Goal: Task Accomplishment & Management: Manage account settings

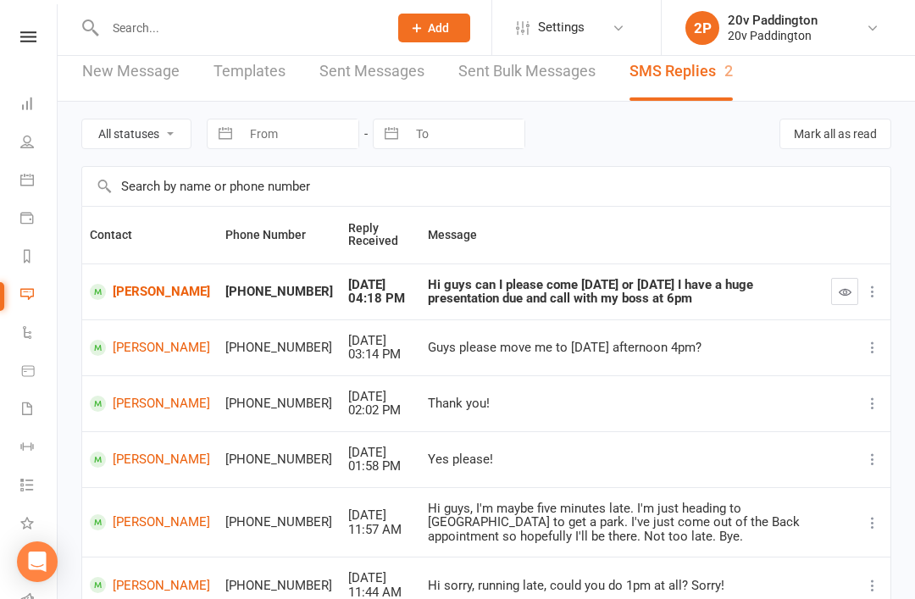
click at [20, 174] on icon at bounding box center [27, 180] width 14 height 14
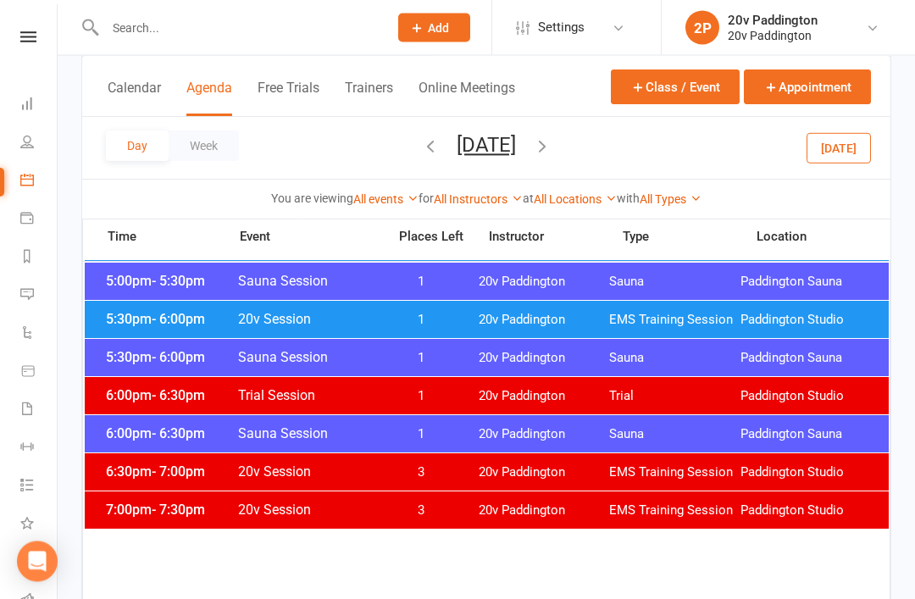
click at [871, 136] on button "Today" at bounding box center [838, 147] width 64 height 30
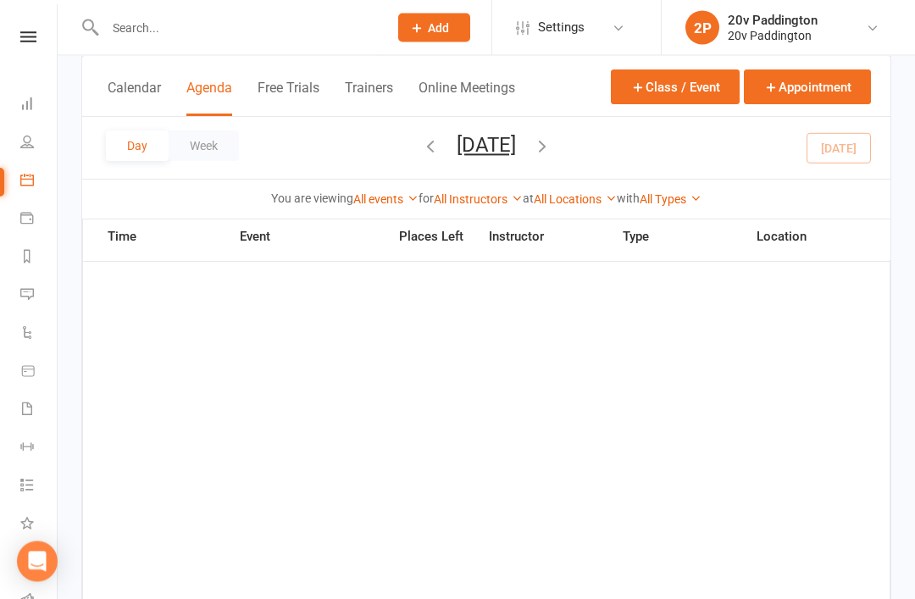
scroll to position [1621, 0]
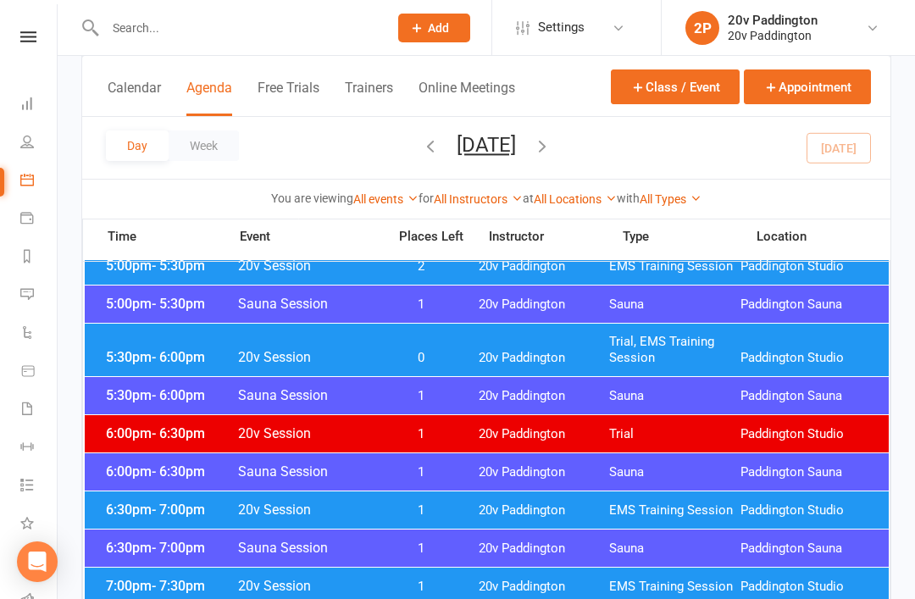
click at [576, 443] on div "6:00pm - 6:30pm 20v Session 1 20v Paddington Trial Paddington Studio" at bounding box center [487, 433] width 804 height 37
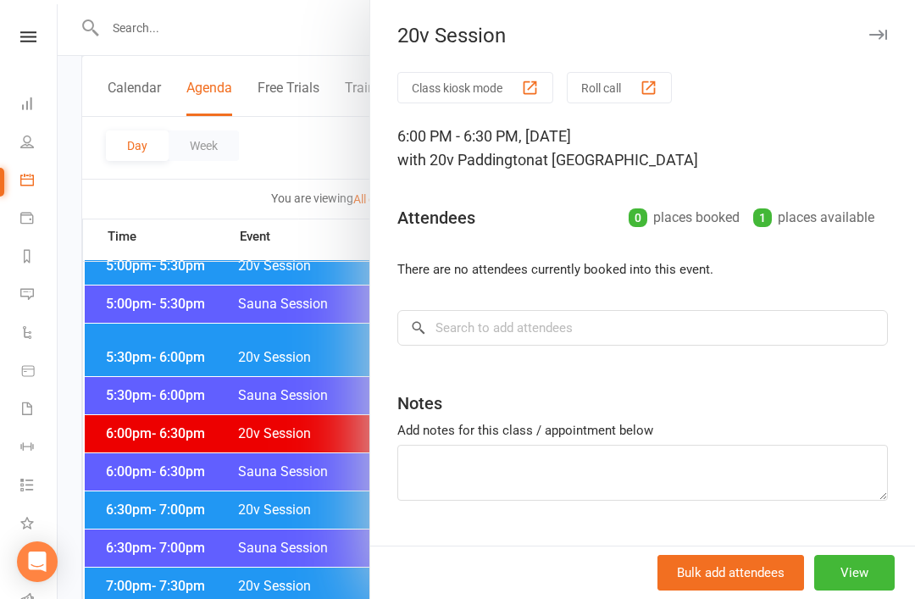
click at [289, 445] on div at bounding box center [486, 299] width 857 height 599
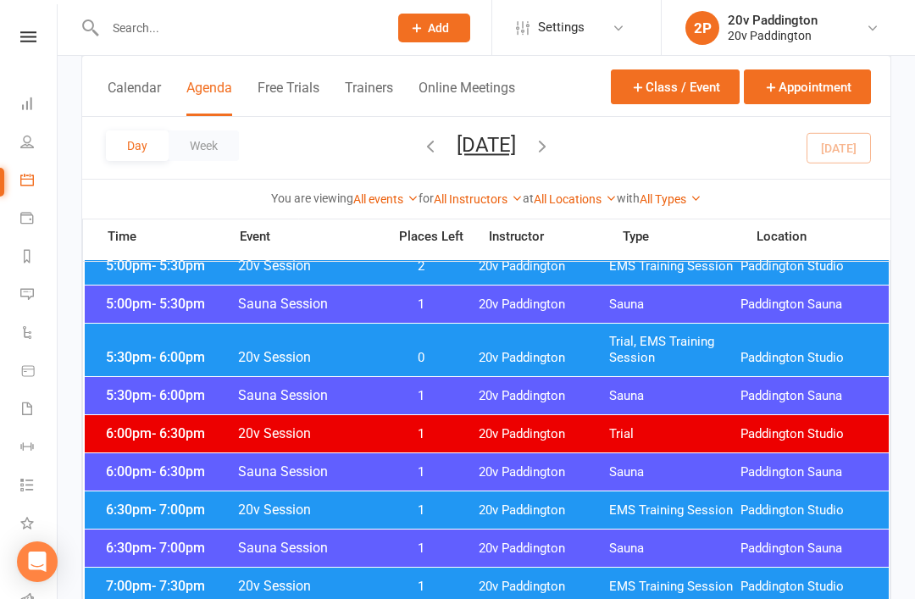
click at [491, 509] on span "20v Paddington" at bounding box center [543, 510] width 131 height 16
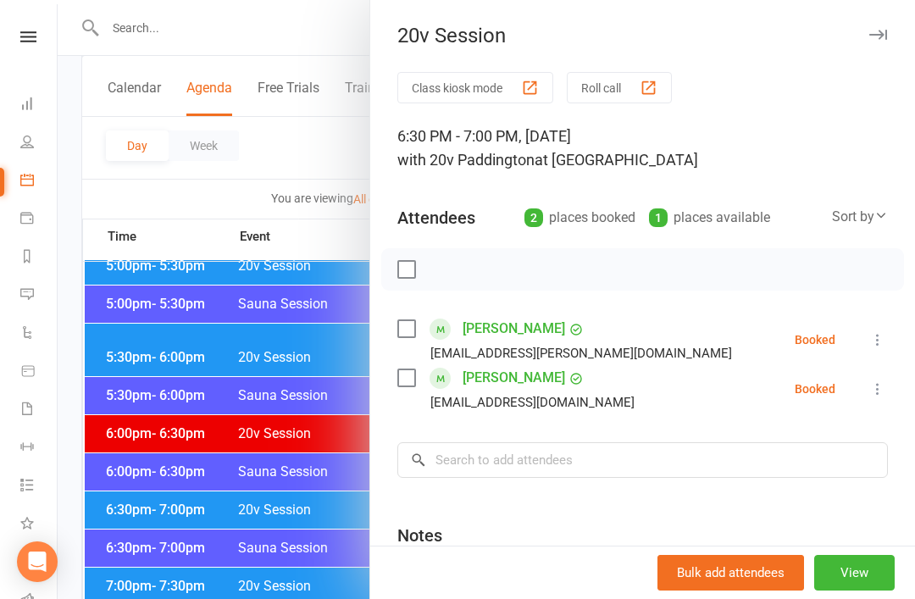
click at [304, 467] on div at bounding box center [486, 299] width 857 height 599
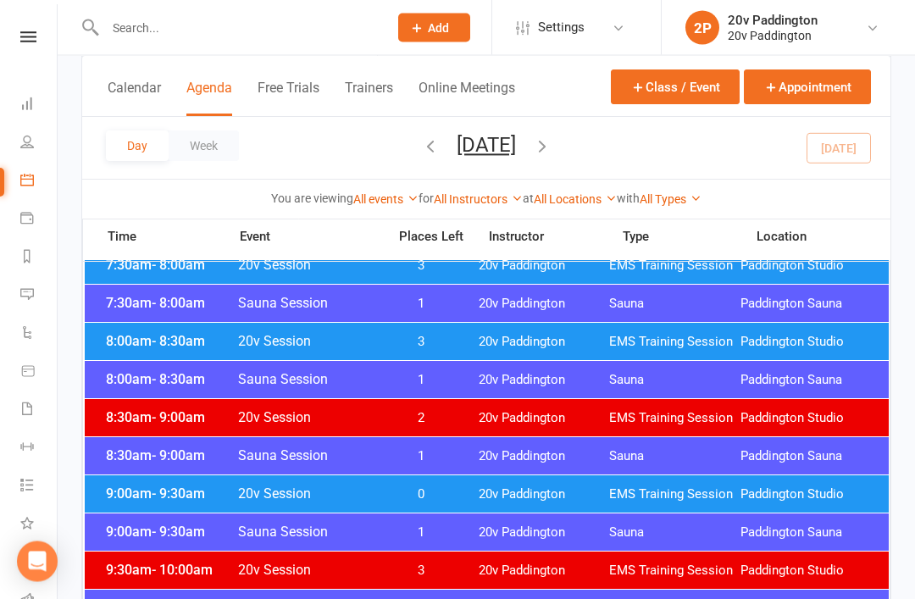
scroll to position [316, 0]
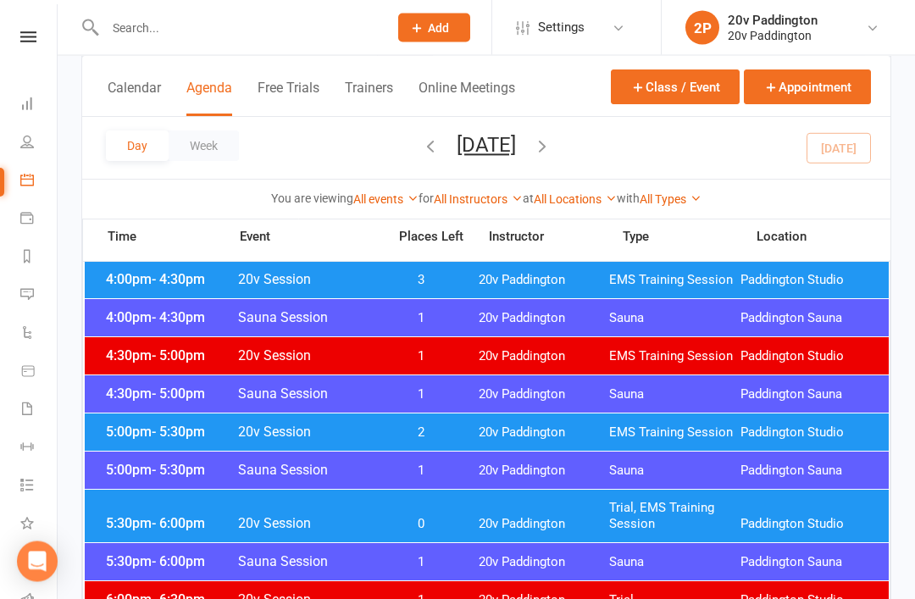
click at [482, 518] on span "20v Paddington" at bounding box center [543, 525] width 131 height 16
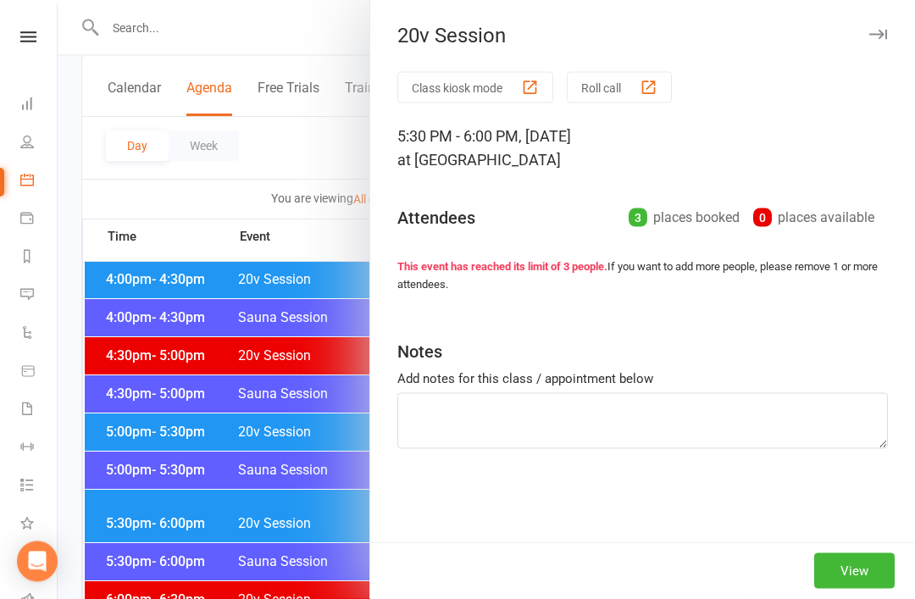
scroll to position [1455, 0]
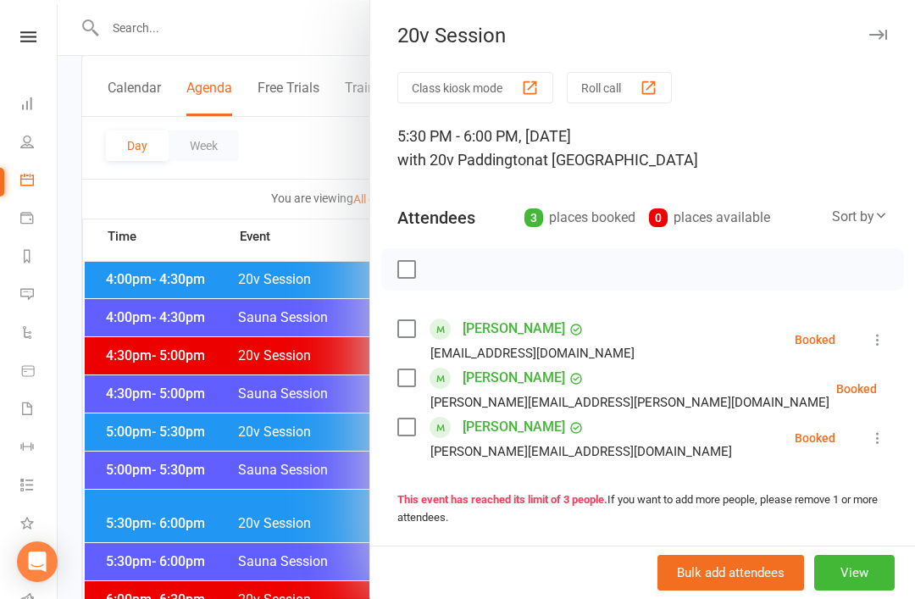
click at [244, 582] on div at bounding box center [486, 299] width 857 height 599
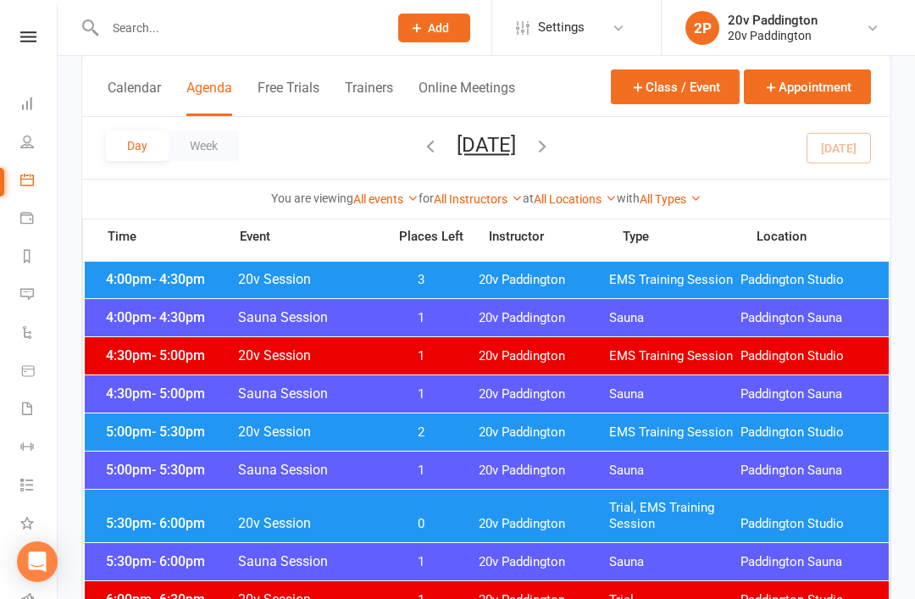
click at [391, 439] on span "2" at bounding box center [421, 432] width 89 height 16
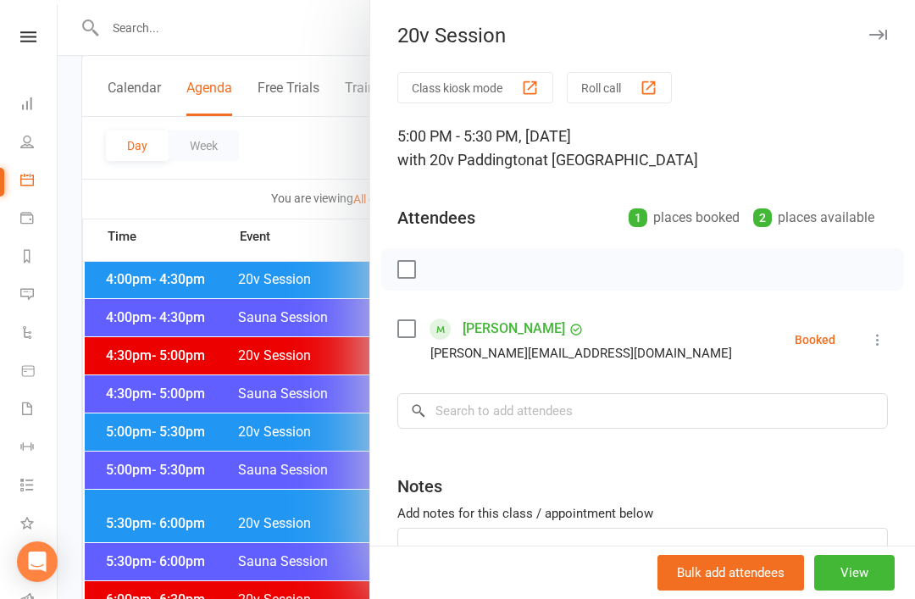
click at [281, 571] on div at bounding box center [486, 299] width 857 height 599
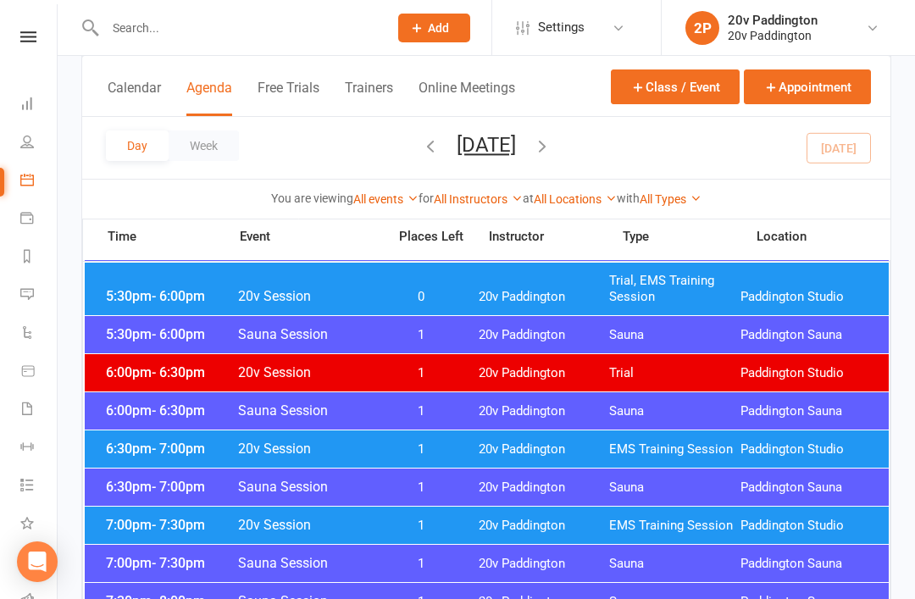
scroll to position [1687, 0]
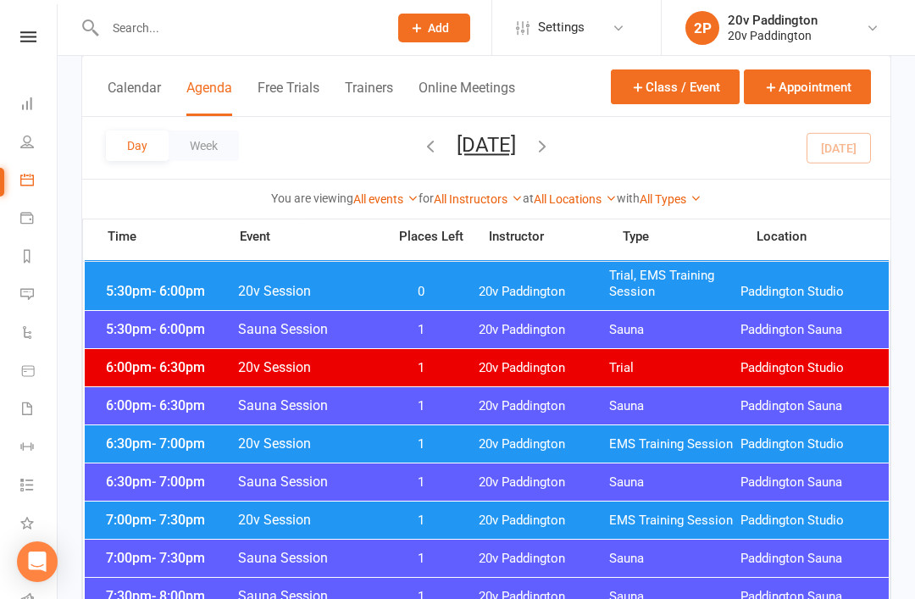
click at [466, 456] on div "6:30pm - 7:00pm 20v Session 1 20v Paddington EMS Training Session Paddington St…" at bounding box center [487, 443] width 804 height 37
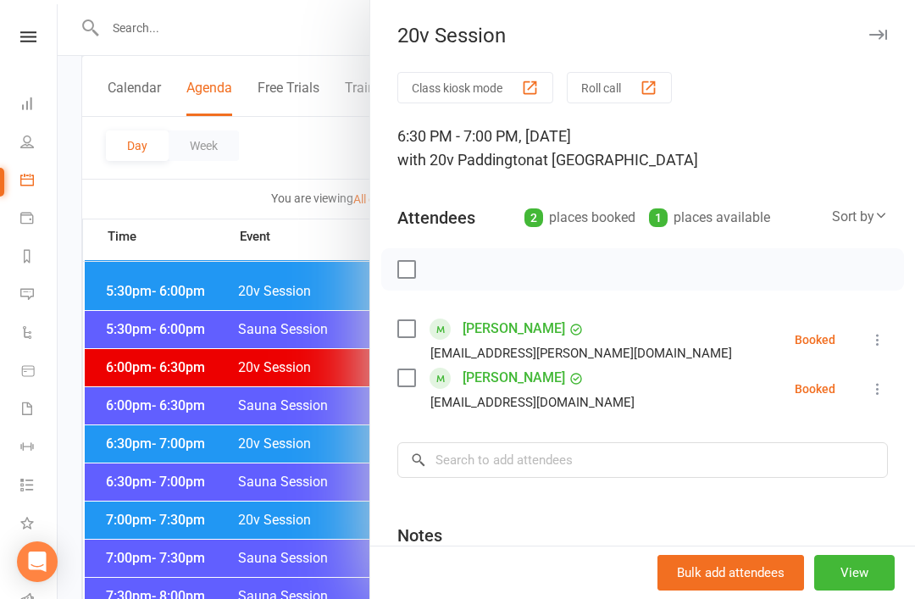
click at [861, 346] on li "Dimity Dixon dimity.dixon@gmail.com Booked More info Remove Check in Mark absen…" at bounding box center [642, 339] width 490 height 49
click at [873, 340] on icon at bounding box center [877, 339] width 17 height 17
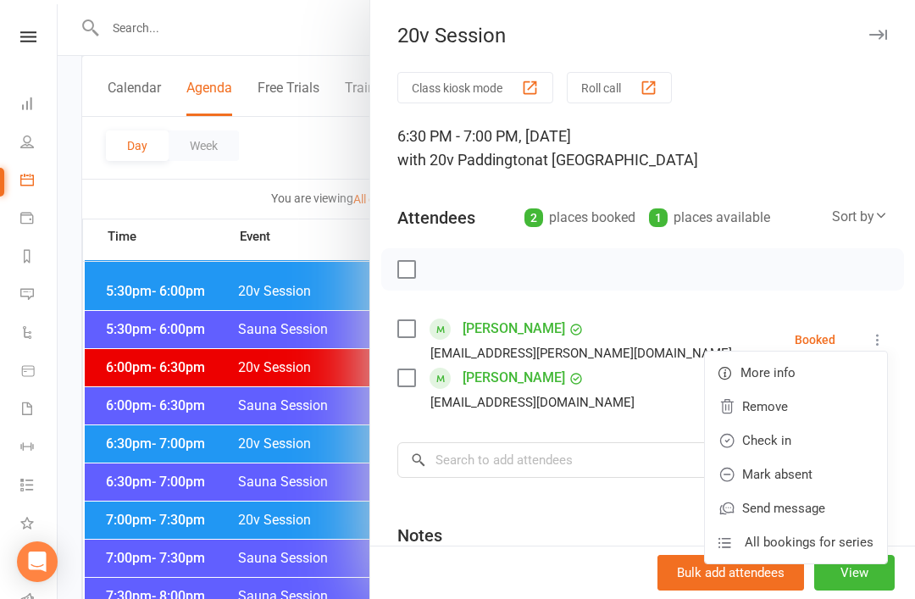
click at [815, 407] on link "Remove" at bounding box center [796, 407] width 182 height 34
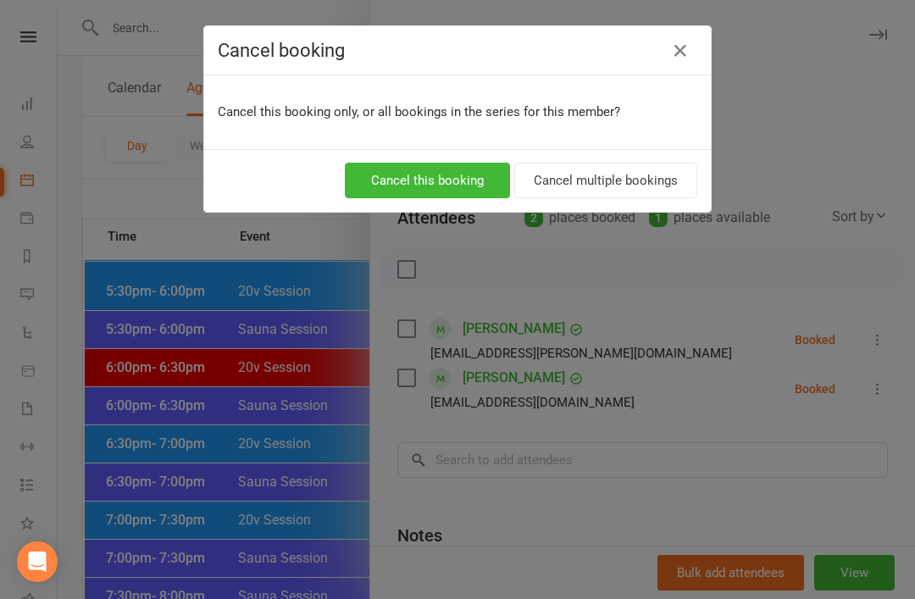
click at [492, 168] on button "Cancel this booking" at bounding box center [427, 181] width 165 height 36
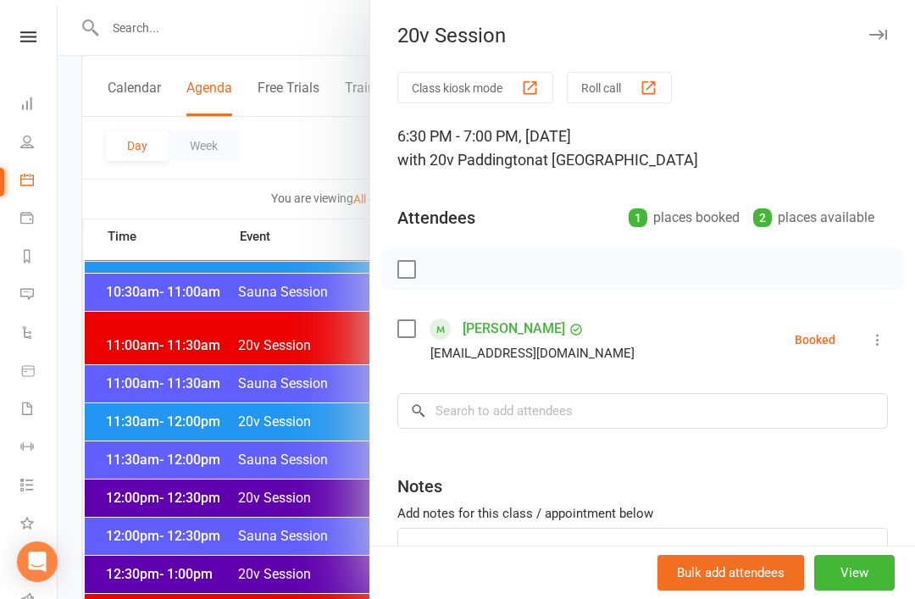
scroll to position [799, 0]
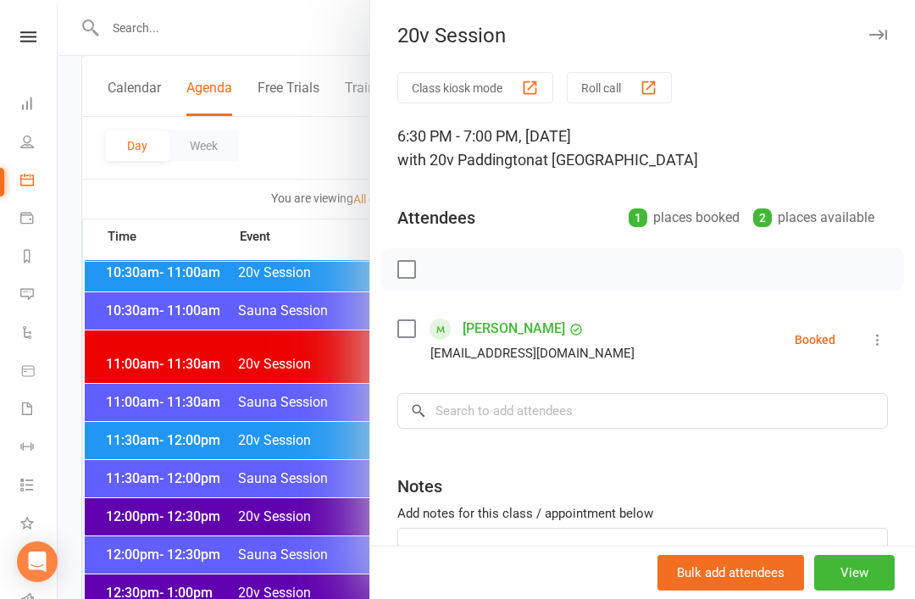
click at [265, 266] on div at bounding box center [486, 299] width 857 height 599
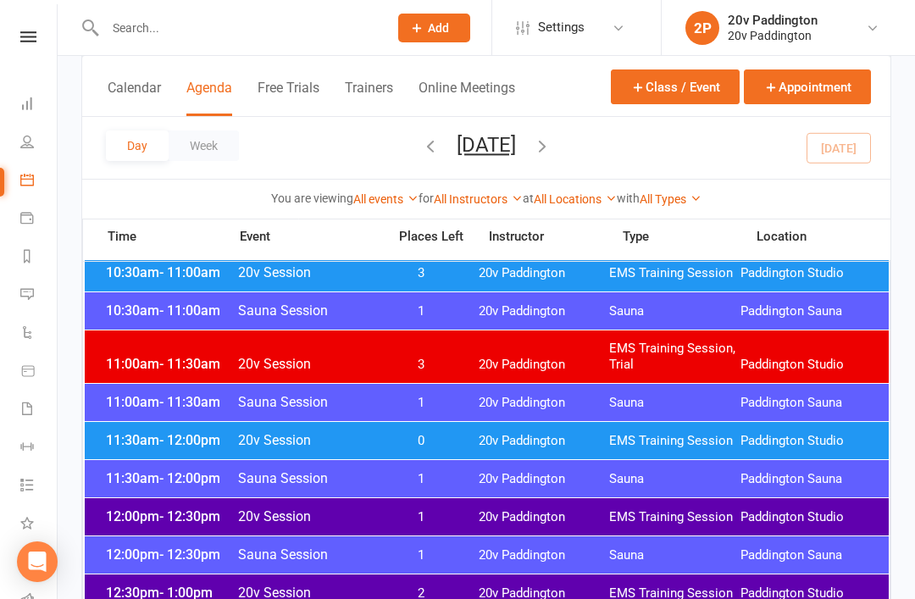
click at [456, 135] on button "Tuesday, Aug 12, 2025" at bounding box center [485, 145] width 59 height 24
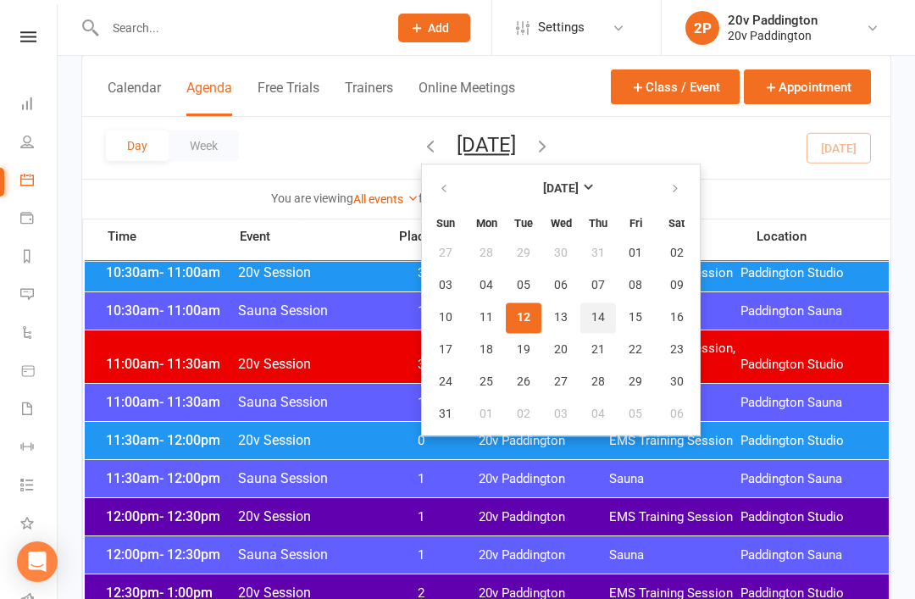
click at [580, 327] on button "14" at bounding box center [598, 317] width 36 height 30
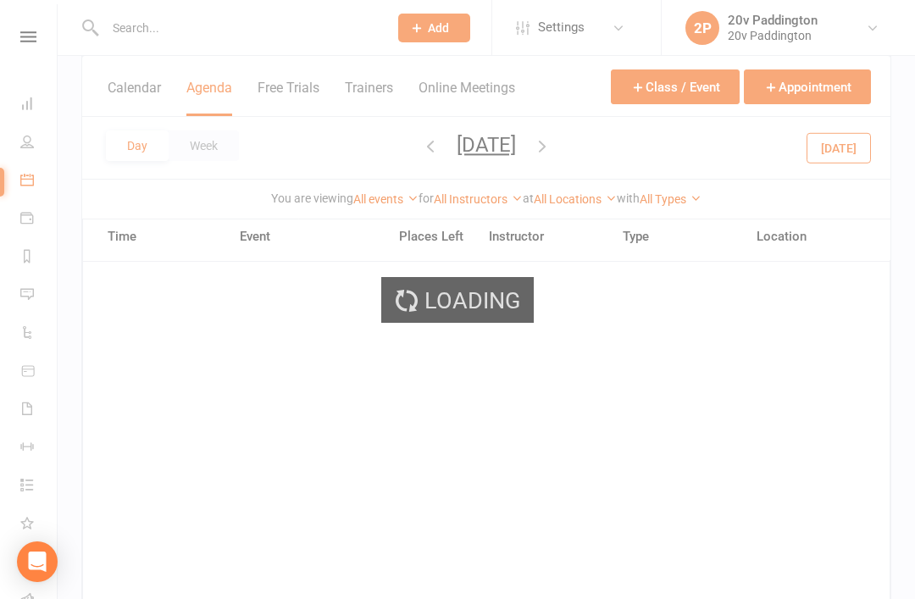
click at [530, 1] on div "Loading" at bounding box center [457, 299] width 915 height 599
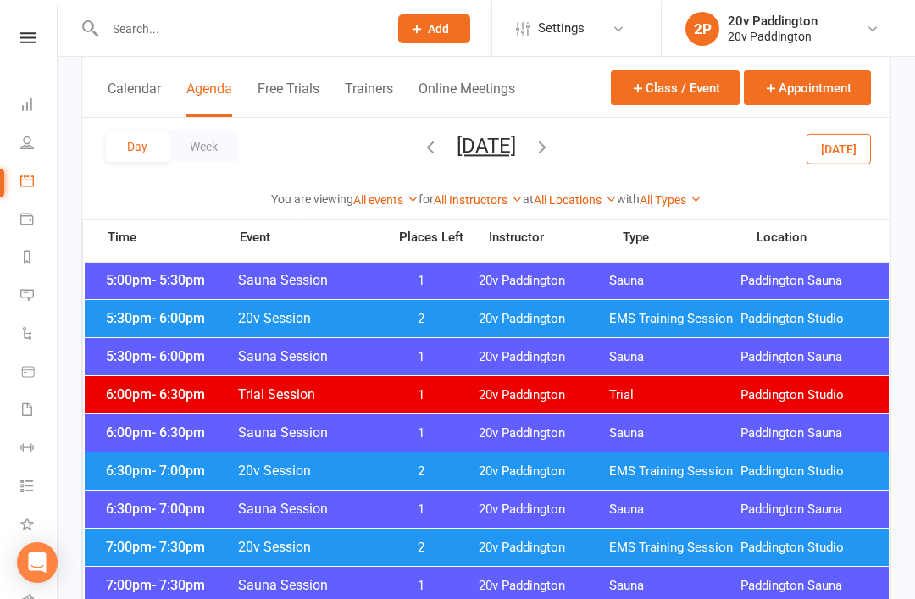
scroll to position [1591, 0]
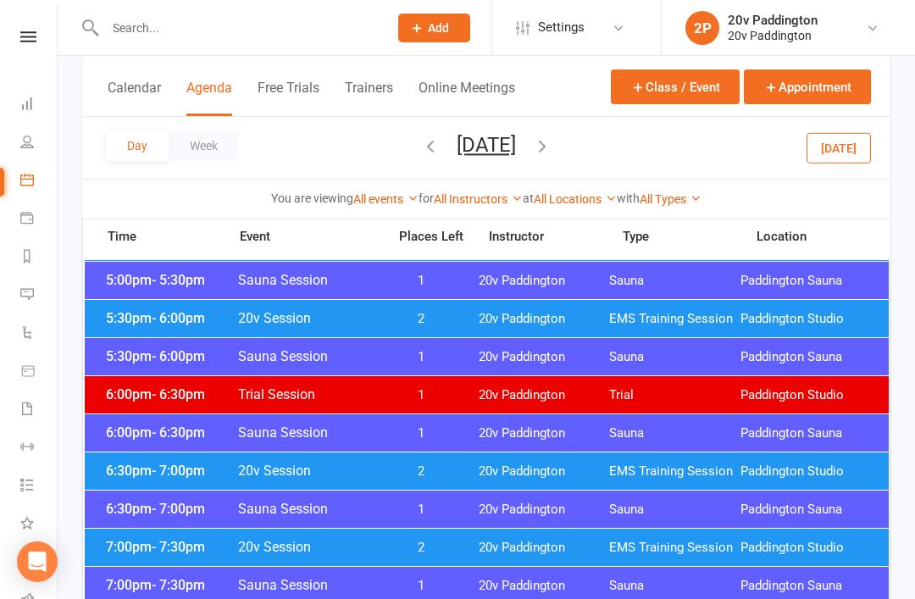
click at [150, 484] on div "6:30pm - 7:00pm 20v Session 2 20v Paddington EMS Training Session Paddington St…" at bounding box center [487, 470] width 804 height 37
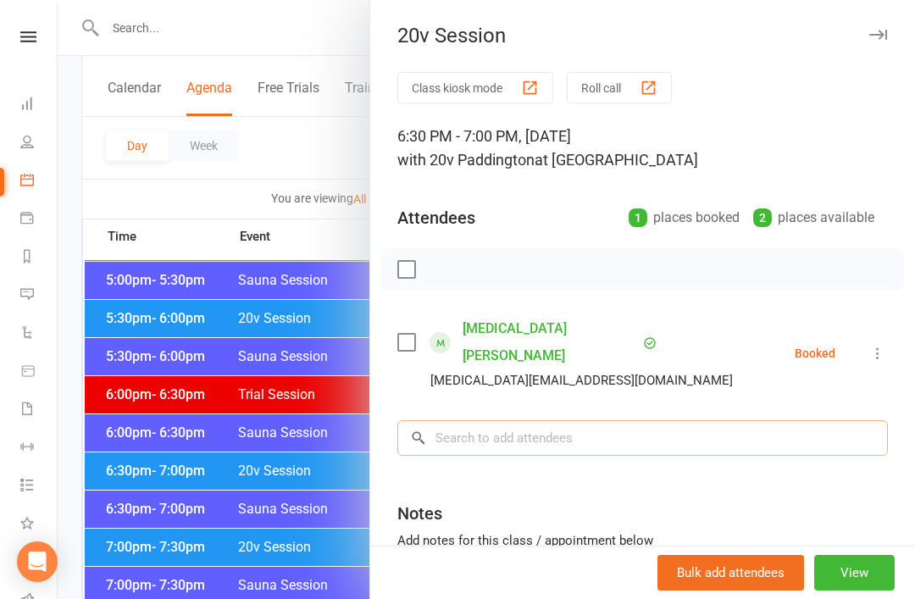
click at [698, 420] on input "search" at bounding box center [642, 438] width 490 height 36
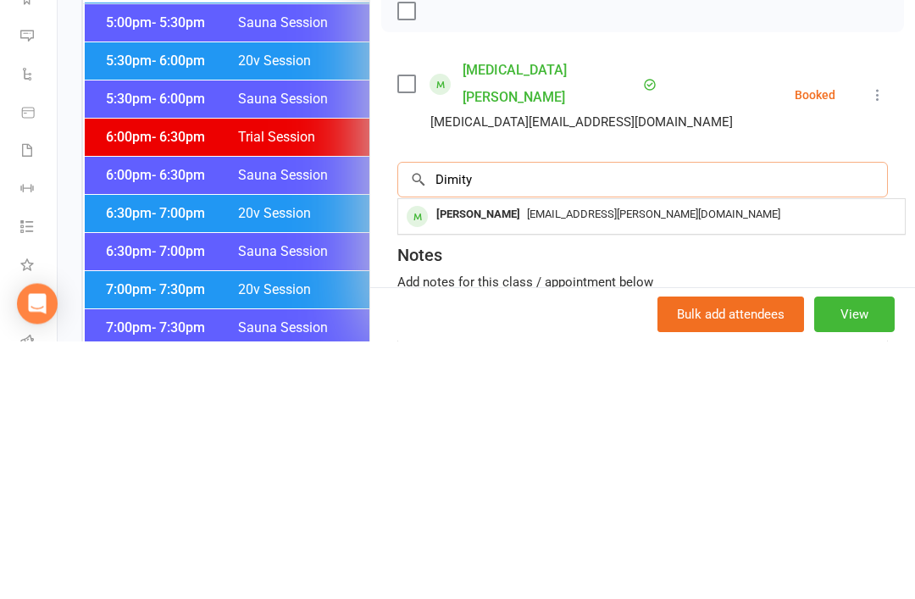
type input "Dimity"
click at [691, 461] on div "dimity.dixon@gmail.com" at bounding box center [651, 473] width 493 height 25
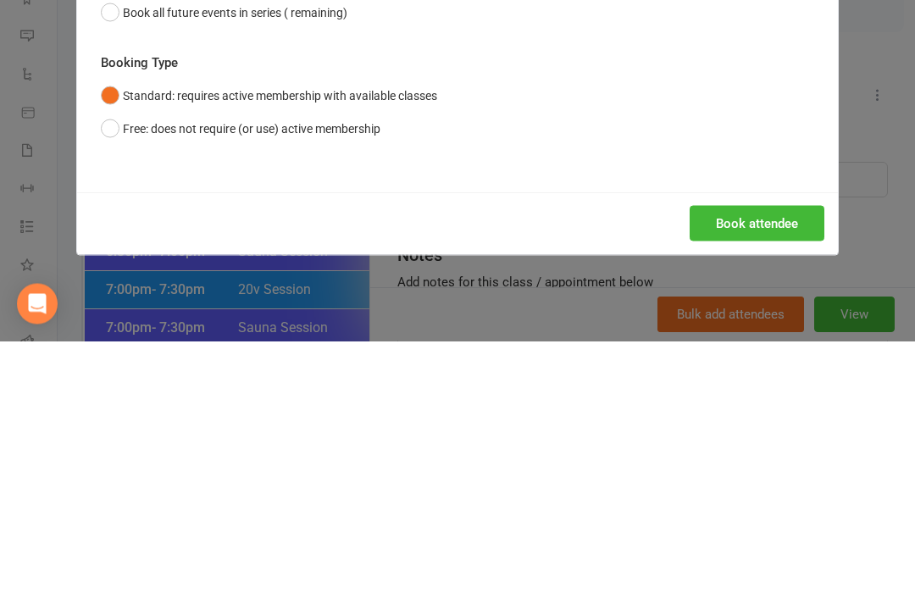
scroll to position [1849, 0]
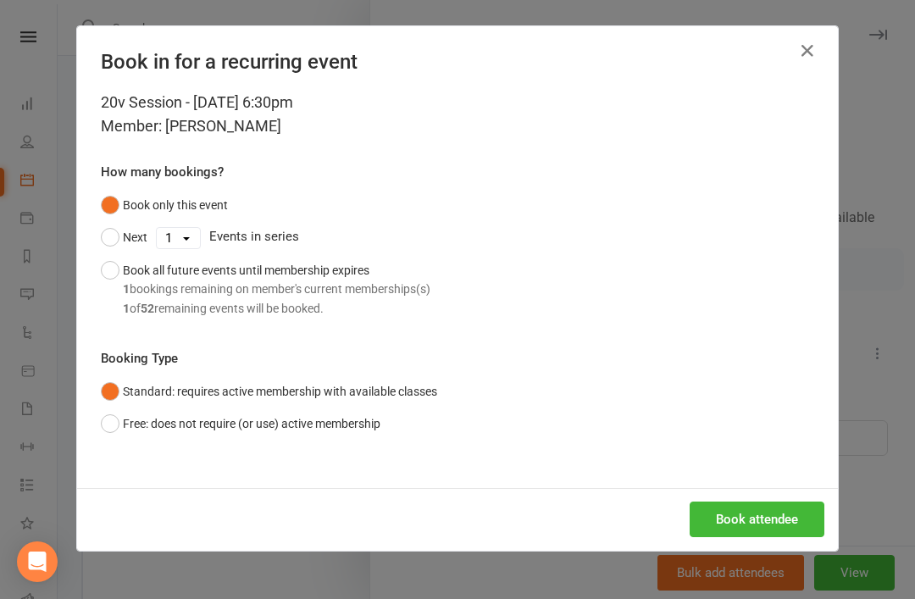
click at [789, 488] on div "Book attendee" at bounding box center [457, 519] width 760 height 63
click at [771, 501] on button "Book attendee" at bounding box center [756, 519] width 135 height 36
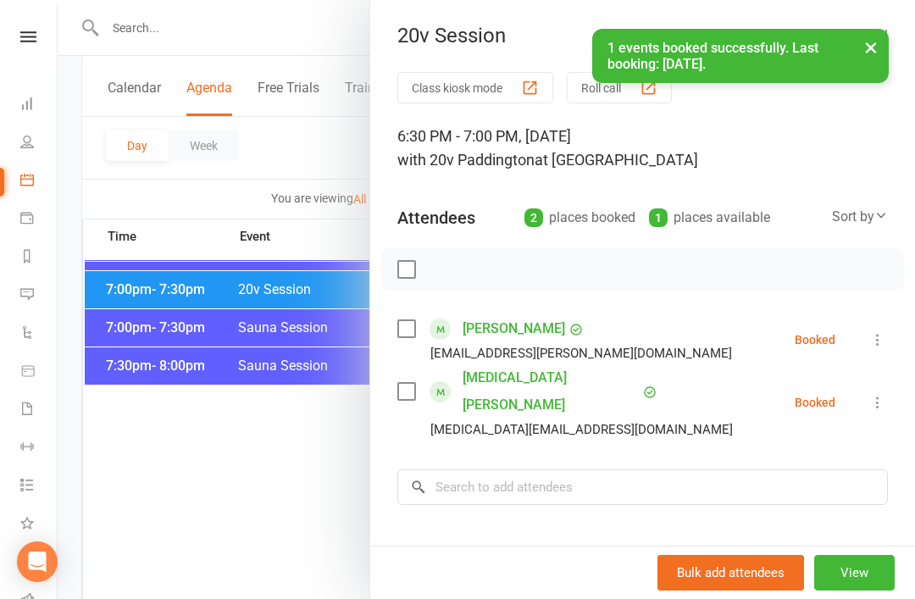
click at [257, 516] on div at bounding box center [486, 299] width 857 height 599
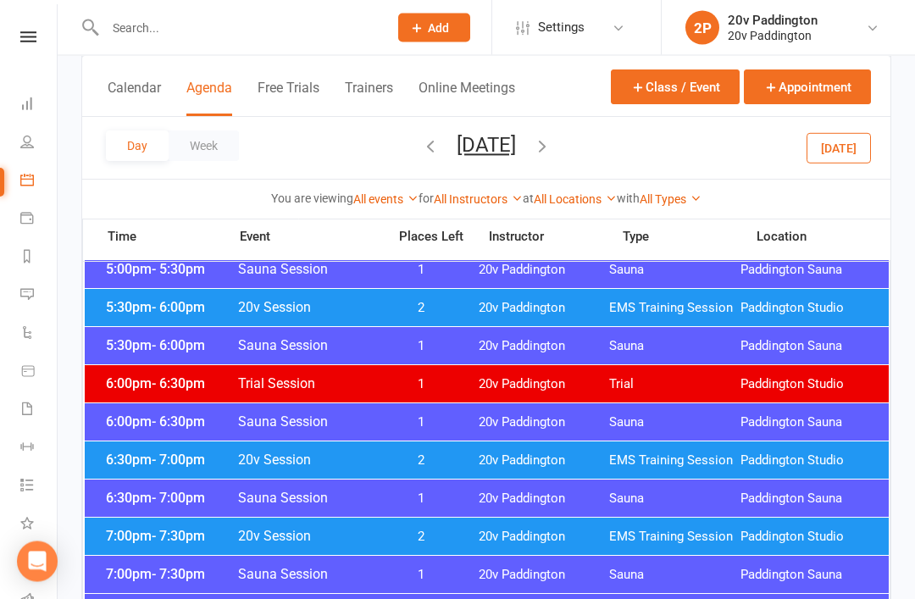
scroll to position [1599, 0]
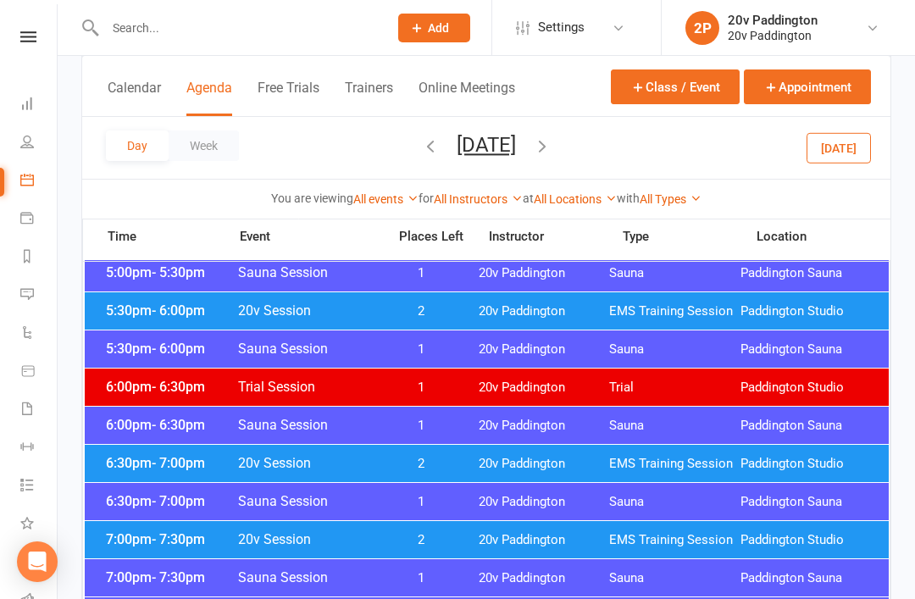
click at [537, 464] on span "20v Paddington" at bounding box center [543, 464] width 131 height 16
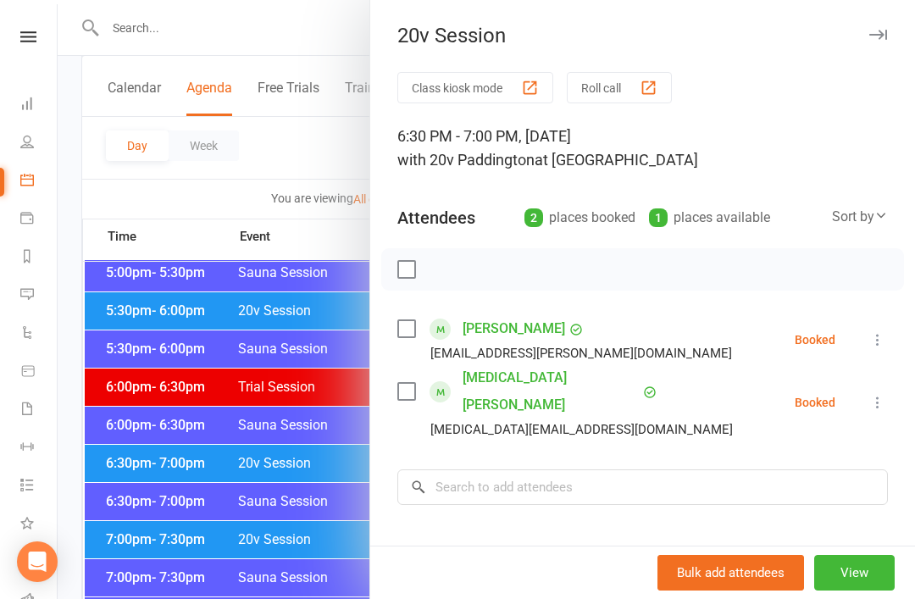
click at [308, 530] on div at bounding box center [486, 299] width 857 height 599
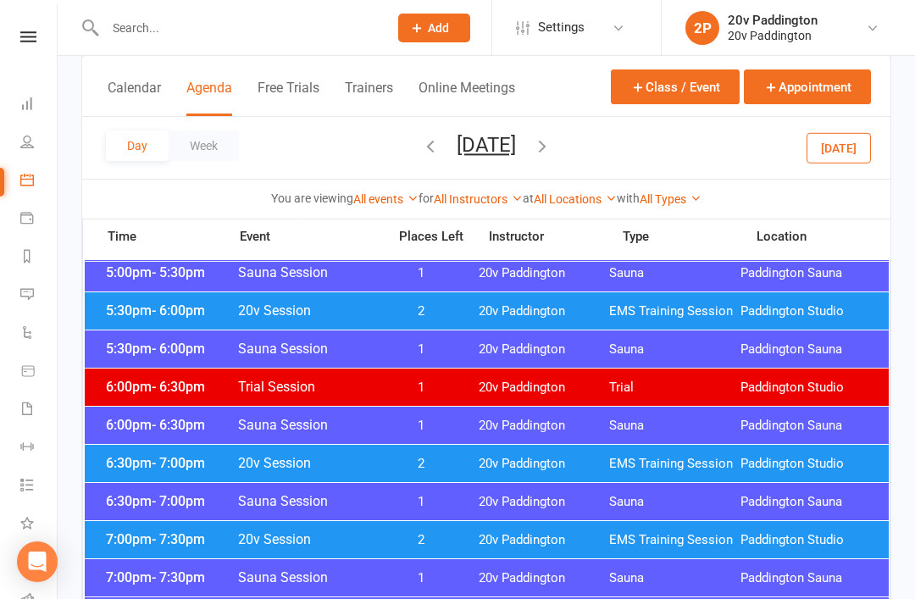
click at [423, 536] on span "2" at bounding box center [421, 540] width 89 height 16
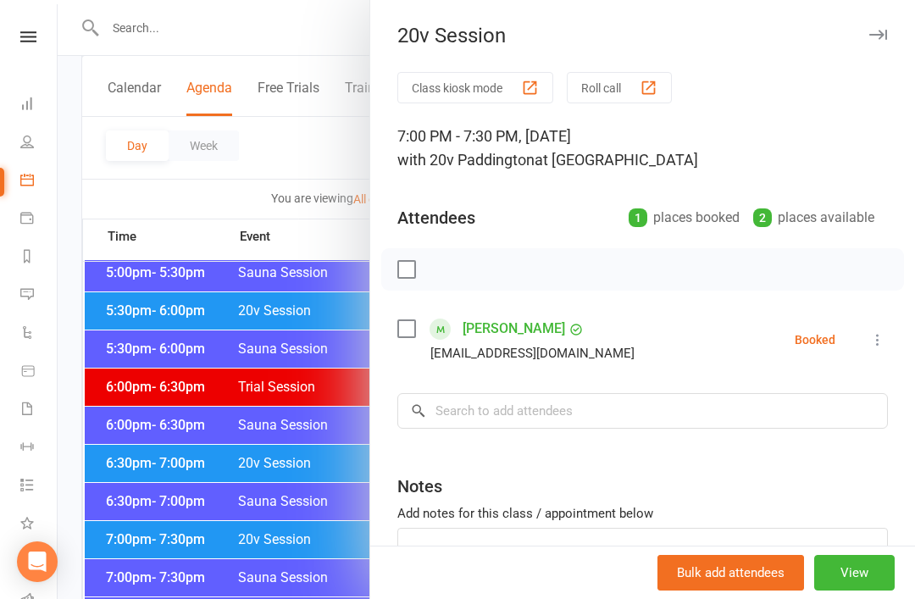
click at [287, 473] on div at bounding box center [486, 299] width 857 height 599
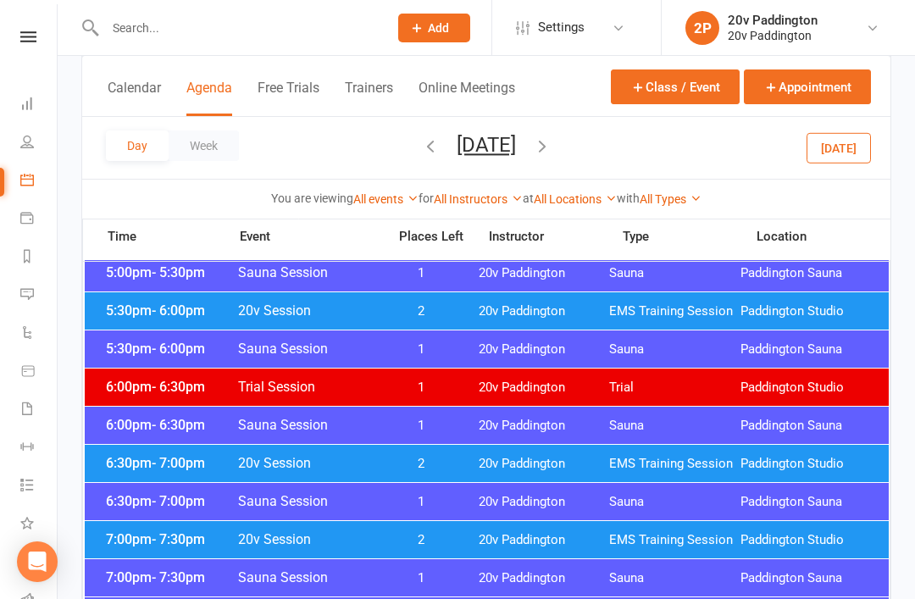
click at [540, 304] on span "20v Paddington" at bounding box center [543, 311] width 131 height 16
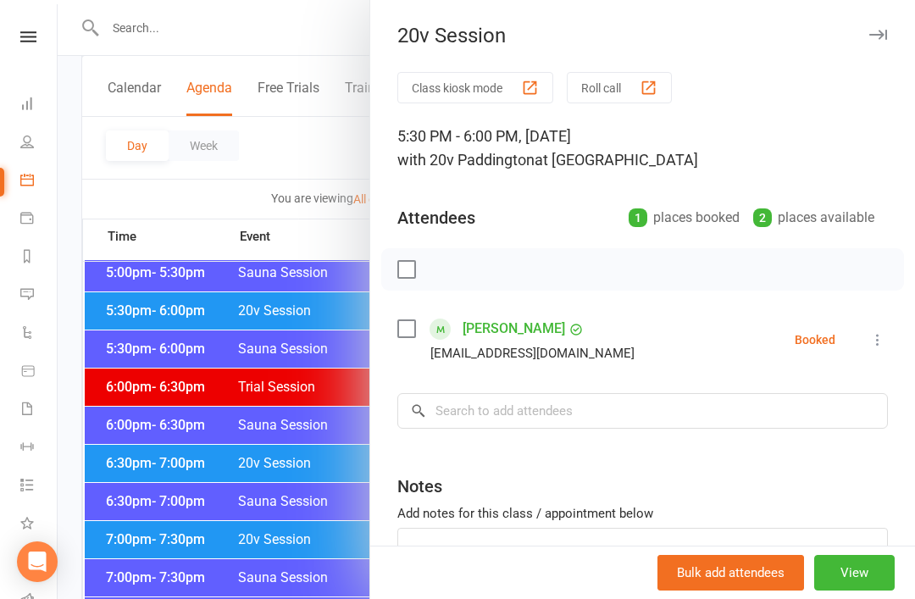
click at [355, 505] on div at bounding box center [486, 299] width 857 height 599
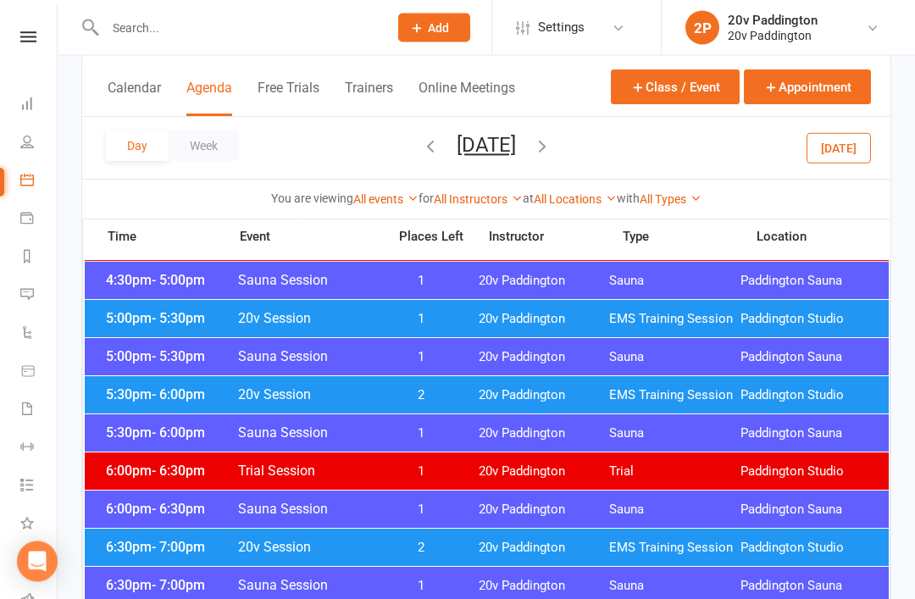
click at [511, 320] on span "20v Paddington" at bounding box center [543, 320] width 131 height 16
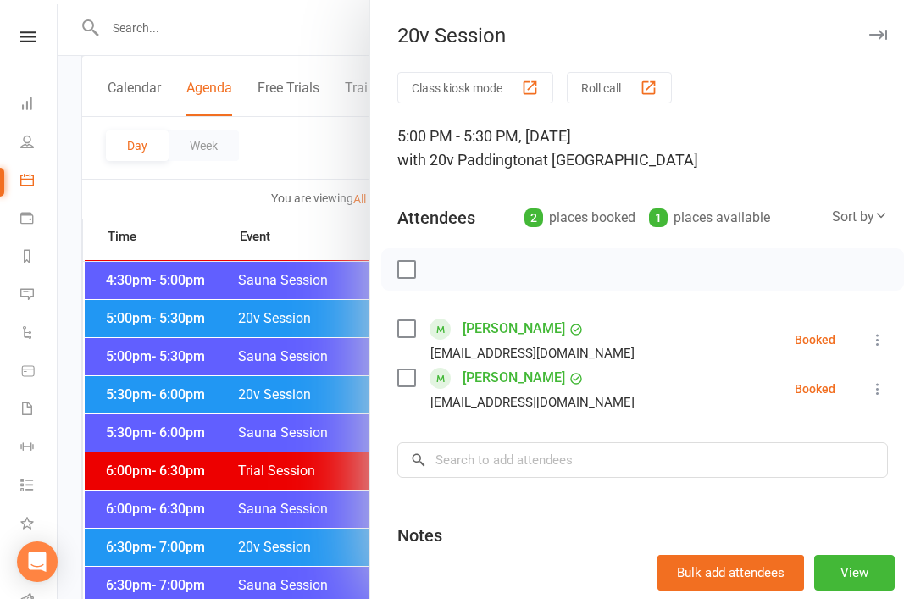
click at [319, 488] on div at bounding box center [486, 299] width 857 height 599
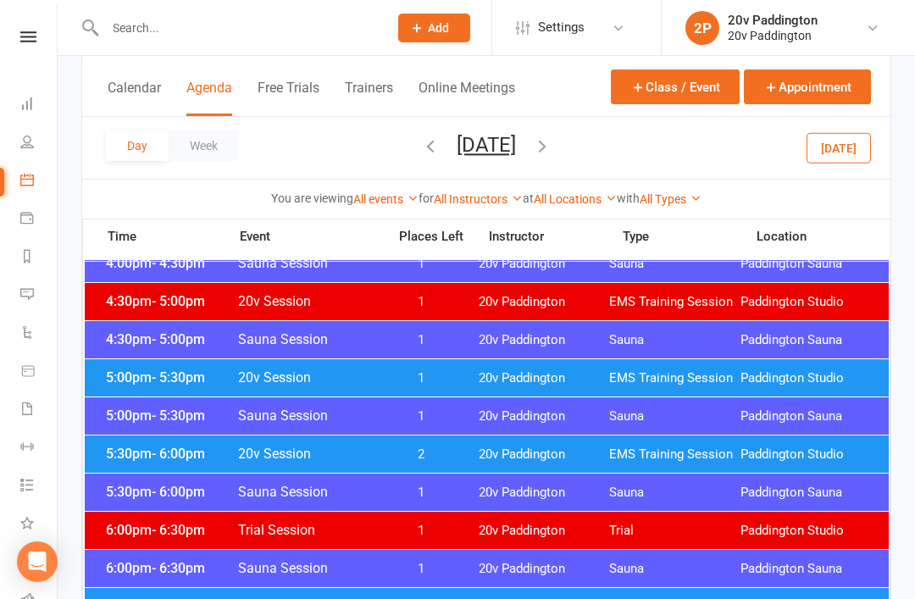
scroll to position [1457, 0]
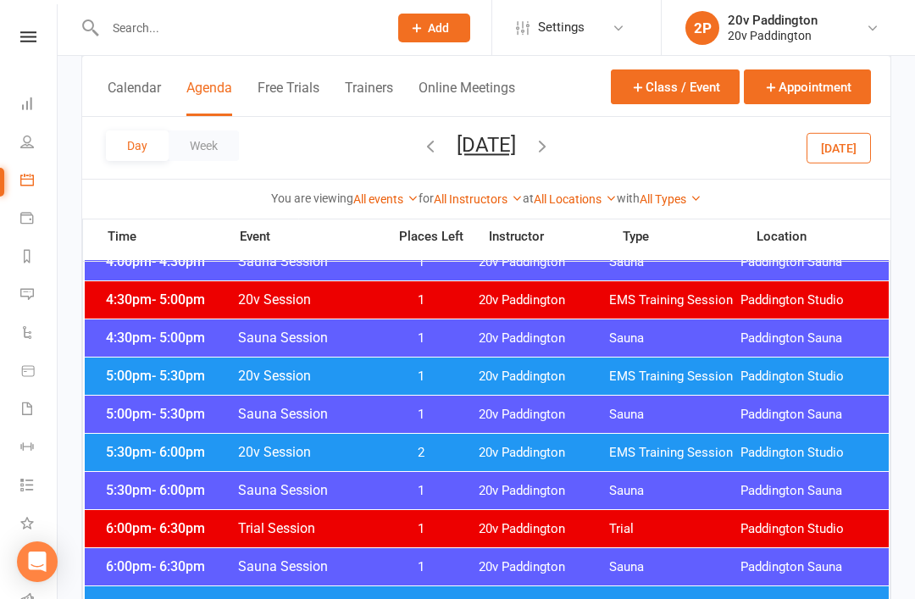
click at [444, 371] on span "1" at bounding box center [421, 376] width 89 height 16
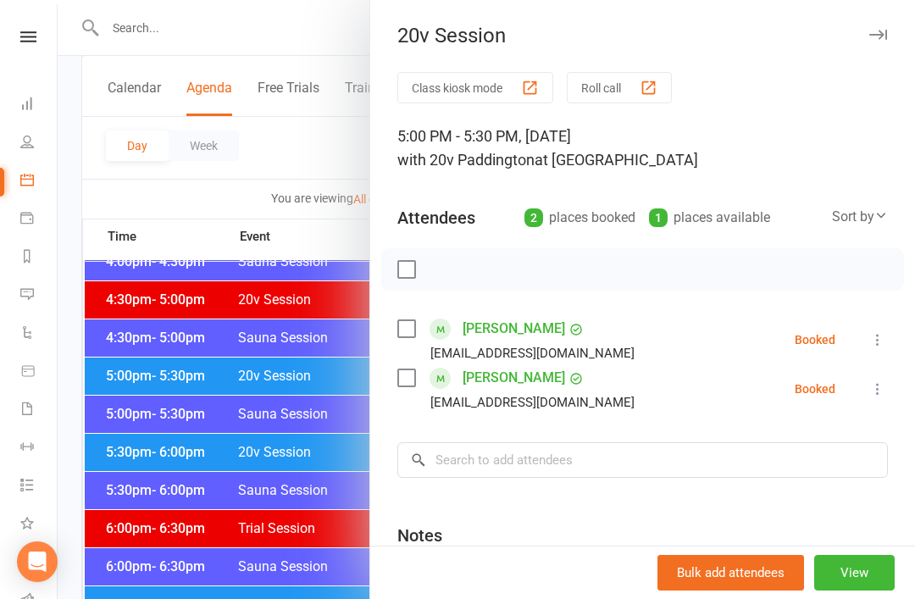
click at [497, 375] on link "Jennifer Walker" at bounding box center [513, 377] width 102 height 27
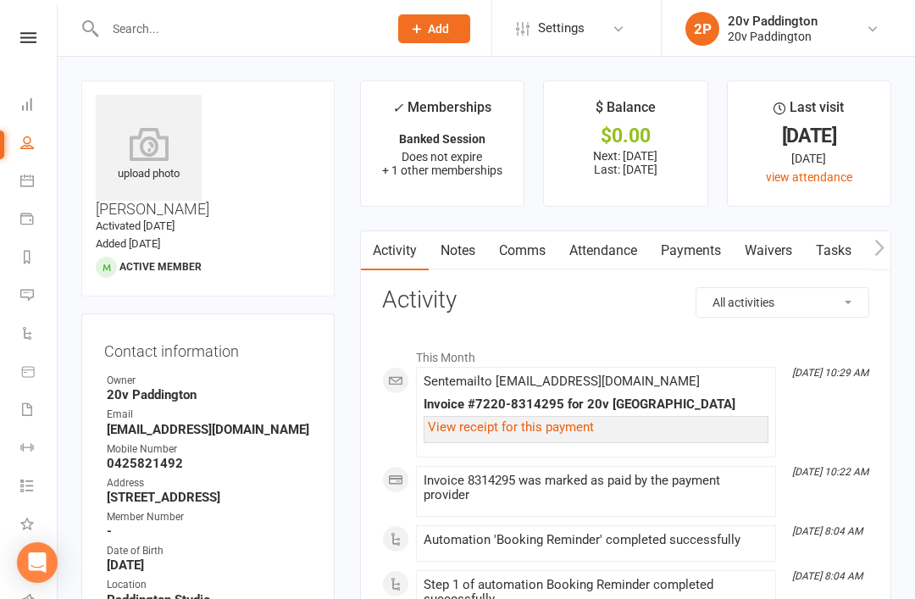
click at [41, 174] on link "Calendar" at bounding box center [39, 182] width 38 height 38
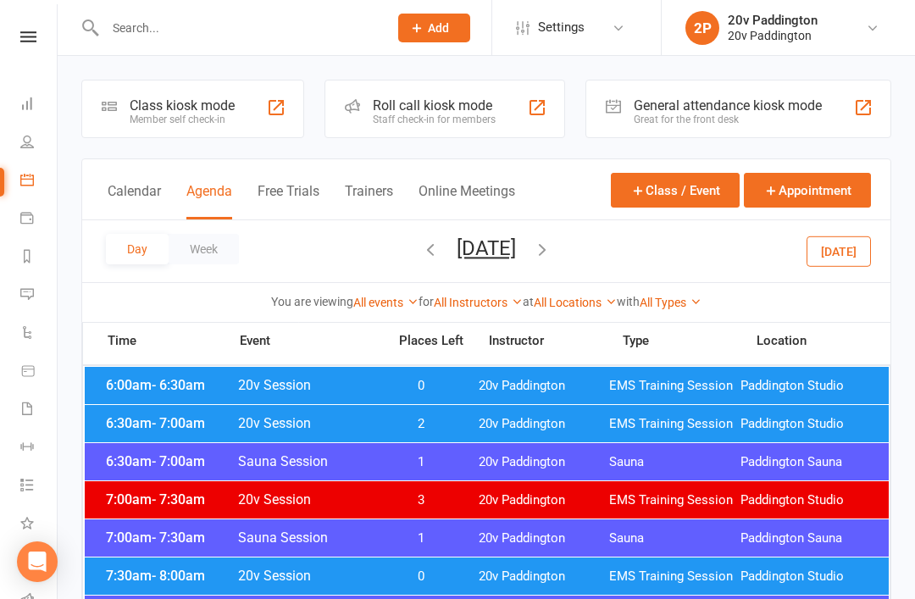
click at [551, 251] on icon "button" at bounding box center [542, 249] width 19 height 19
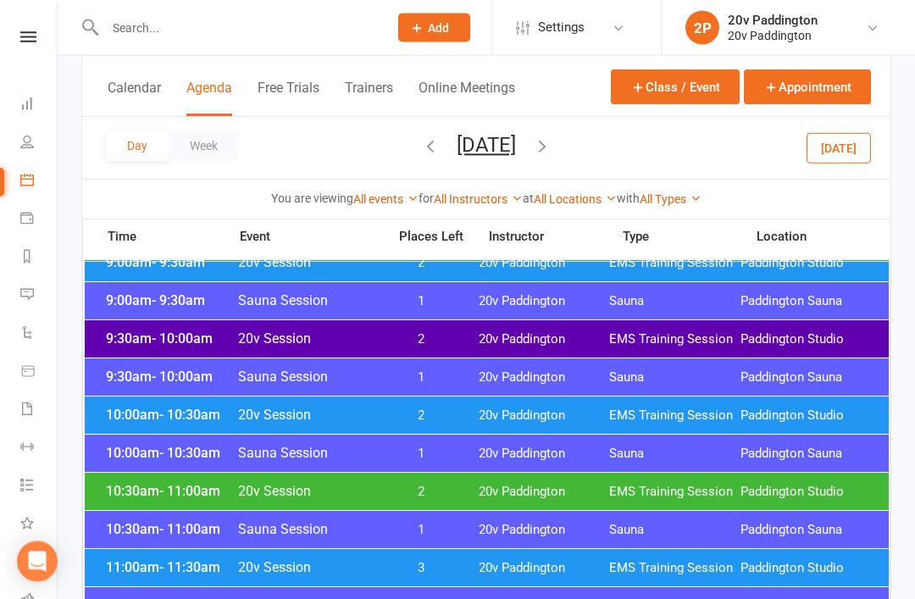
click at [710, 474] on div "10:30am - 11:00am 20v Session 2 20v Paddington EMS Training Session Paddington …" at bounding box center [487, 491] width 804 height 37
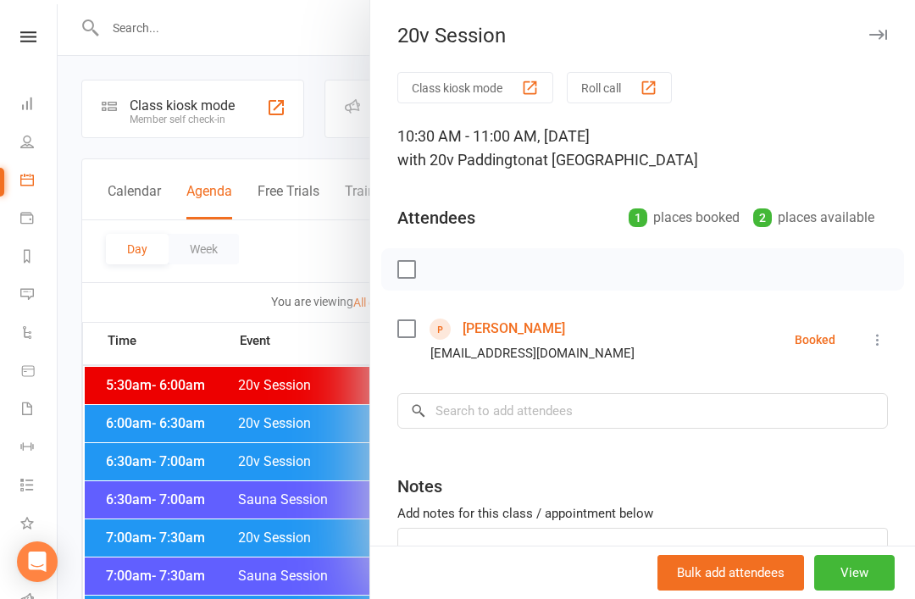
click at [152, 299] on div at bounding box center [486, 299] width 857 height 599
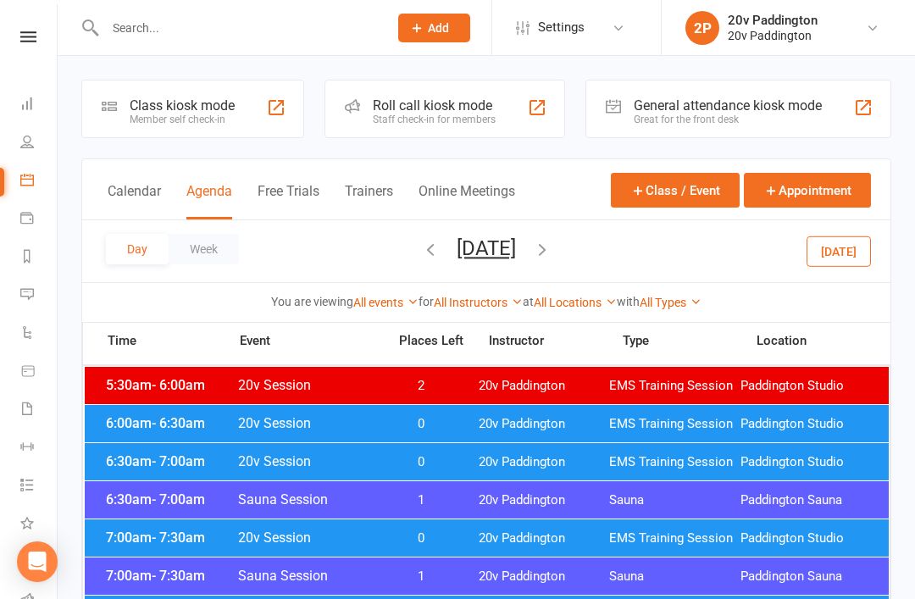
click at [323, 3] on div at bounding box center [486, 299] width 857 height 599
click at [37, 39] on link at bounding box center [28, 36] width 60 height 11
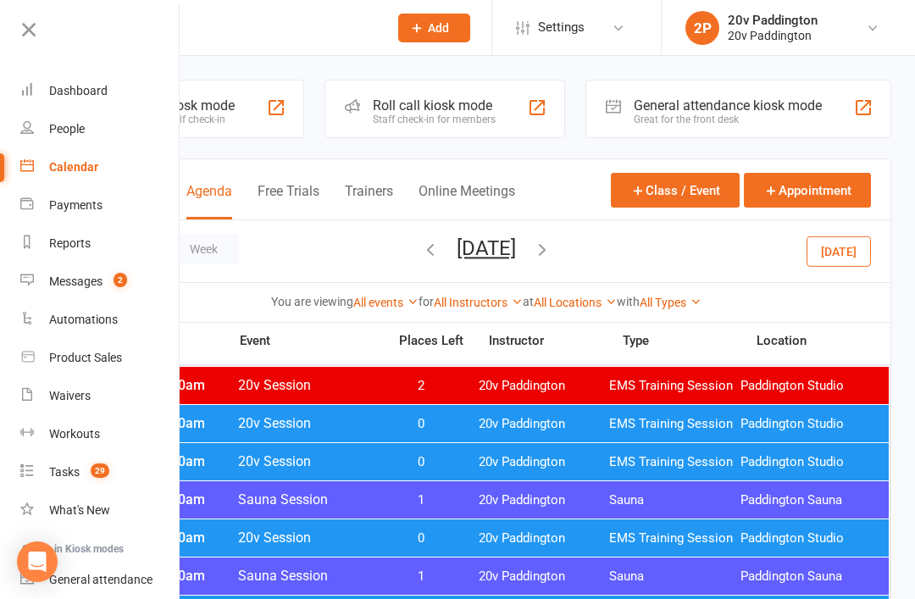
click at [78, 384] on link "Waivers" at bounding box center [100, 396] width 160 height 38
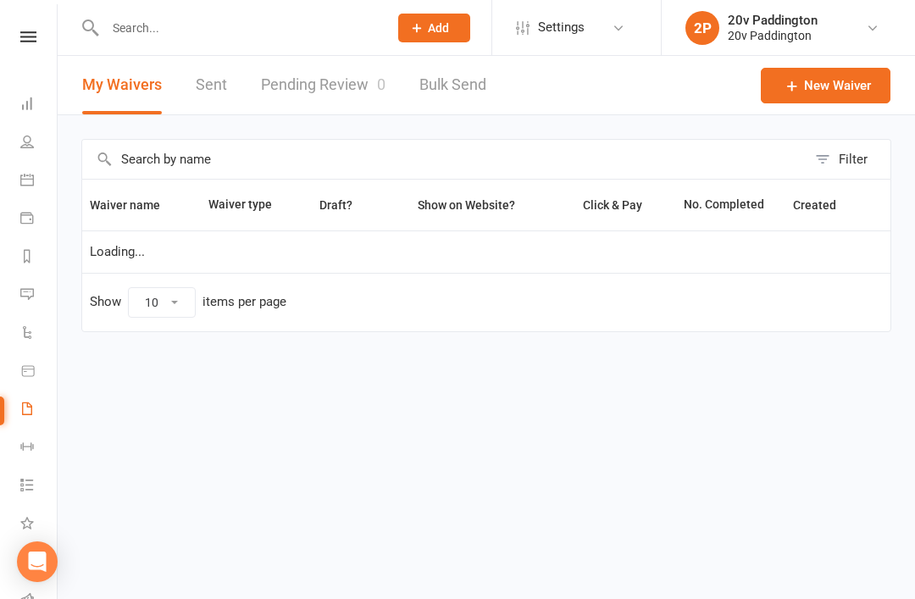
select select "100"
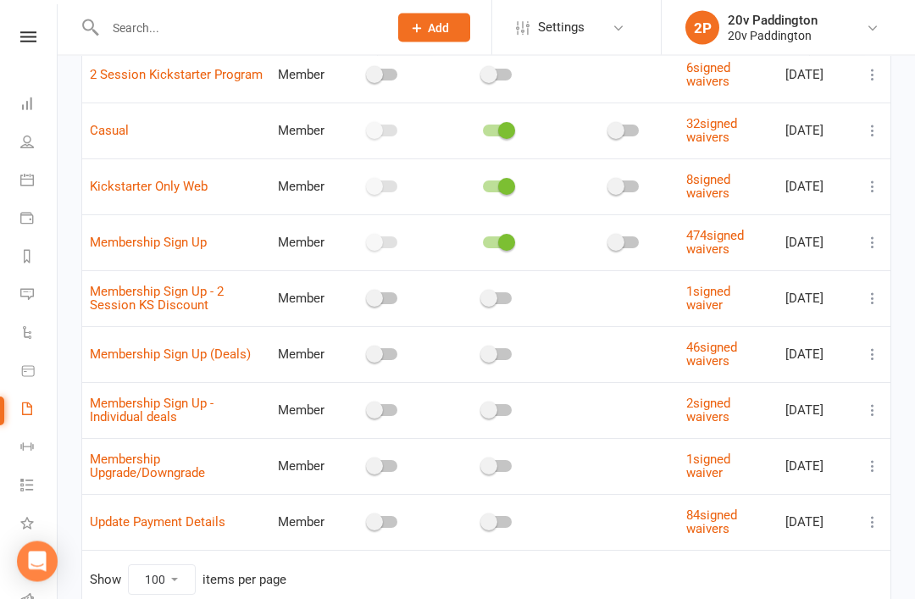
scroll to position [353, 0]
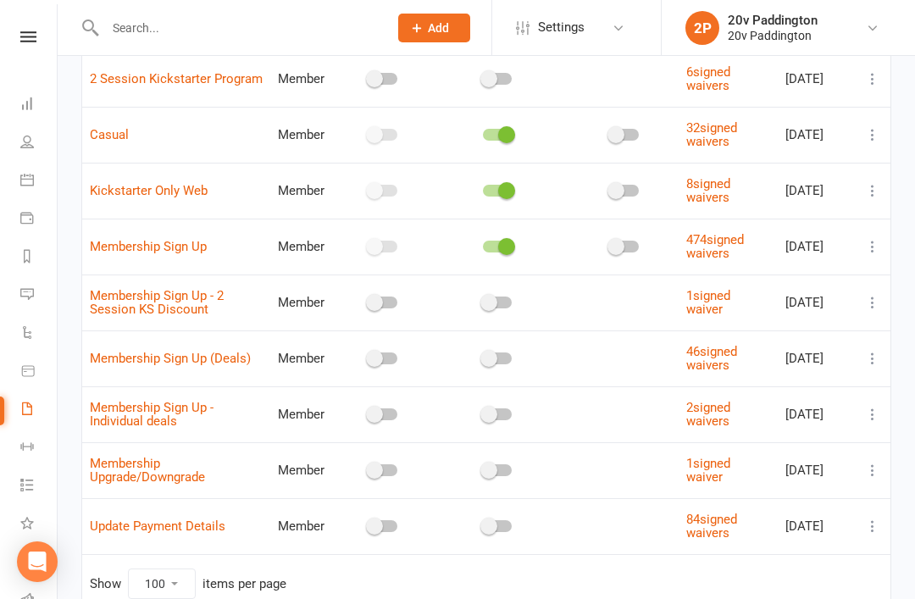
click at [858, 189] on td at bounding box center [872, 191] width 36 height 56
click at [868, 193] on icon at bounding box center [872, 190] width 17 height 17
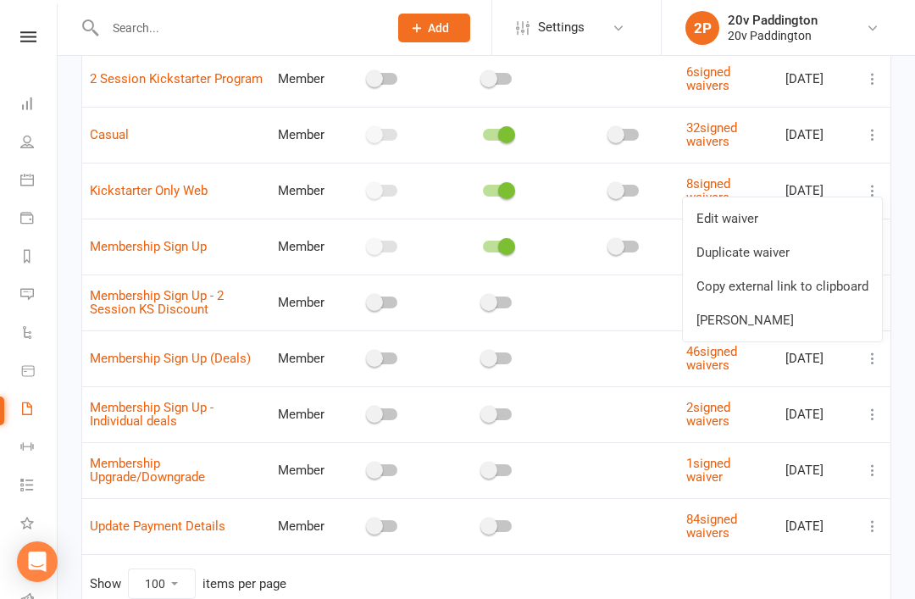
click at [826, 296] on link "Copy external link to clipboard" at bounding box center [782, 286] width 199 height 34
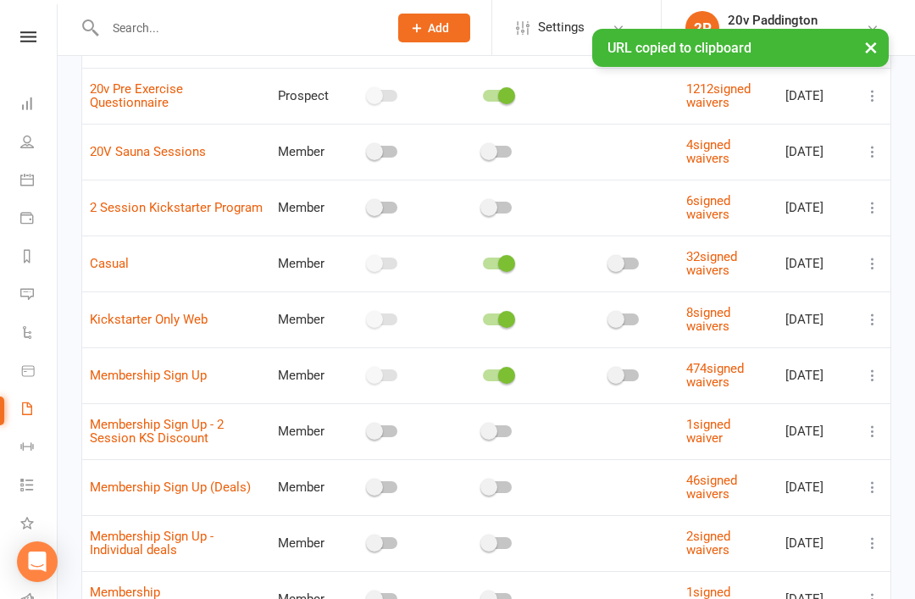
scroll to position [0, 0]
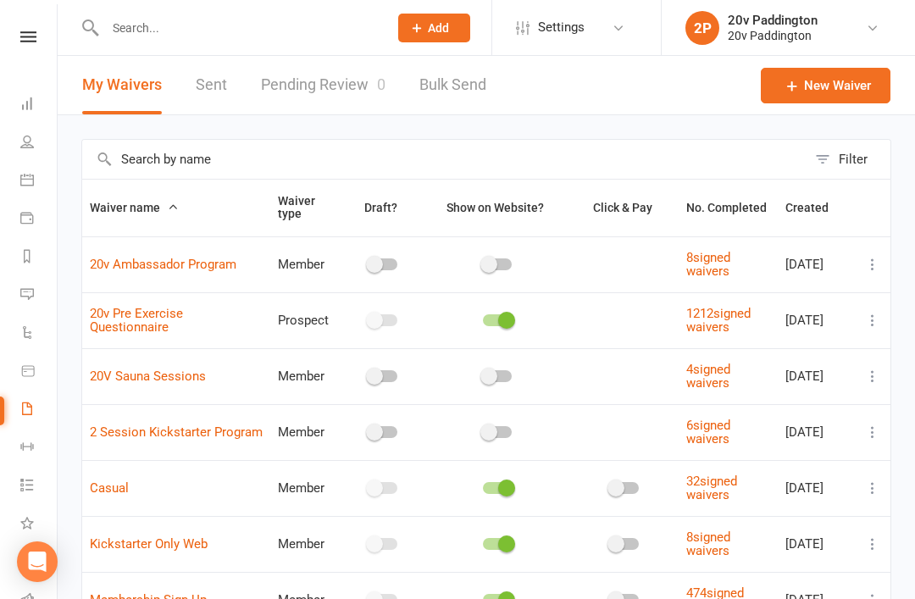
click at [22, 200] on link "Calendar" at bounding box center [39, 182] width 38 height 38
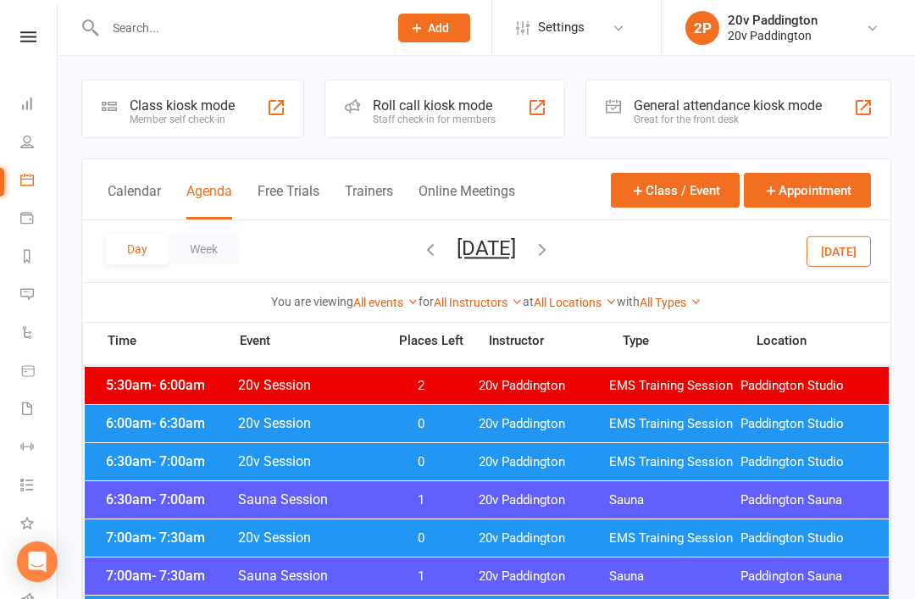
click at [551, 249] on icon "button" at bounding box center [542, 249] width 19 height 19
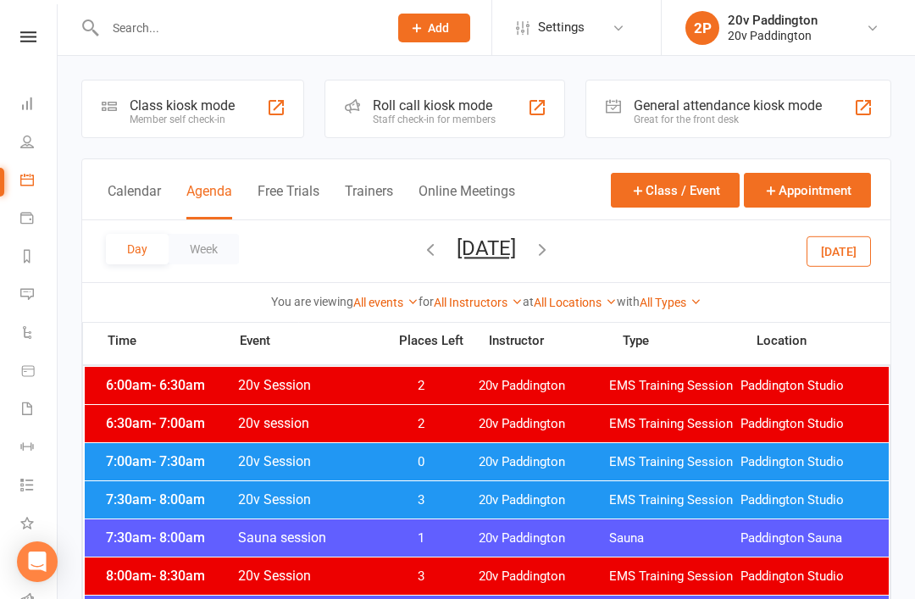
click at [854, 250] on button "Today" at bounding box center [838, 250] width 64 height 30
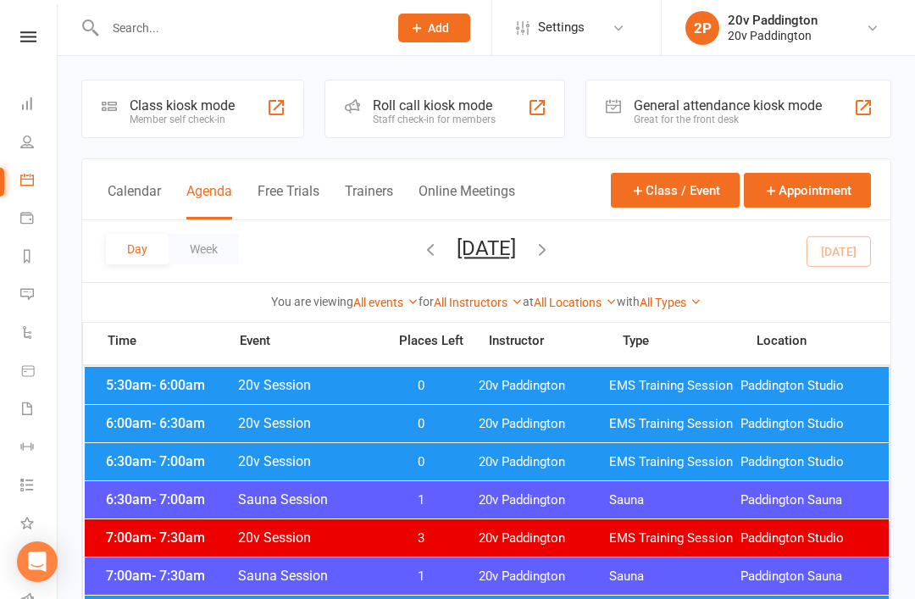
click at [551, 263] on button "button" at bounding box center [542, 251] width 19 height 30
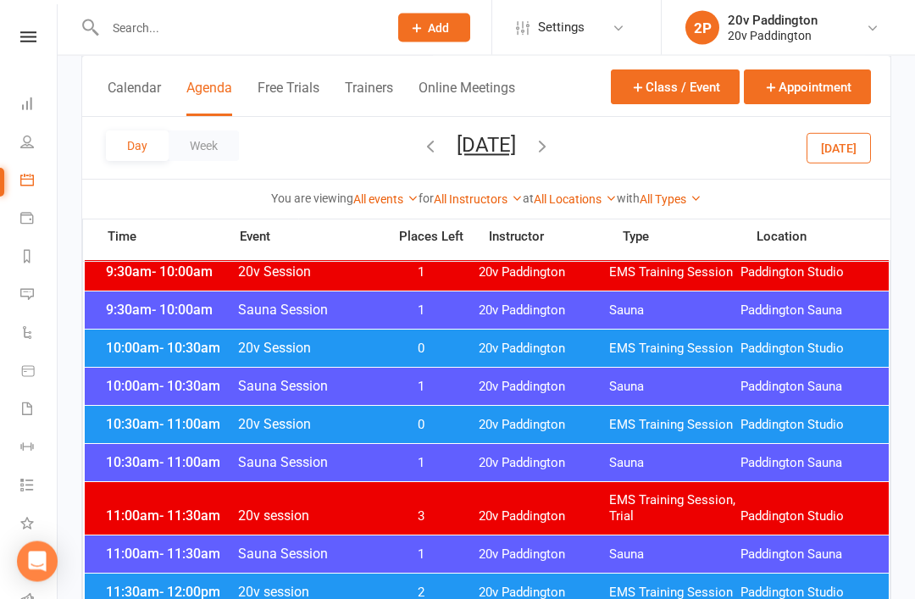
scroll to position [614, 0]
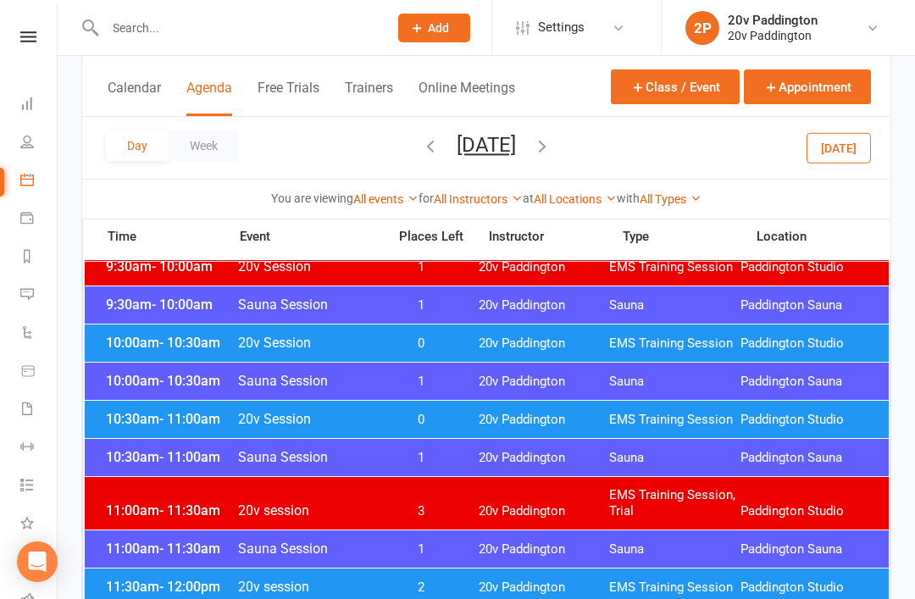
click at [503, 418] on span "20v Paddington" at bounding box center [543, 420] width 131 height 16
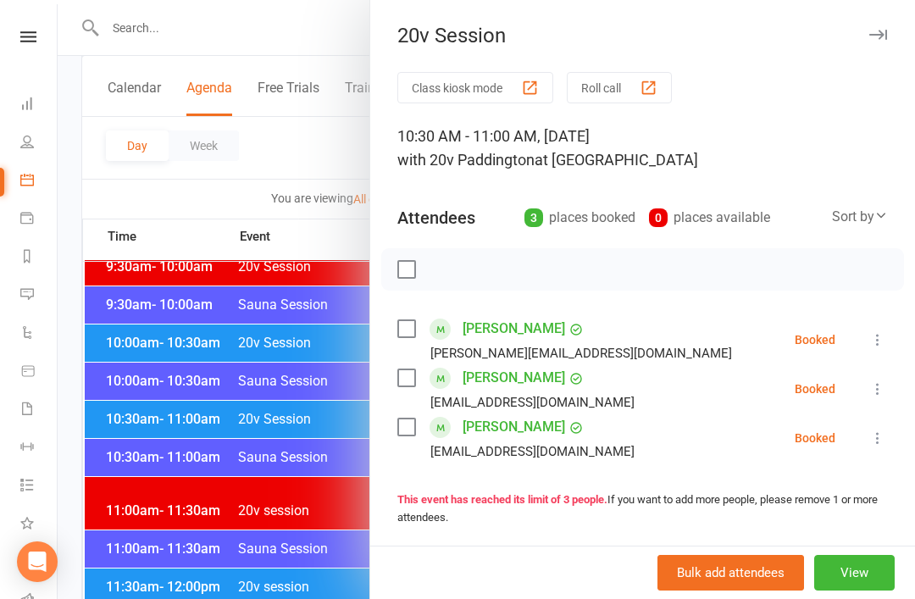
click at [318, 545] on div at bounding box center [486, 299] width 857 height 599
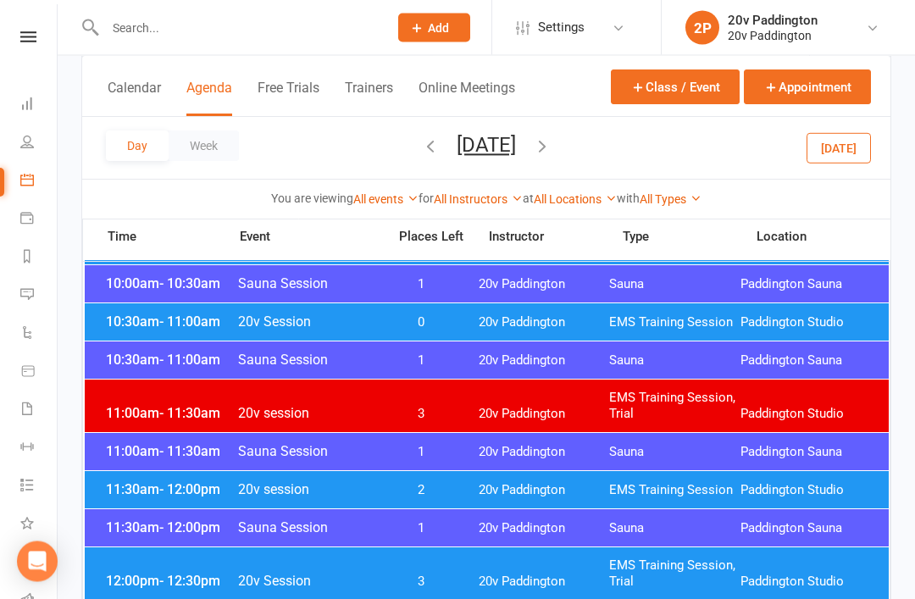
scroll to position [710, 0]
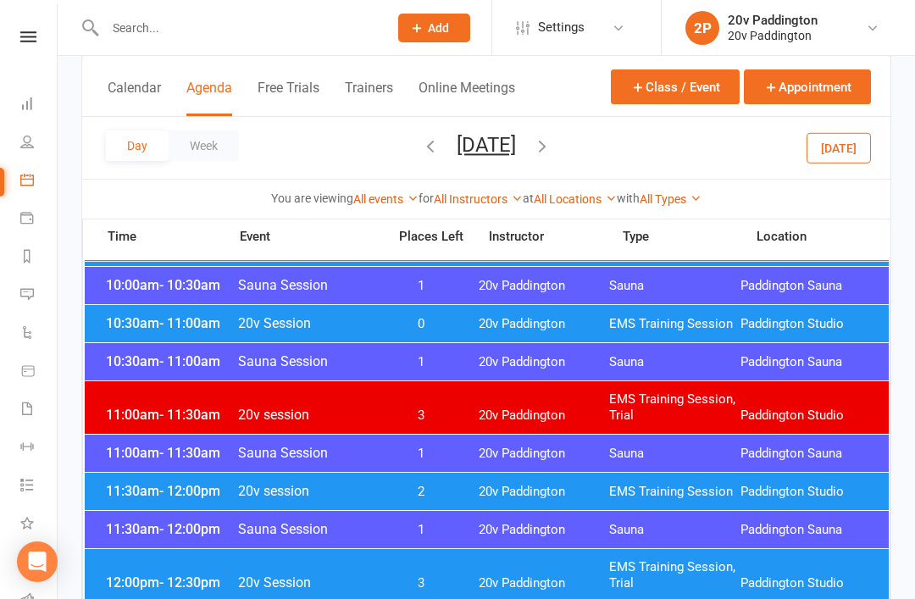
click at [505, 446] on span "20v Paddington" at bounding box center [543, 453] width 131 height 16
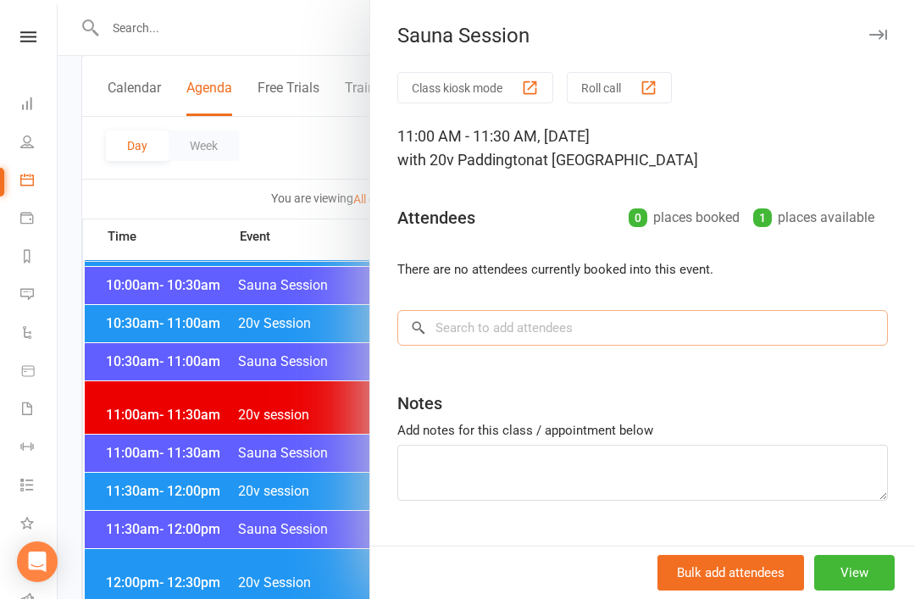
click at [642, 329] on input "search" at bounding box center [642, 328] width 490 height 36
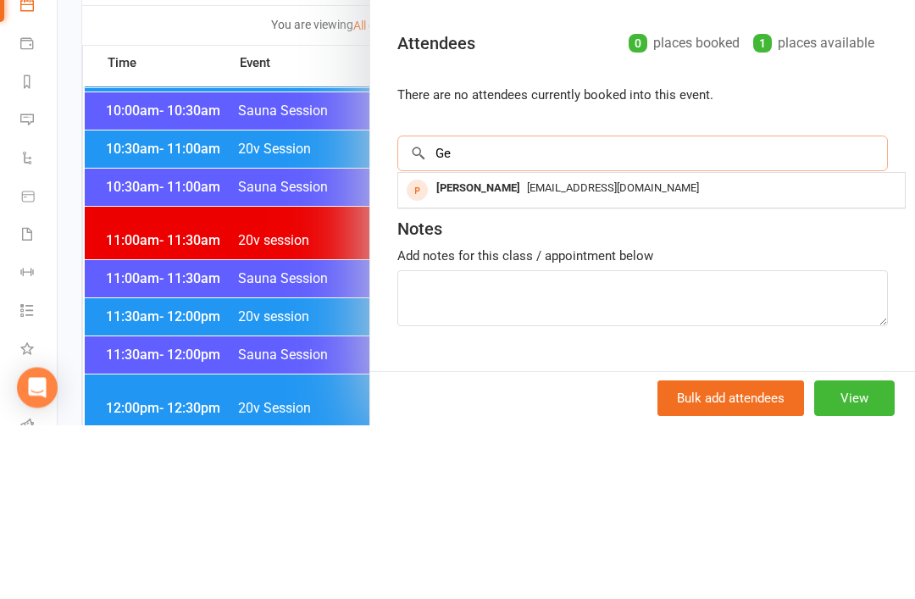
type input "G"
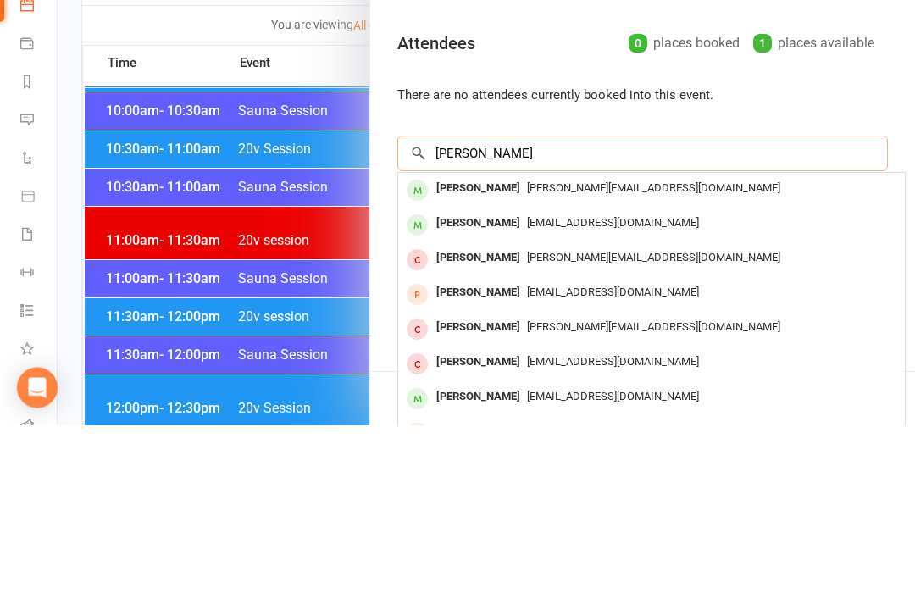
type input "Jenifer"
click at [627, 356] on span "jennifer.gwan@gmail.com" at bounding box center [653, 362] width 253 height 13
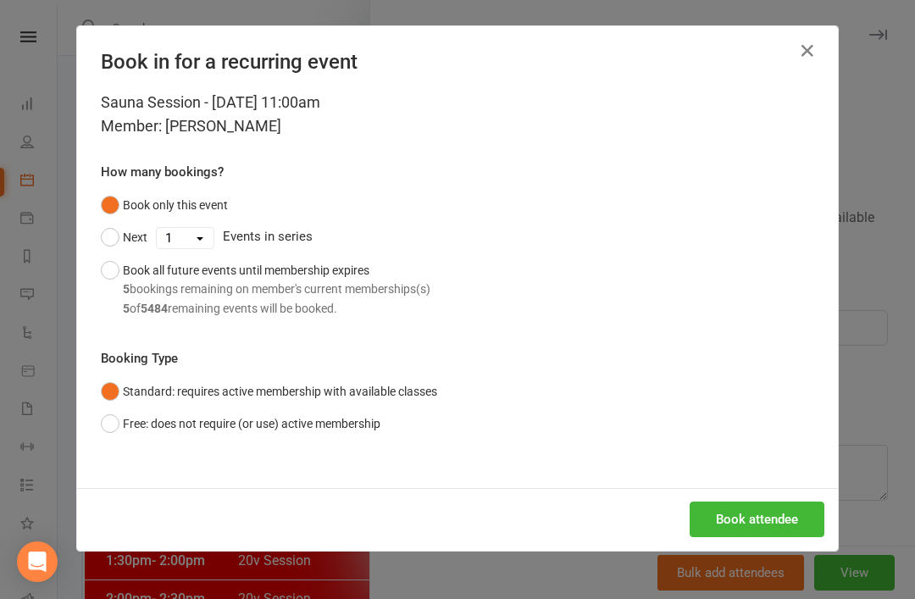
click at [755, 488] on div "Book attendee" at bounding box center [457, 519] width 760 height 63
click at [767, 506] on button "Book attendee" at bounding box center [756, 519] width 135 height 36
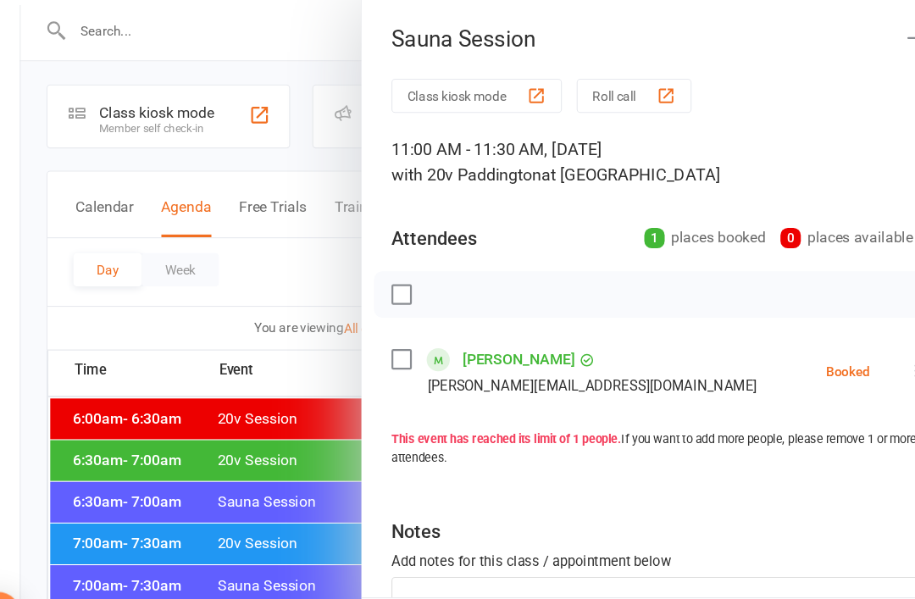
scroll to position [1, 0]
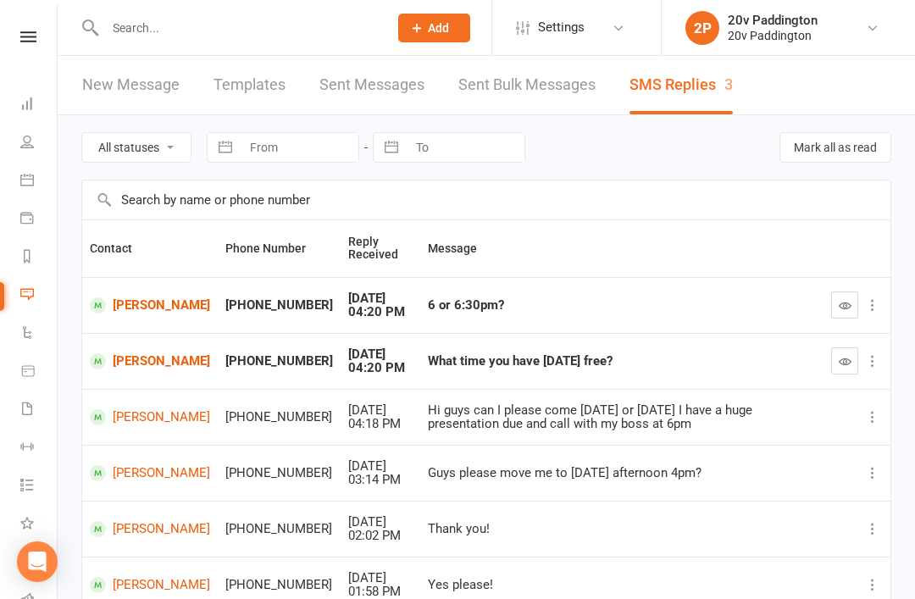
click at [112, 297] on link "[PERSON_NAME]" at bounding box center [150, 305] width 120 height 16
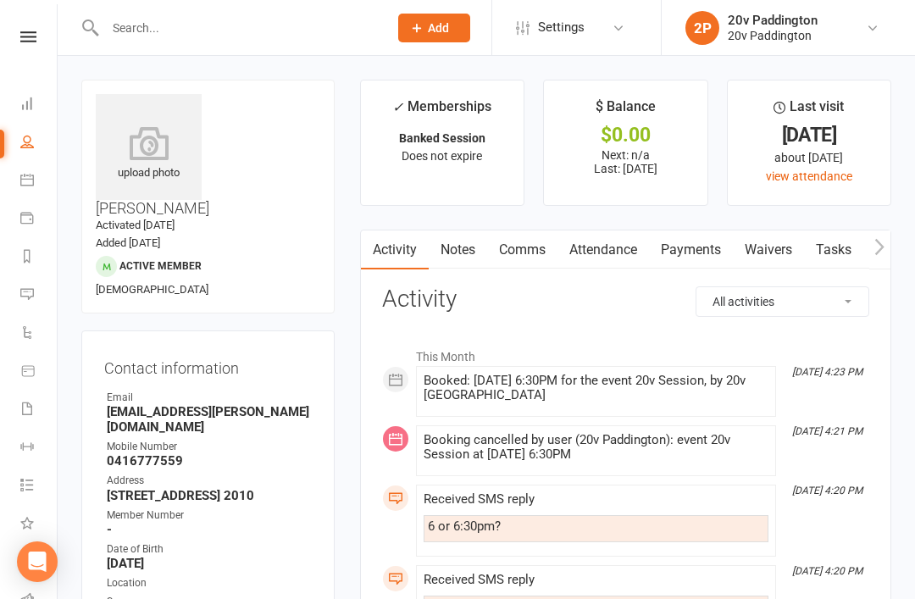
click at [530, 244] on link "Comms" at bounding box center [522, 249] width 70 height 39
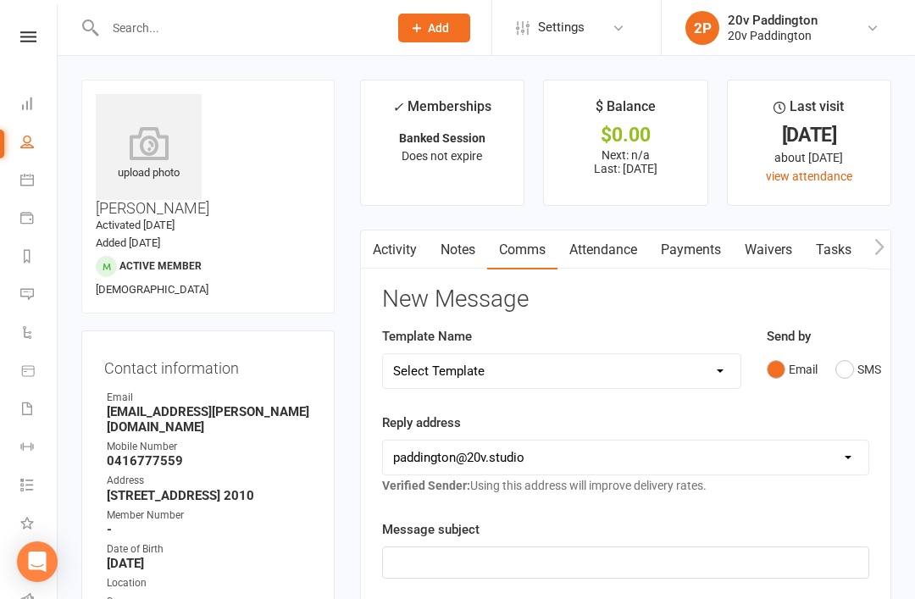
click at [835, 359] on button "SMS" at bounding box center [858, 369] width 46 height 32
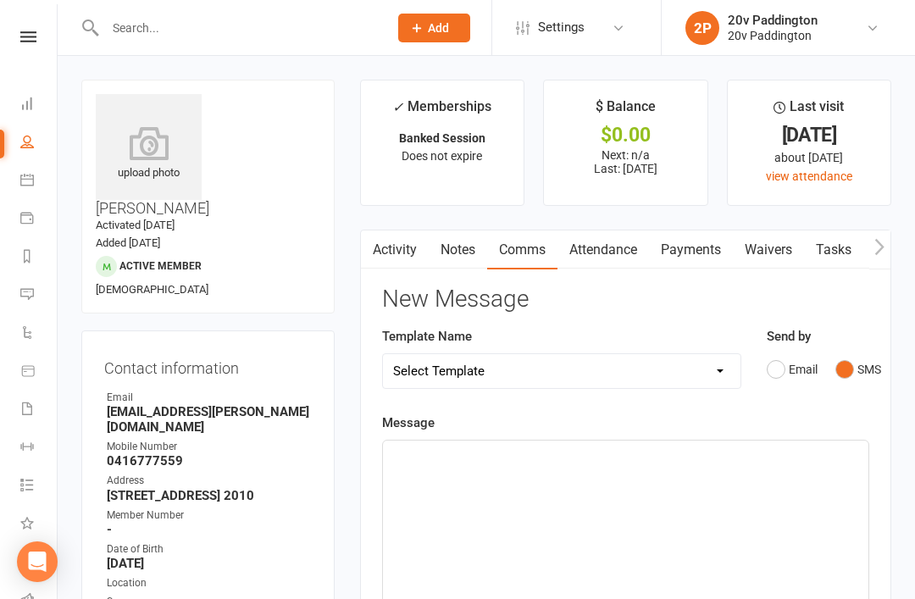
click at [583, 506] on div "﻿" at bounding box center [625, 567] width 485 height 254
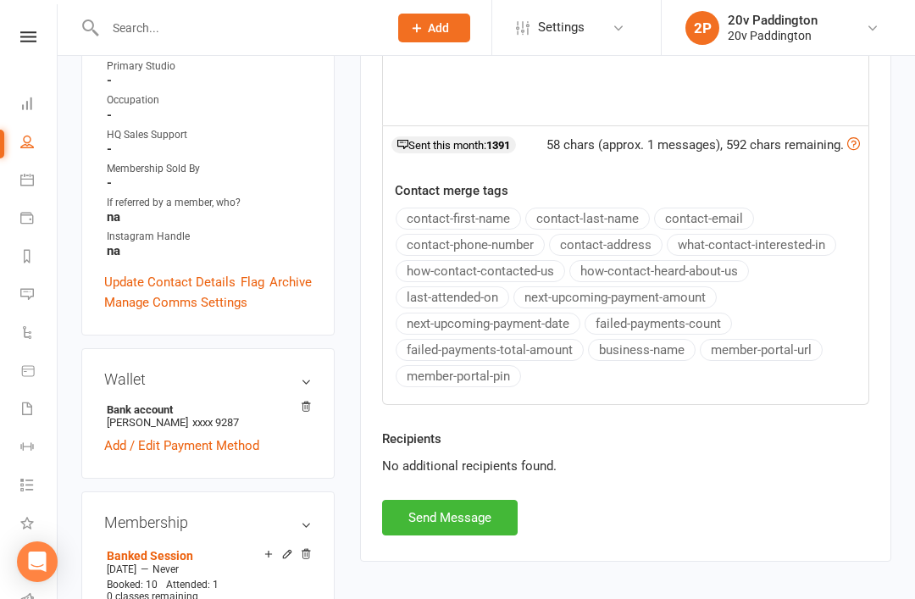
click at [472, 510] on button "Send Message" at bounding box center [449, 518] width 135 height 36
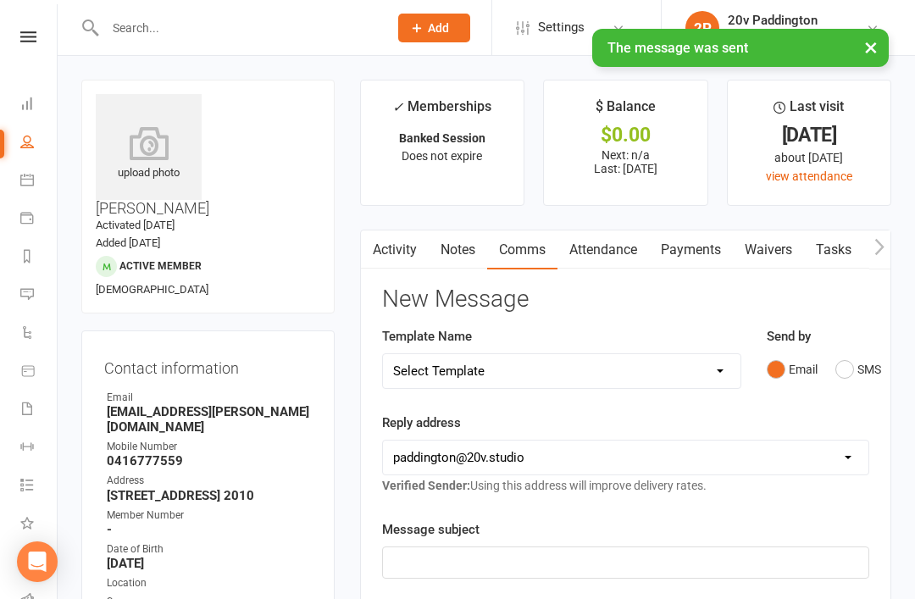
click at [34, 308] on link "Messages 3" at bounding box center [39, 296] width 38 height 38
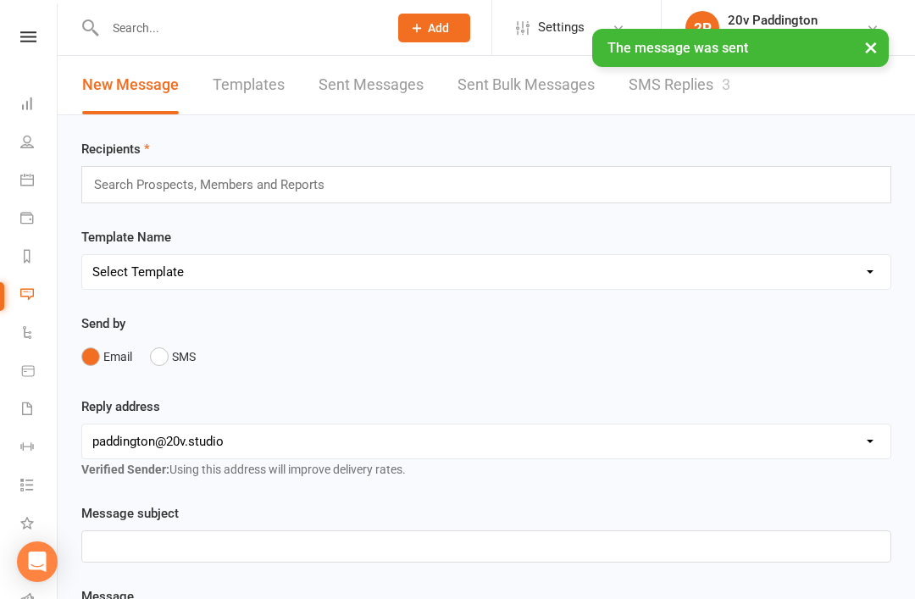
click at [726, 55] on div "× The message was sent" at bounding box center [740, 48] width 296 height 38
click at [714, 70] on link "SMS Replies 3" at bounding box center [679, 85] width 102 height 58
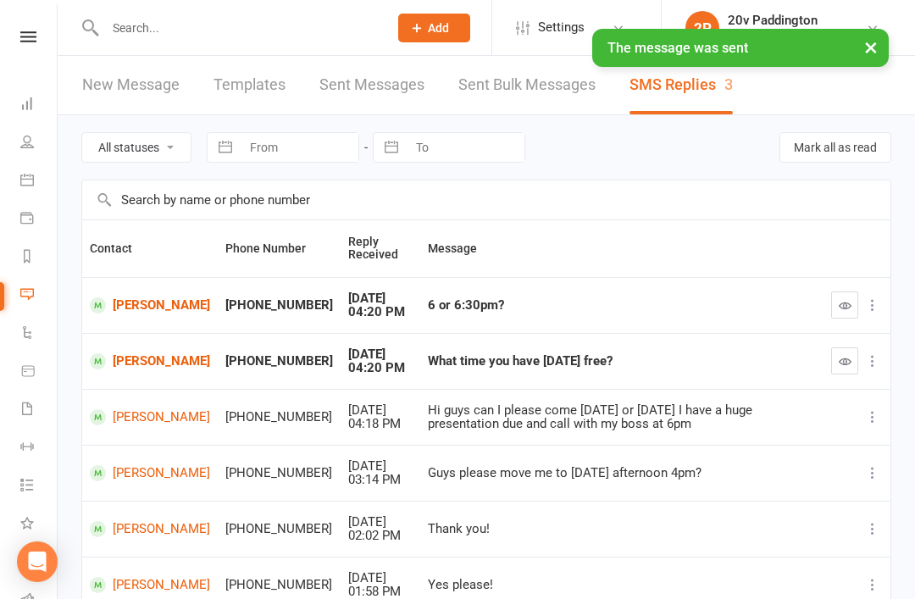
click at [849, 305] on icon "button" at bounding box center [844, 305] width 13 height 13
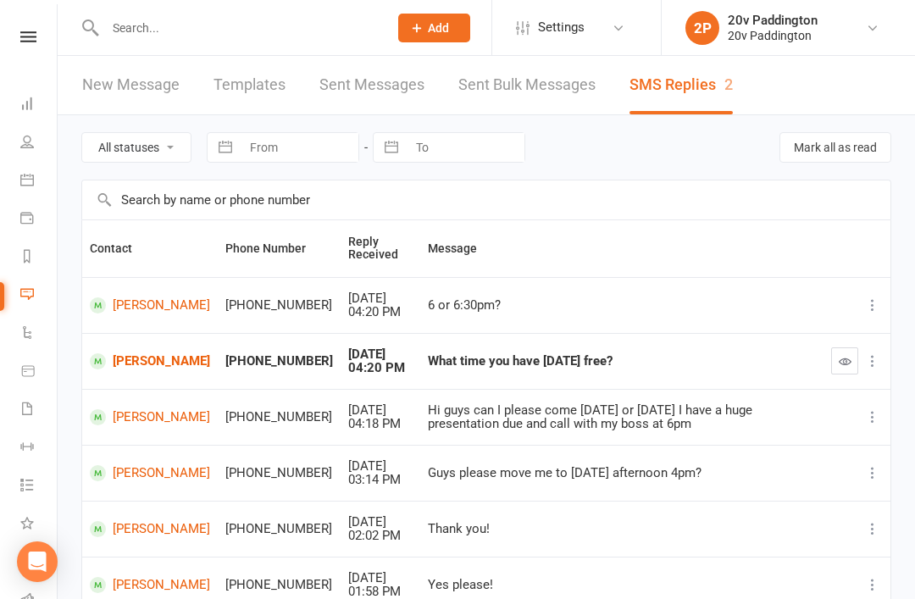
click at [838, 368] on button "button" at bounding box center [844, 360] width 27 height 27
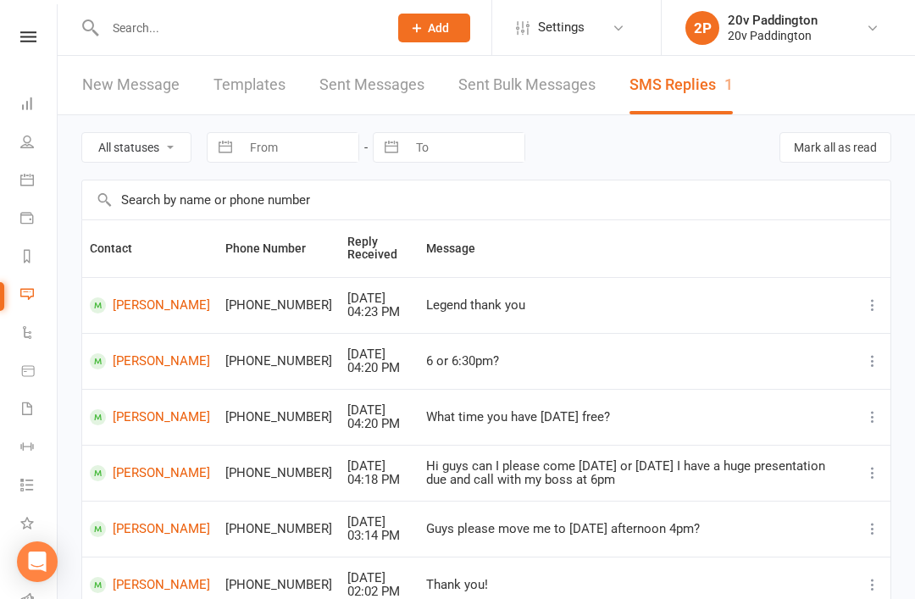
scroll to position [3, 0]
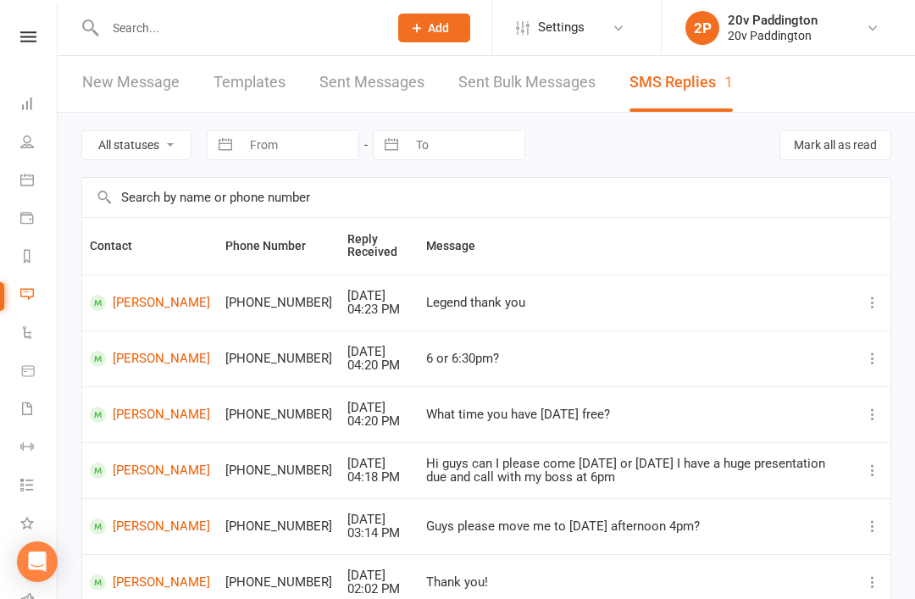
click at [42, 39] on link at bounding box center [28, 36] width 60 height 11
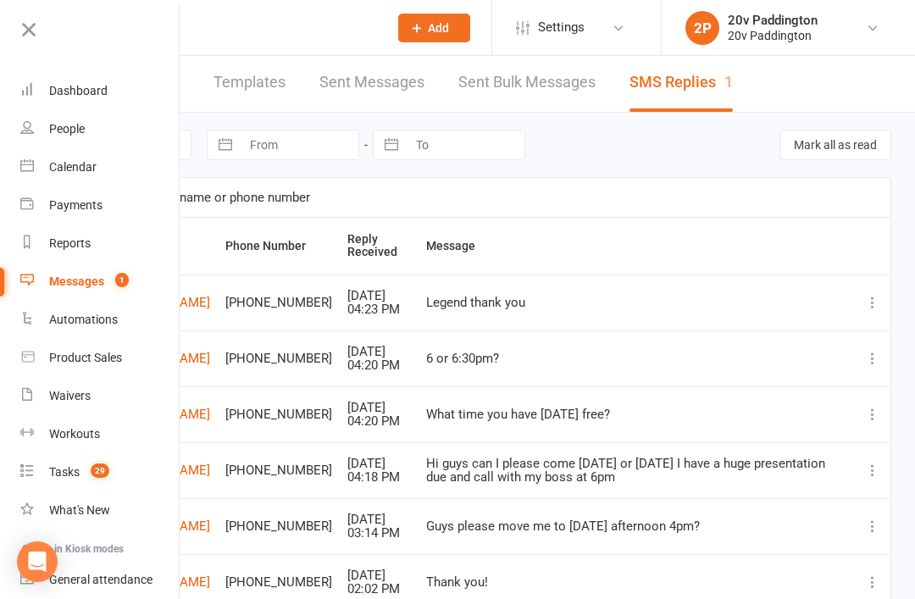
click at [87, 127] on link "People" at bounding box center [100, 129] width 160 height 38
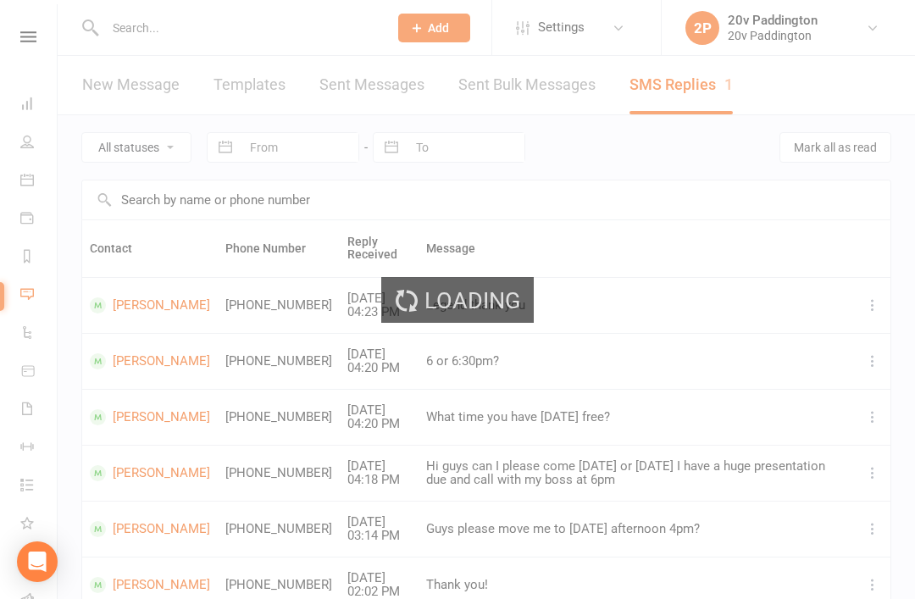
select select "100"
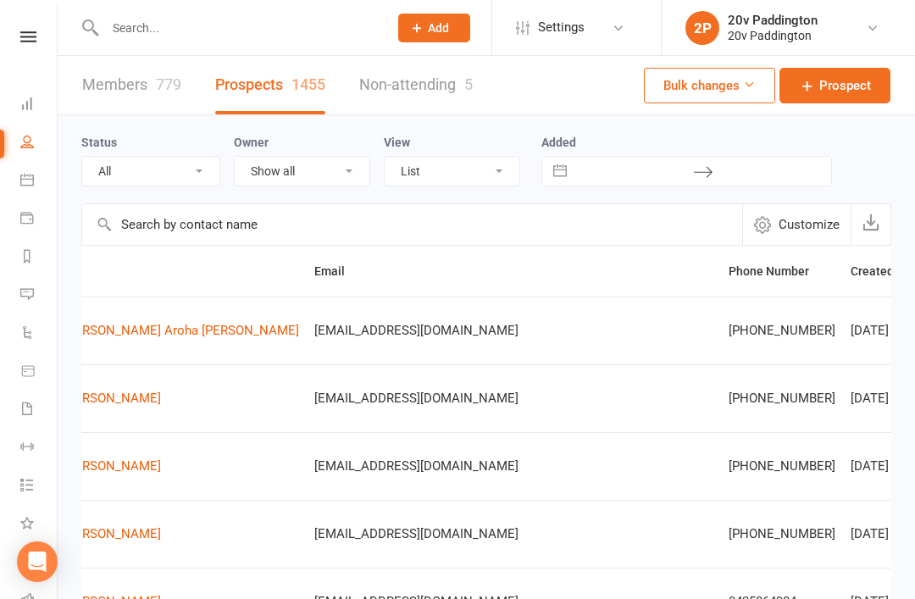
scroll to position [0, 143]
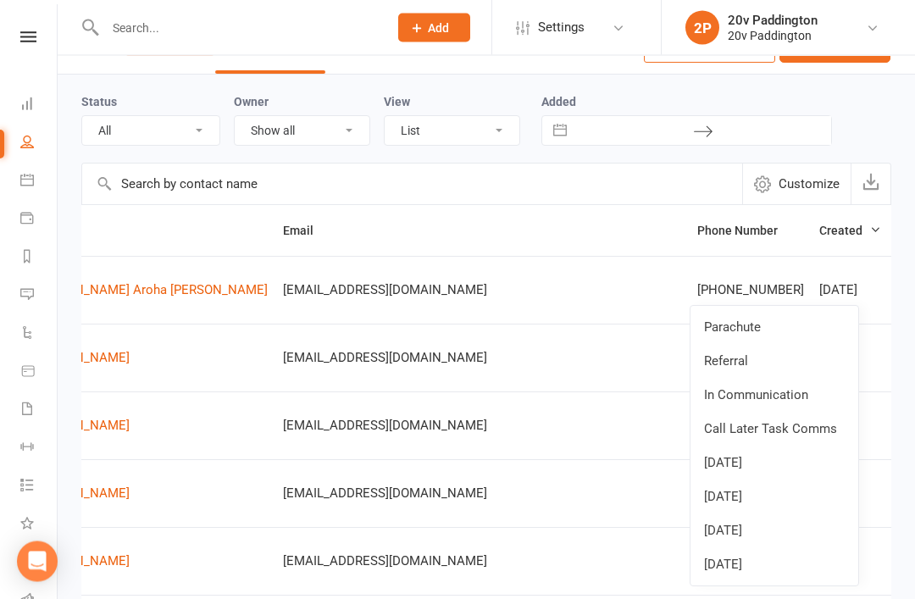
click at [773, 566] on link "[DATE]" at bounding box center [774, 565] width 168 height 34
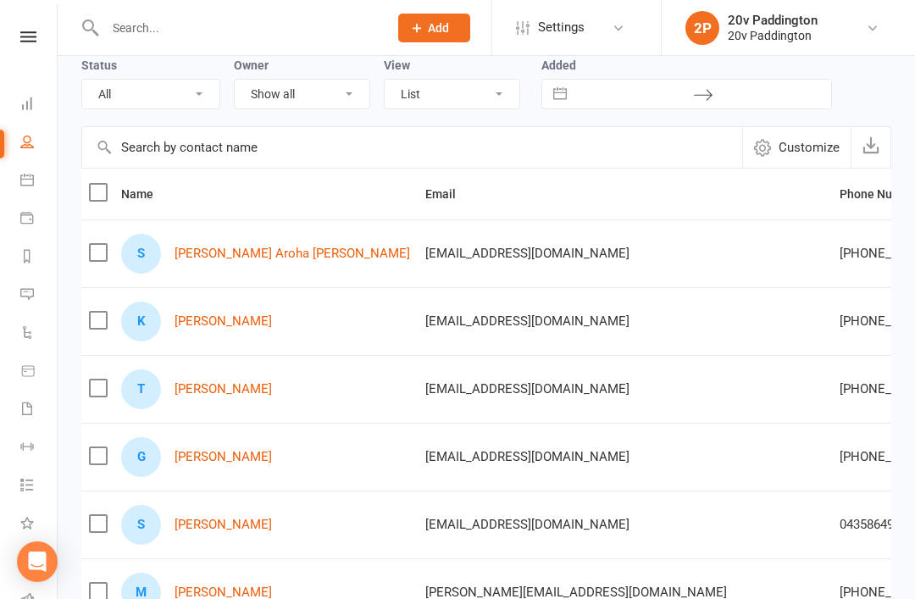
scroll to position [0, 0]
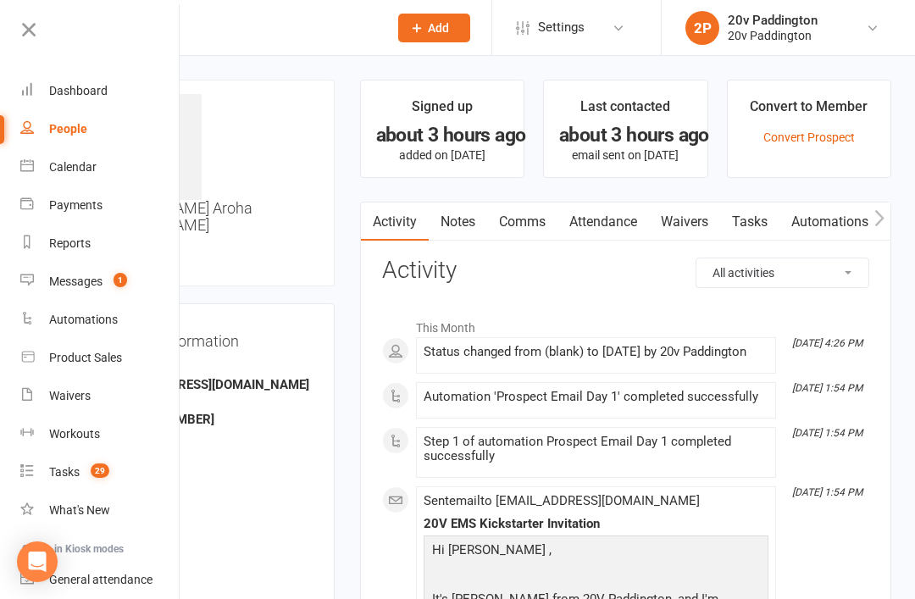
click at [43, 31] on link at bounding box center [98, 36] width 163 height 38
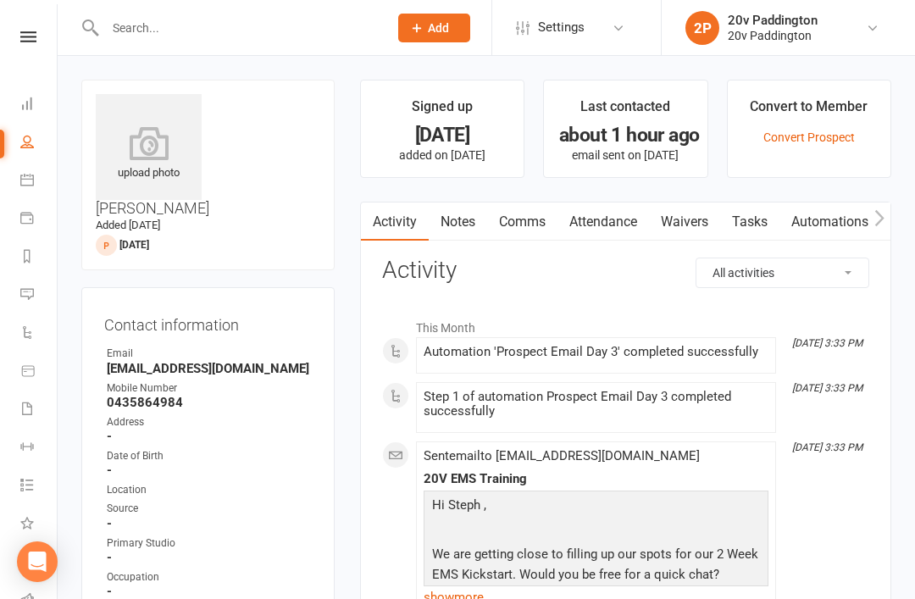
click at [326, 3] on div at bounding box center [228, 27] width 295 height 55
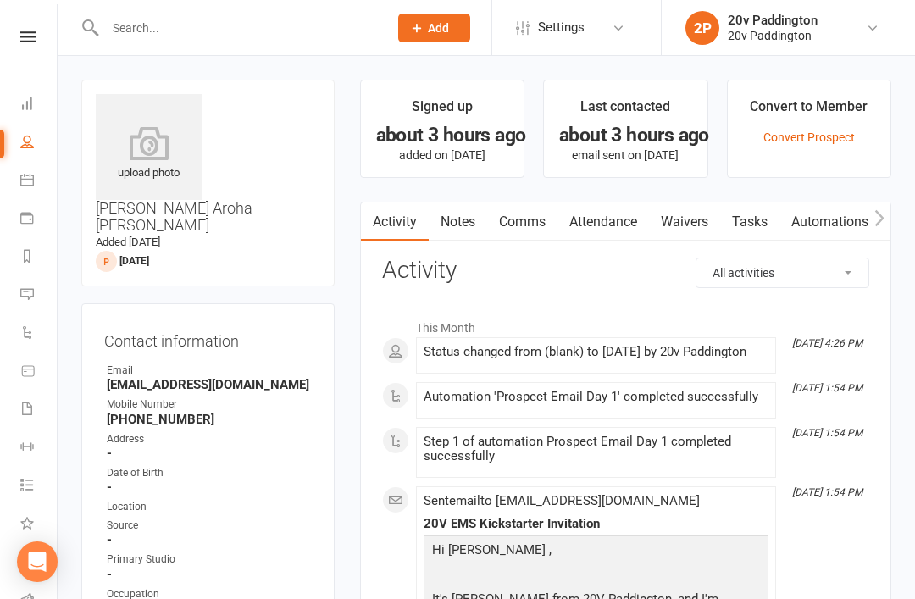
click at [528, 215] on link "Comms" at bounding box center [522, 221] width 70 height 39
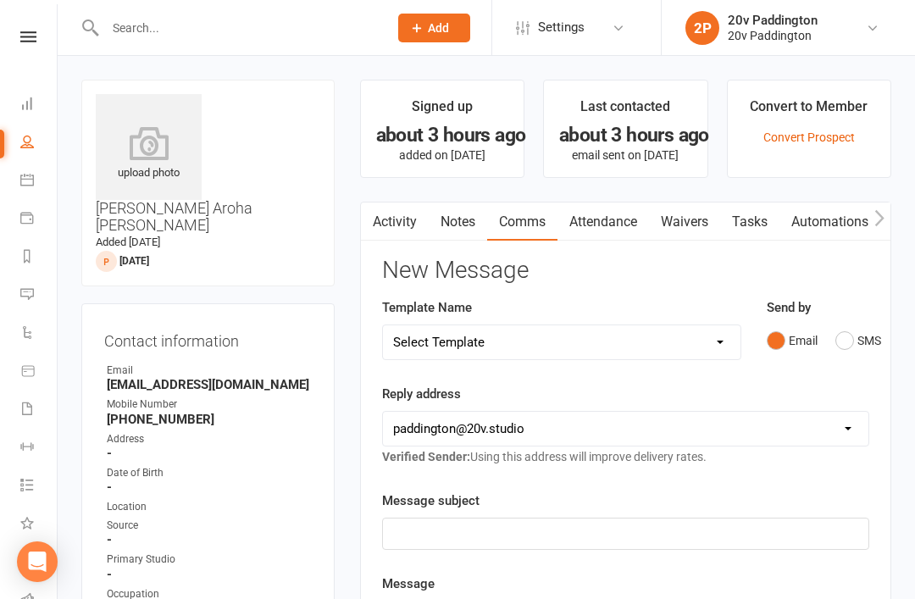
click at [832, 353] on div "Email SMS" at bounding box center [817, 340] width 102 height 32
click at [836, 342] on button "SMS" at bounding box center [858, 340] width 46 height 32
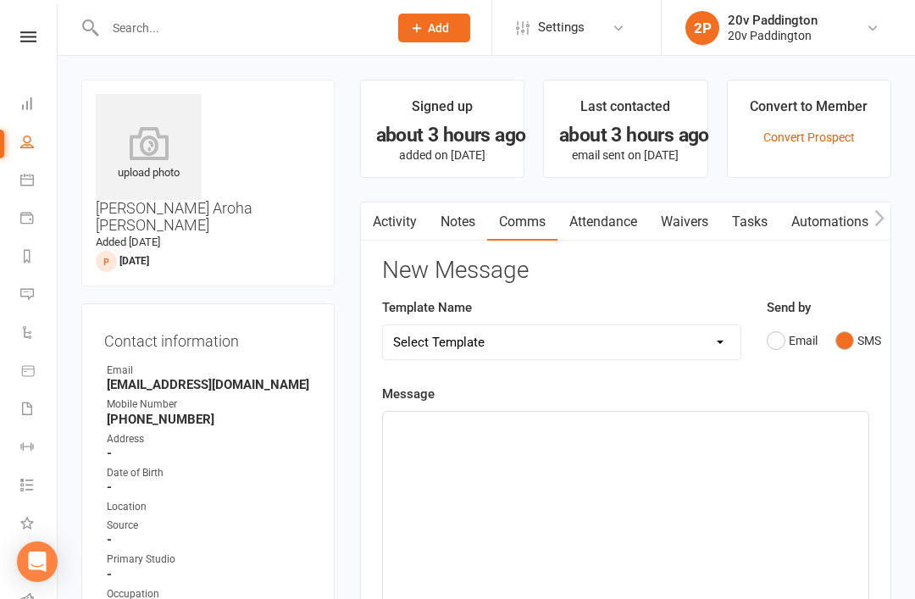
click at [462, 227] on link "Notes" at bounding box center [457, 221] width 58 height 39
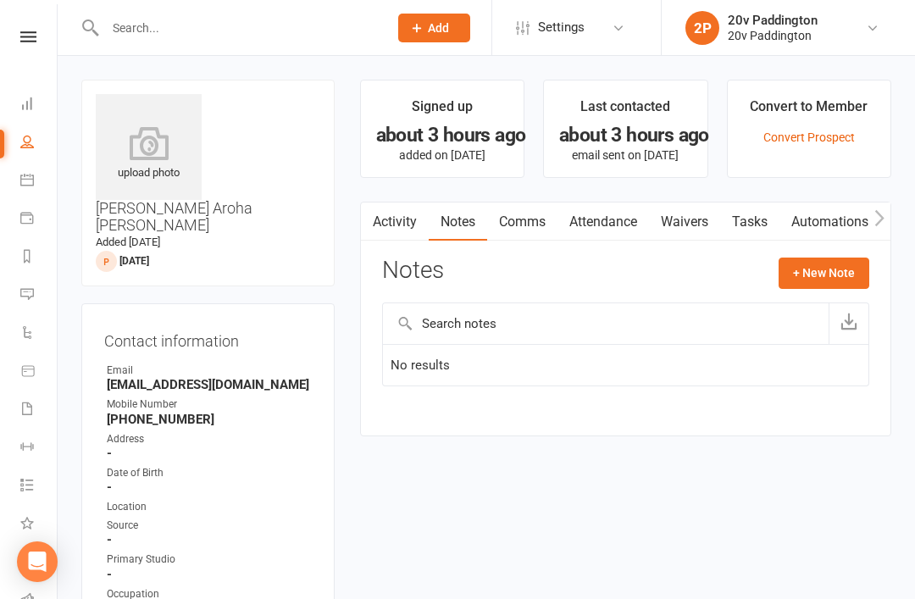
click at [844, 286] on button "+ New Note" at bounding box center [823, 272] width 91 height 30
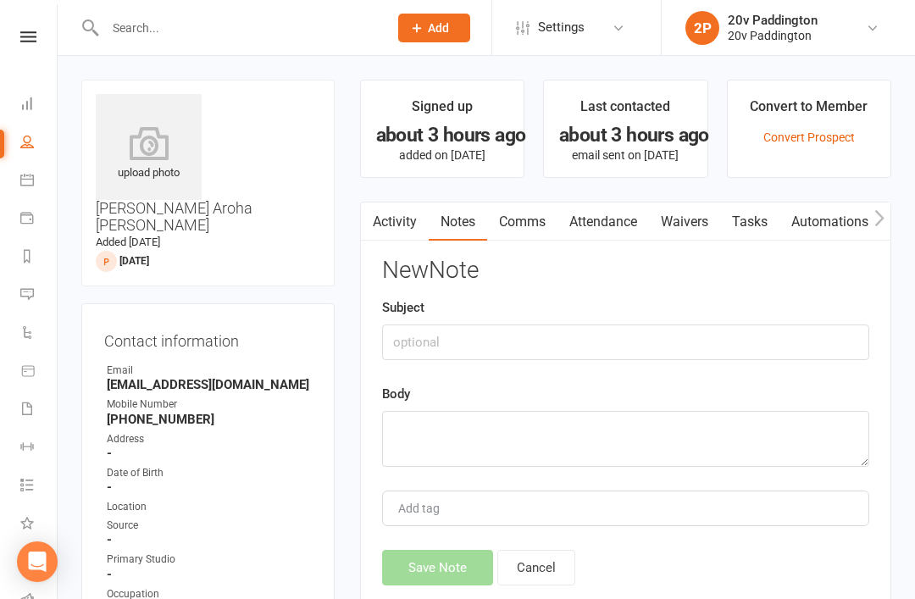
click at [570, 401] on div "Body" at bounding box center [625, 425] width 487 height 83
click at [573, 447] on textarea at bounding box center [625, 439] width 487 height 56
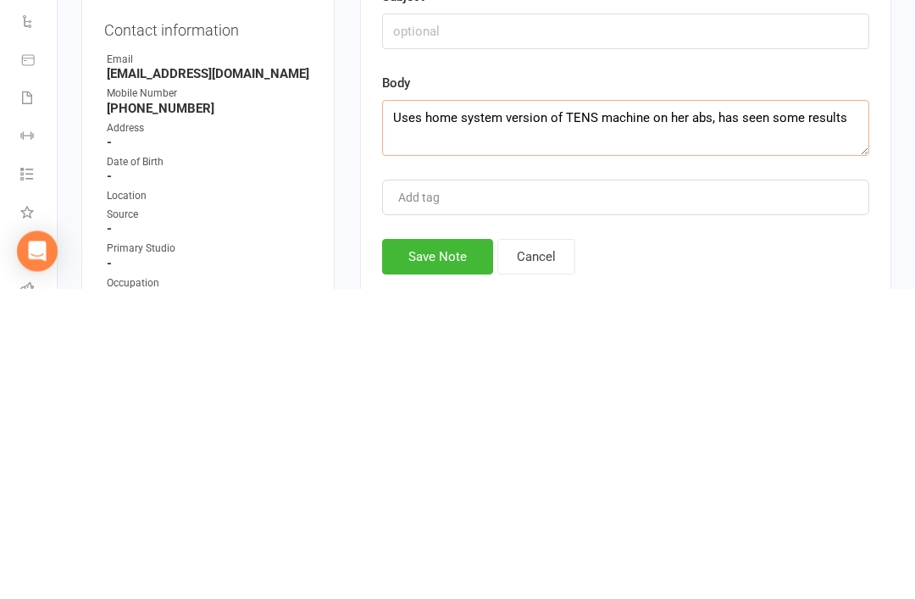
type textarea "Uses home system version of TENS machine on her abs, has seen some results"
click at [840, 490] on div "Add tag" at bounding box center [625, 508] width 487 height 36
click at [476, 257] on div "New Note Subject Body Uses home system version of TENS machine on her abs, has …" at bounding box center [625, 421] width 487 height 328
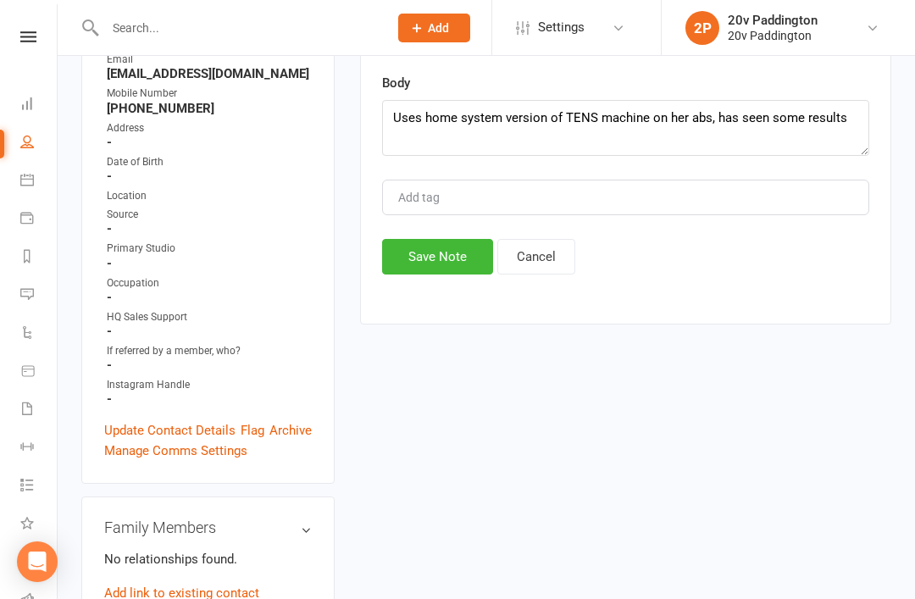
click at [462, 253] on button "Save Note" at bounding box center [437, 257] width 111 height 36
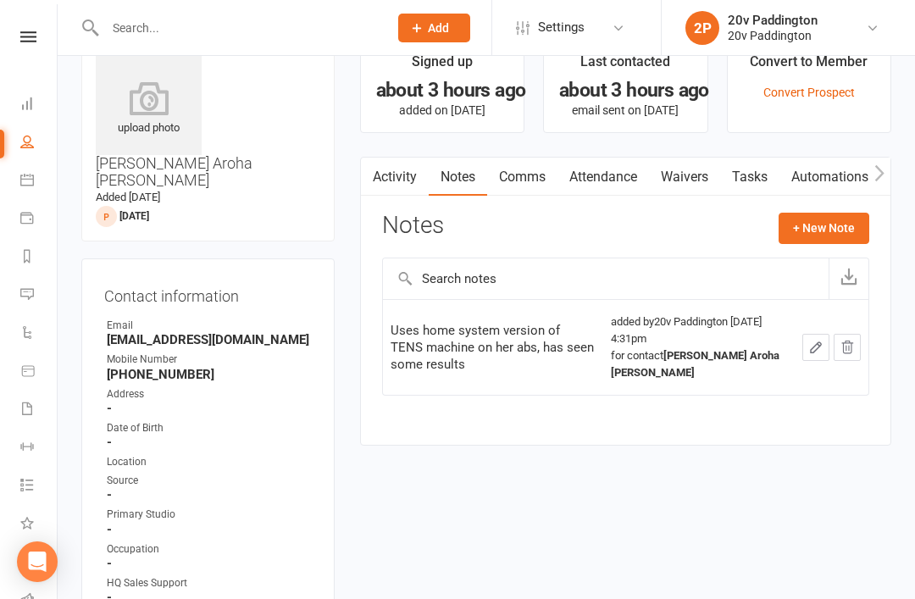
scroll to position [0, 0]
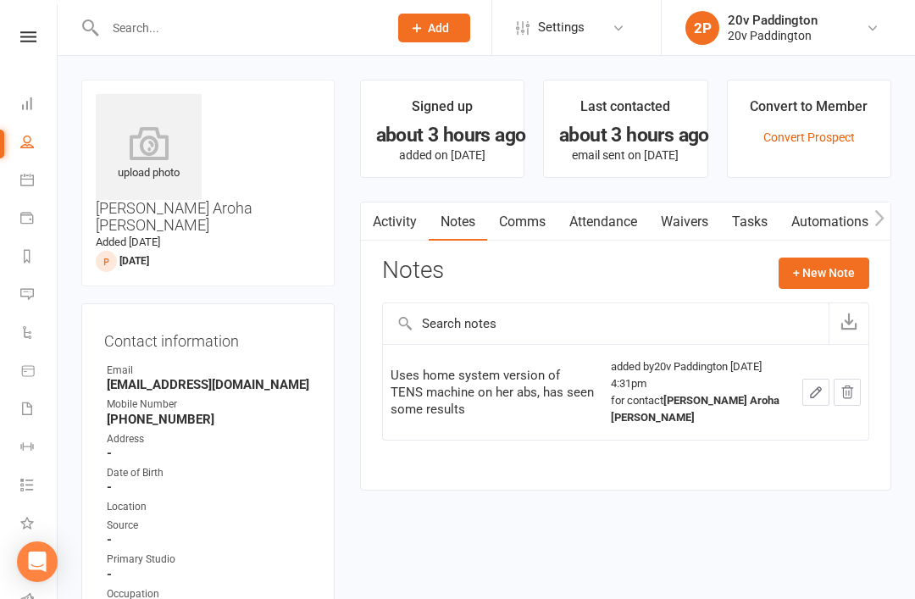
click at [417, 233] on link "Activity" at bounding box center [395, 221] width 68 height 39
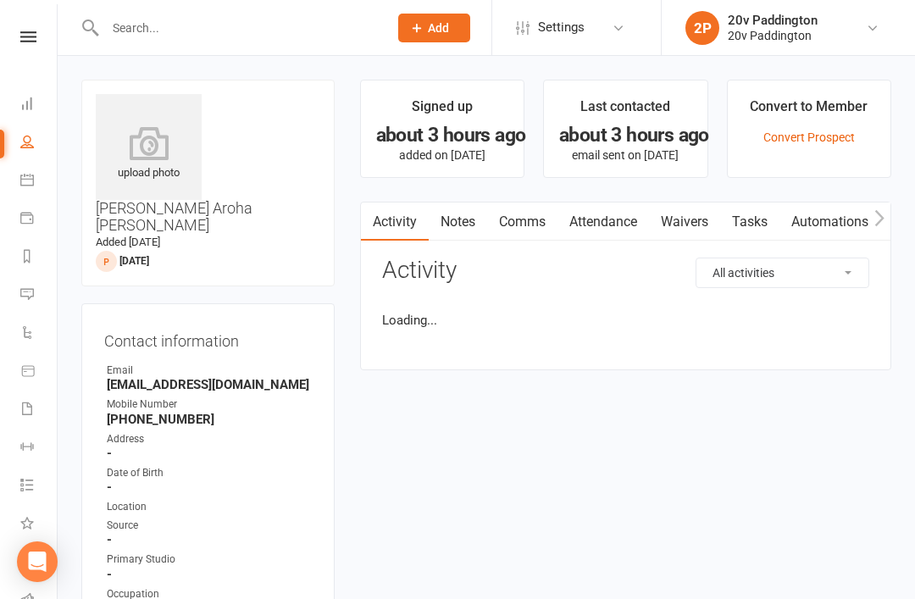
click at [522, 213] on link "Comms" at bounding box center [522, 221] width 70 height 39
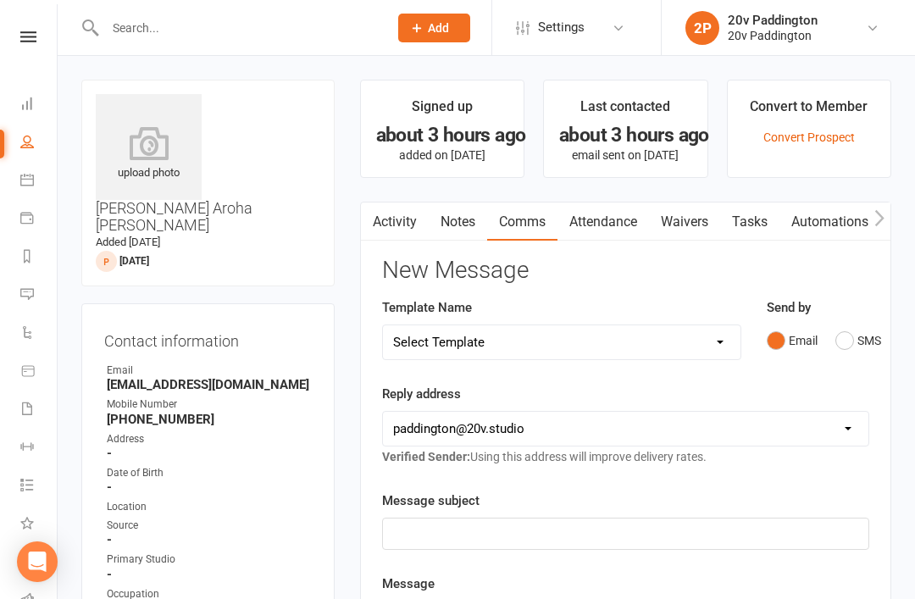
click at [829, 326] on div "Email SMS" at bounding box center [817, 340] width 102 height 32
click at [849, 334] on button "SMS" at bounding box center [858, 340] width 46 height 32
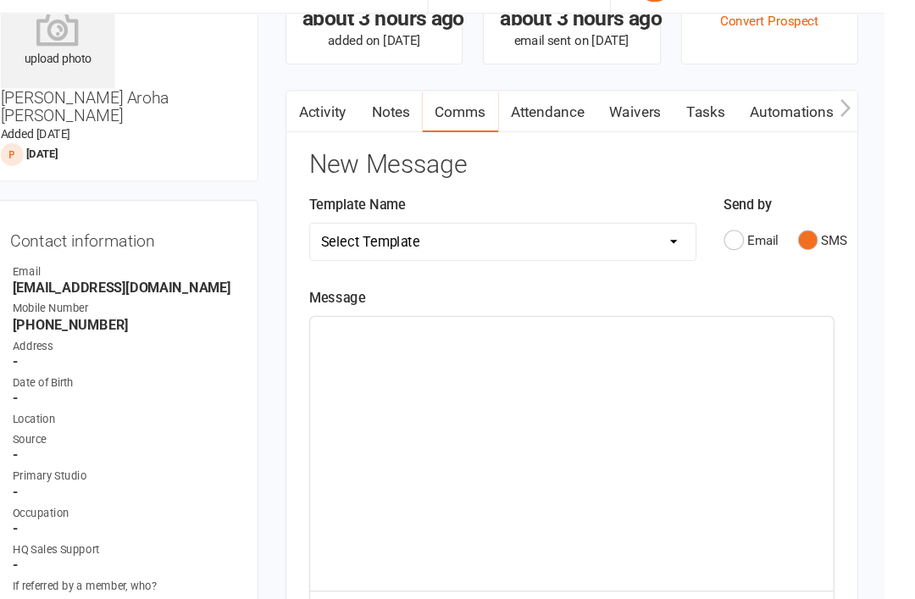
scroll to position [80, 0]
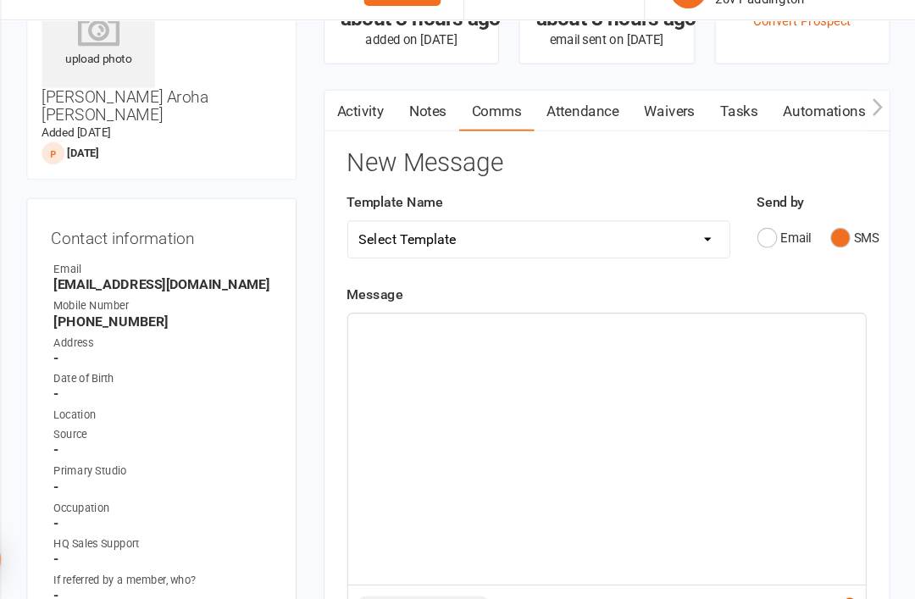
click at [626, 333] on div "﻿" at bounding box center [625, 458] width 485 height 254
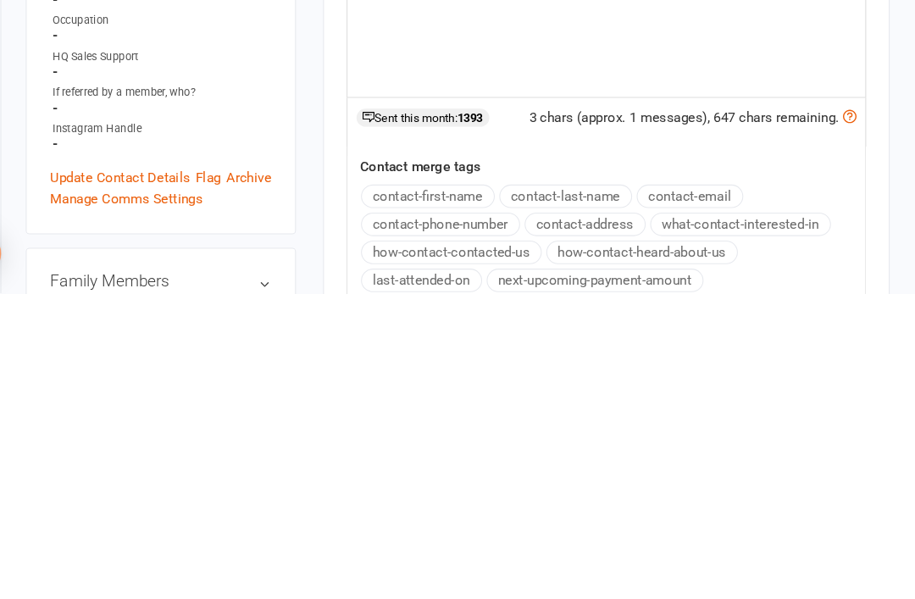
scroll to position [260, 0]
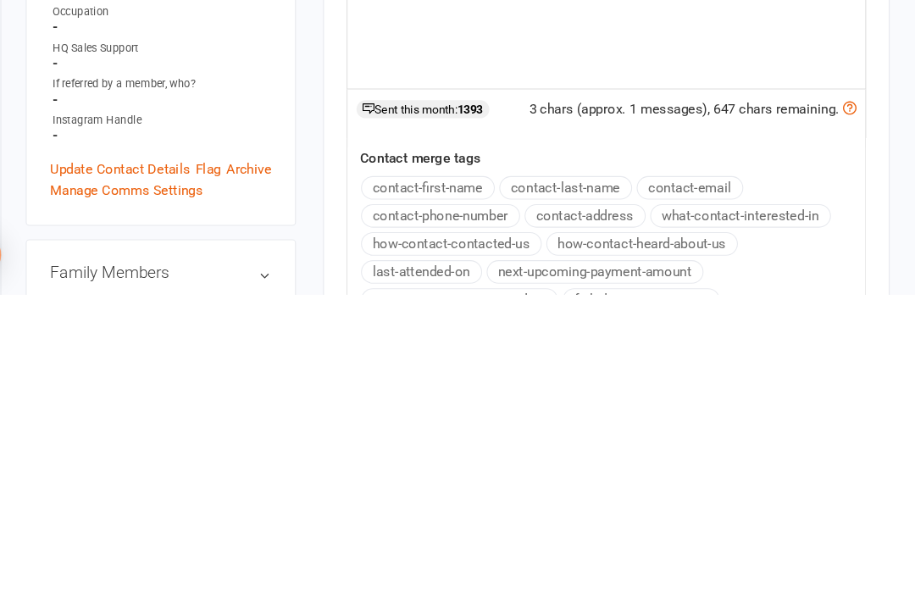
click at [412, 488] on button "contact-first-name" at bounding box center [457, 499] width 125 height 22
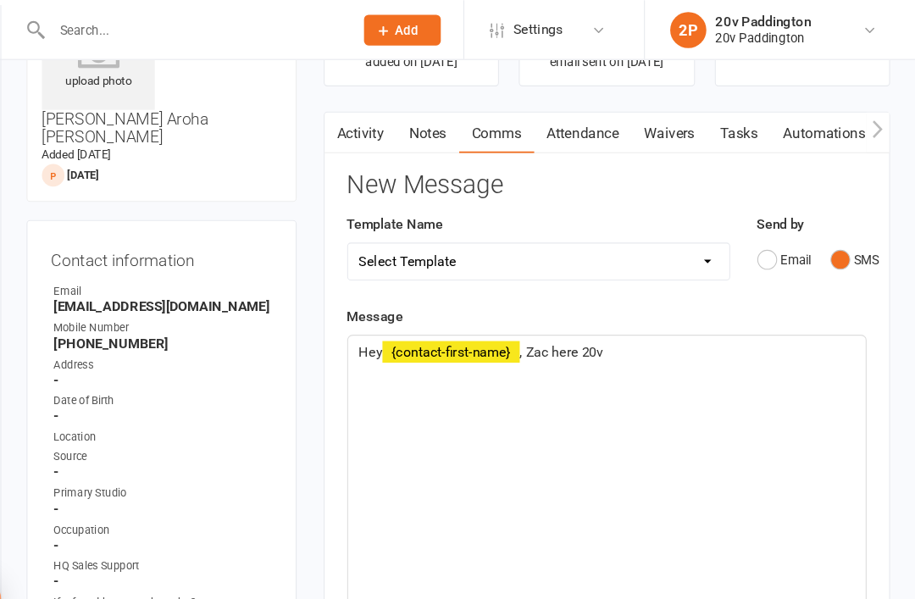
scroll to position [105, 0]
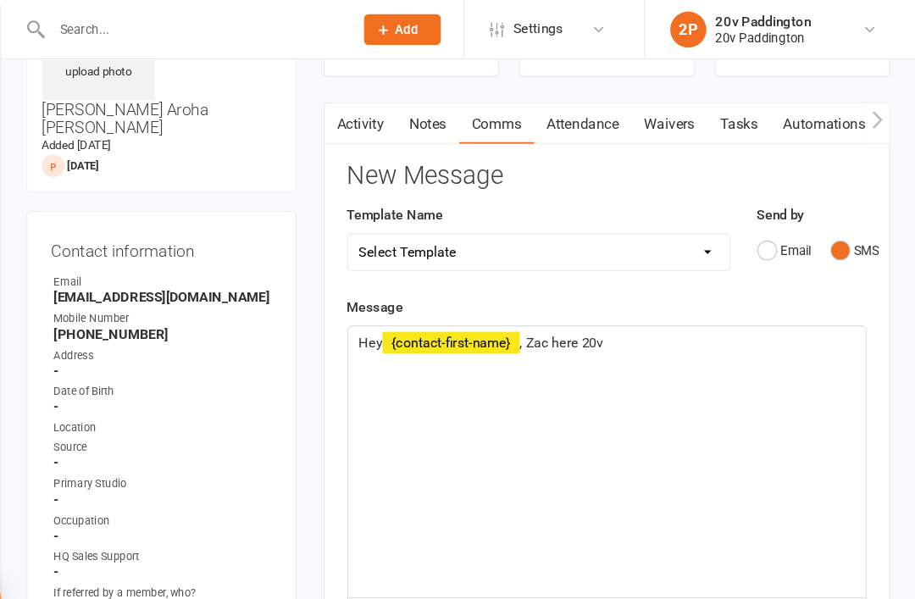
click at [661, 351] on div "Hey ﻿ {contact-first-name} , Zac here 20v" at bounding box center [625, 434] width 485 height 254
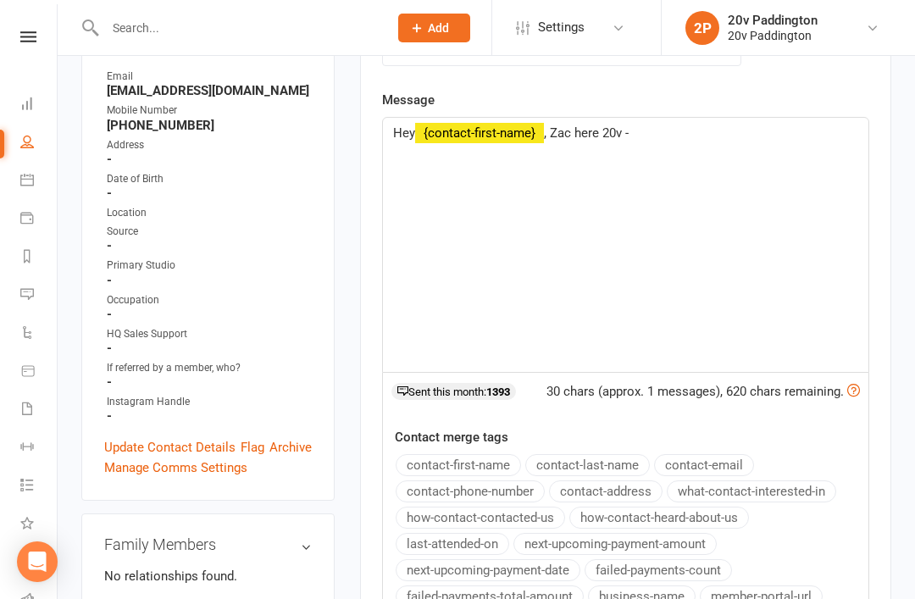
scroll to position [287, 0]
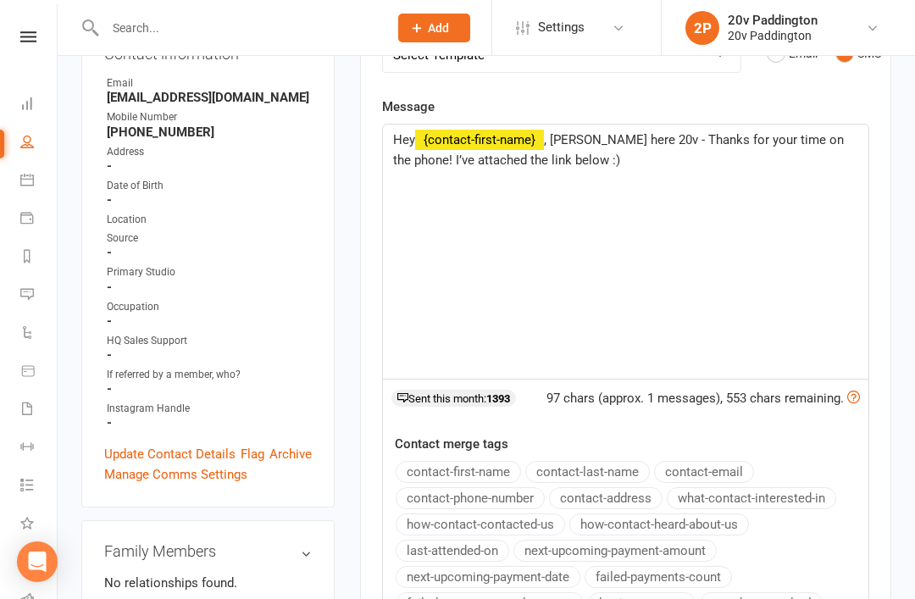
click at [893, 211] on main "Signed up about 3 hours ago added on 12 Aug 2025 Last contacted about 3 hours a…" at bounding box center [625, 312] width 556 height 1039
click at [726, 171] on div "Hey ﻿ {contact-first-name} , Zac here 20v - Thanks for your time on the phone! …" at bounding box center [625, 251] width 485 height 254
click at [545, 156] on span ", Zac here 20v - Thanks for your time on the phone! I’ve attached the link belo…" at bounding box center [620, 150] width 454 height 36
click at [650, 161] on p "Hey ﻿ {contact-first-name} , Zac here 20v - Thanks for your time on the phone! …" at bounding box center [625, 150] width 465 height 41
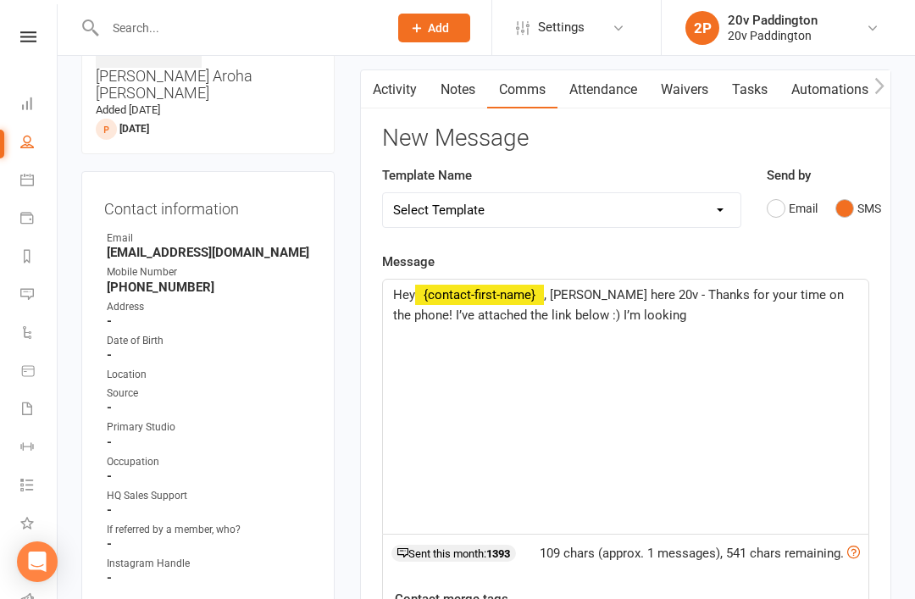
scroll to position [0, 0]
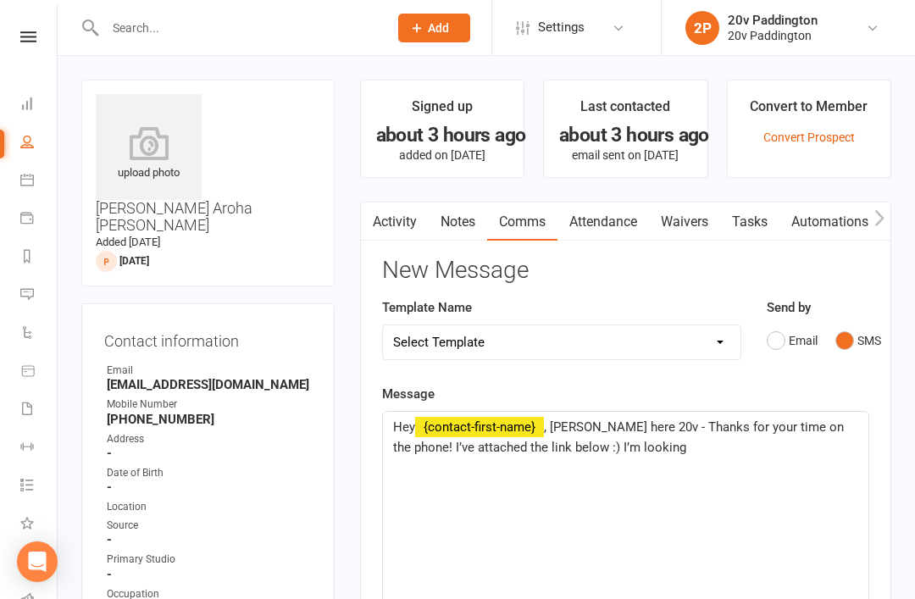
click at [677, 467] on div "Hey ﻿ {contact-first-name} , Zac here 20v - Thanks for your time on the phone! …" at bounding box center [625, 539] width 485 height 254
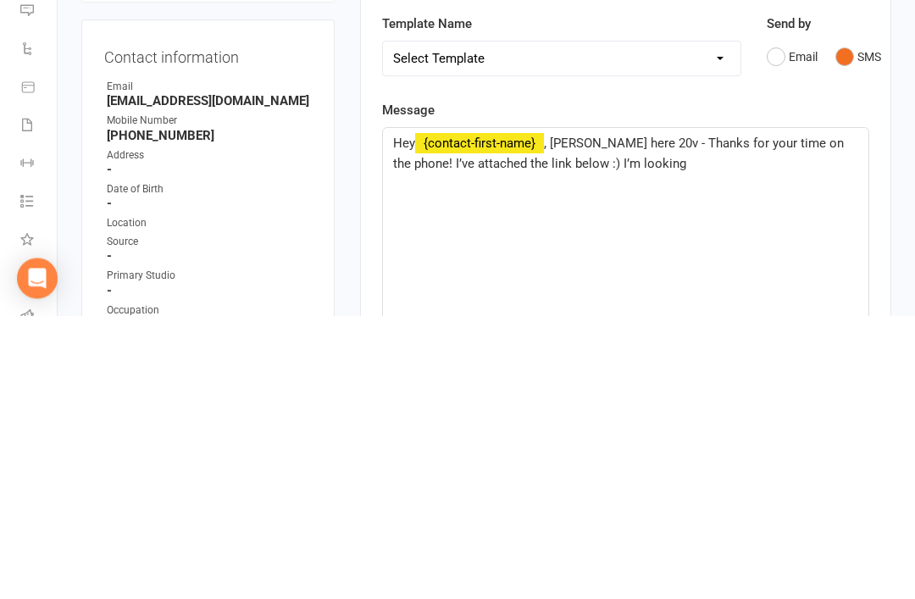
scroll to position [284, 0]
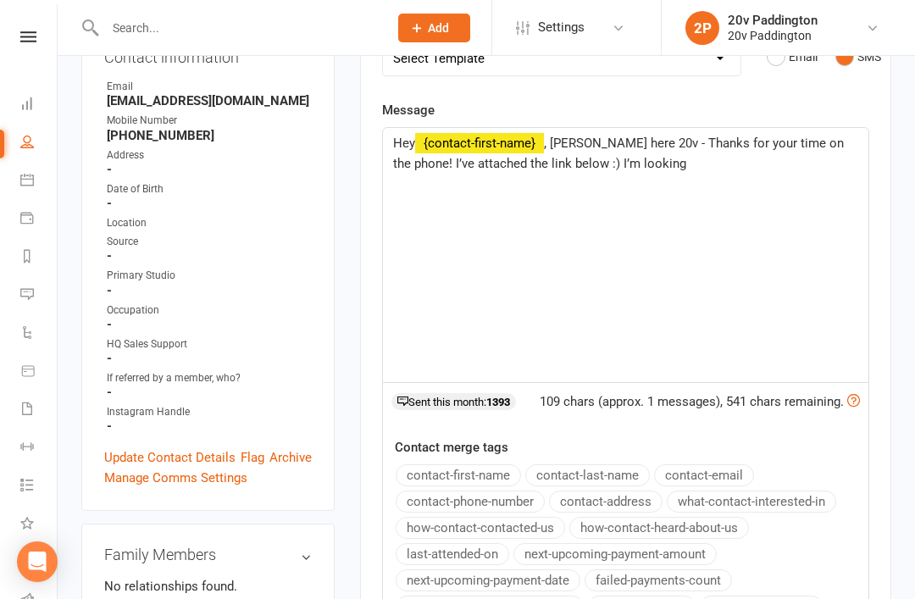
click at [694, 158] on p "Hey ﻿ {contact-first-name} , Zac here 20v - Thanks for your time on the phone! …" at bounding box center [625, 153] width 465 height 41
click at [757, 214] on p "﻿" at bounding box center [625, 224] width 465 height 20
click at [426, 215] on p "﻿" at bounding box center [625, 225] width 465 height 20
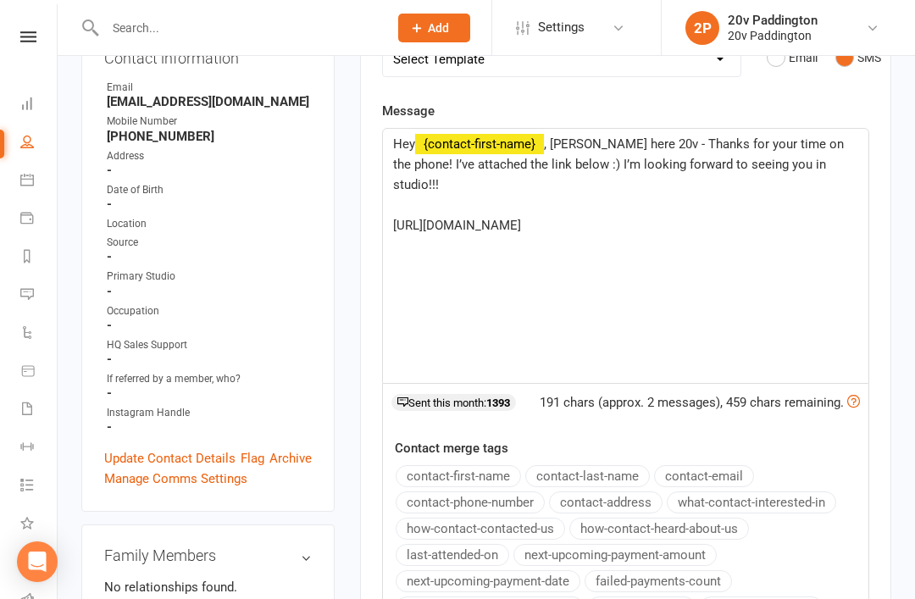
click at [851, 195] on p "﻿" at bounding box center [625, 205] width 465 height 20
click at [887, 184] on div "Activity Notes Comms Attendance Waivers Tasks Automations Workouts Assessments …" at bounding box center [625, 369] width 531 height 900
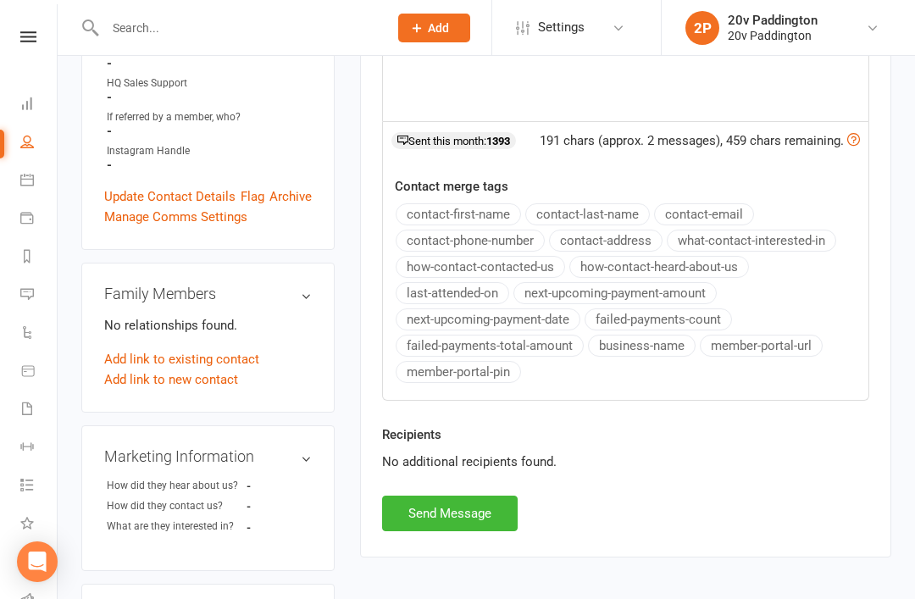
click at [480, 510] on button "Send Message" at bounding box center [449, 513] width 135 height 36
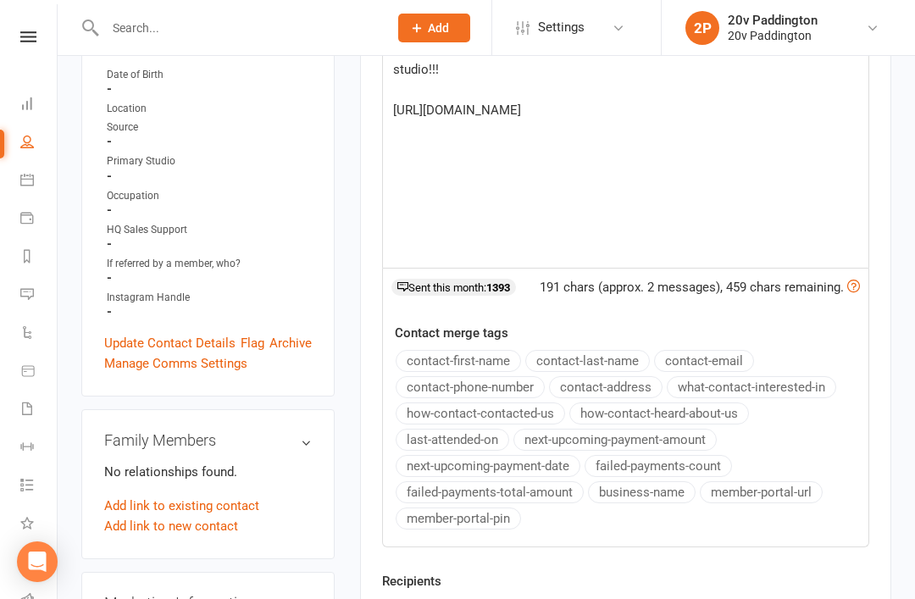
scroll to position [0, 0]
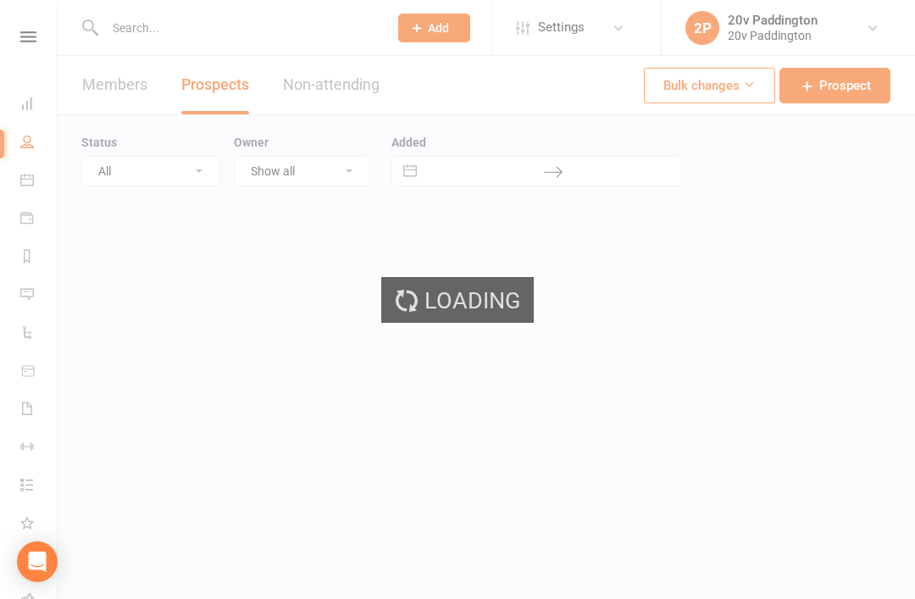
select select "100"
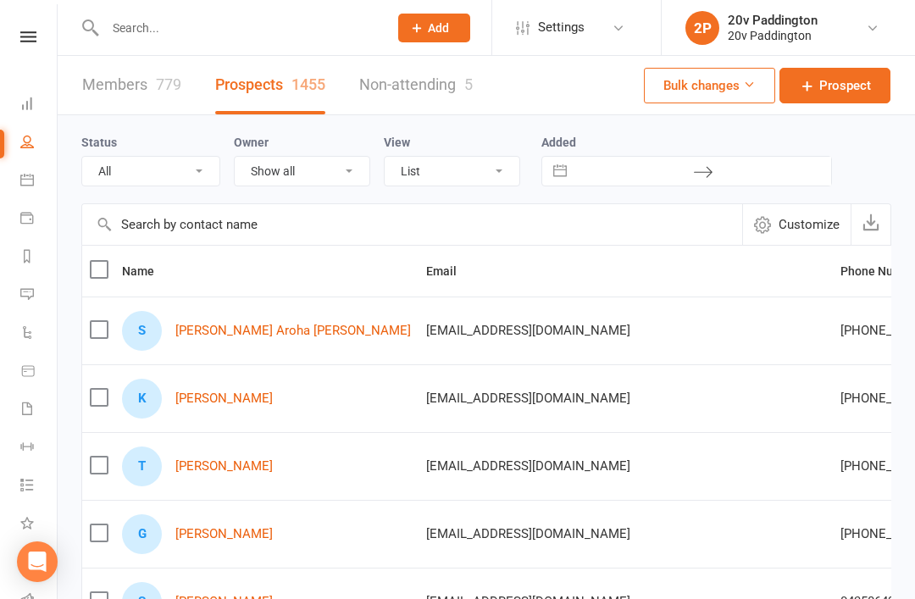
click at [488, 1] on div "Prospect Member Non-attending contact Class / event Appointment Task Membership…" at bounding box center [433, 27] width 115 height 55
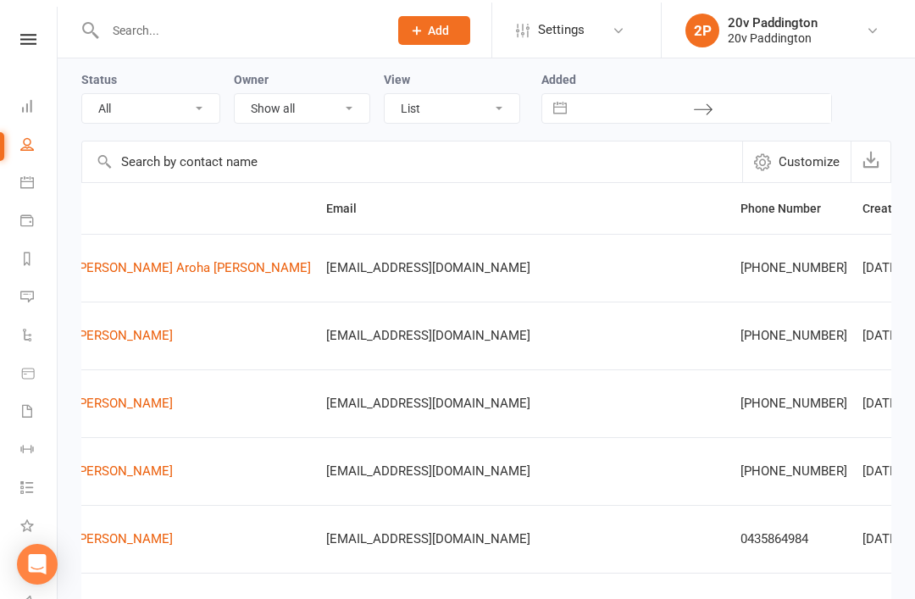
scroll to position [0, 145]
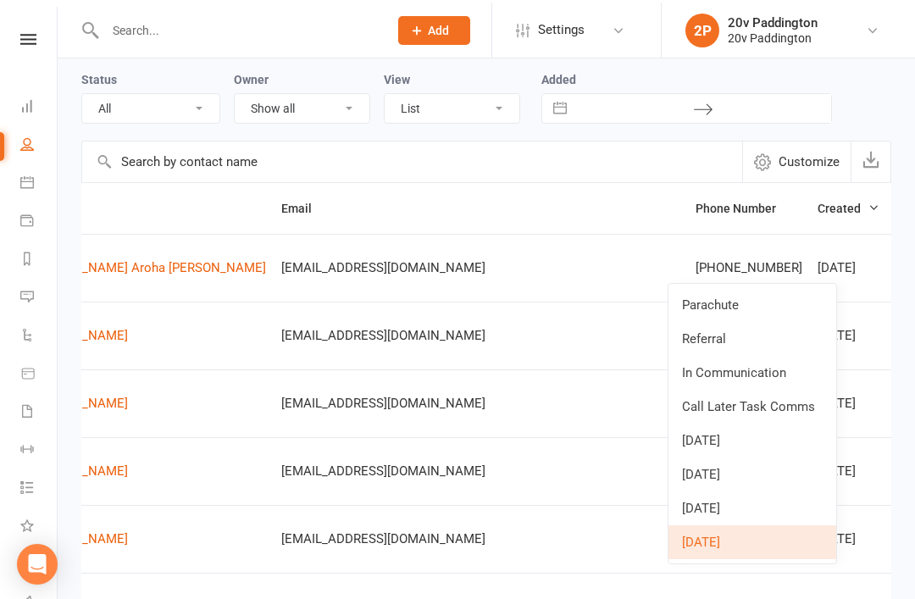
scroll to position [63, 0]
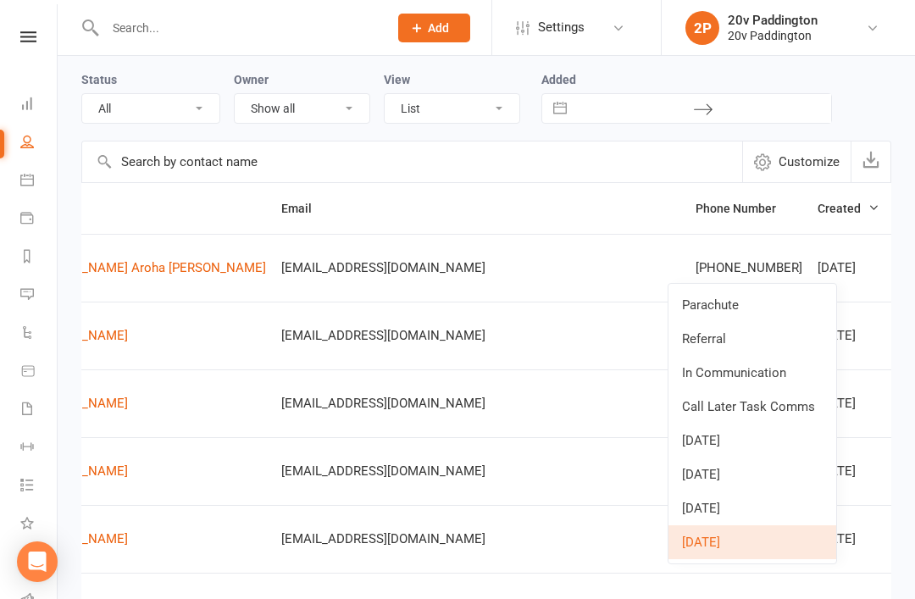
click at [789, 408] on link "Call Later Task Comms" at bounding box center [752, 407] width 168 height 34
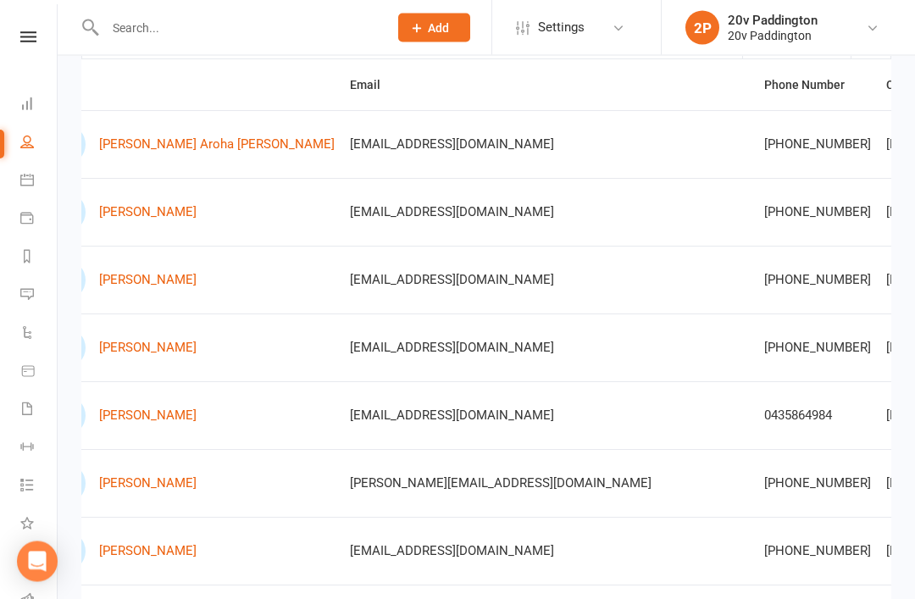
scroll to position [0, 80]
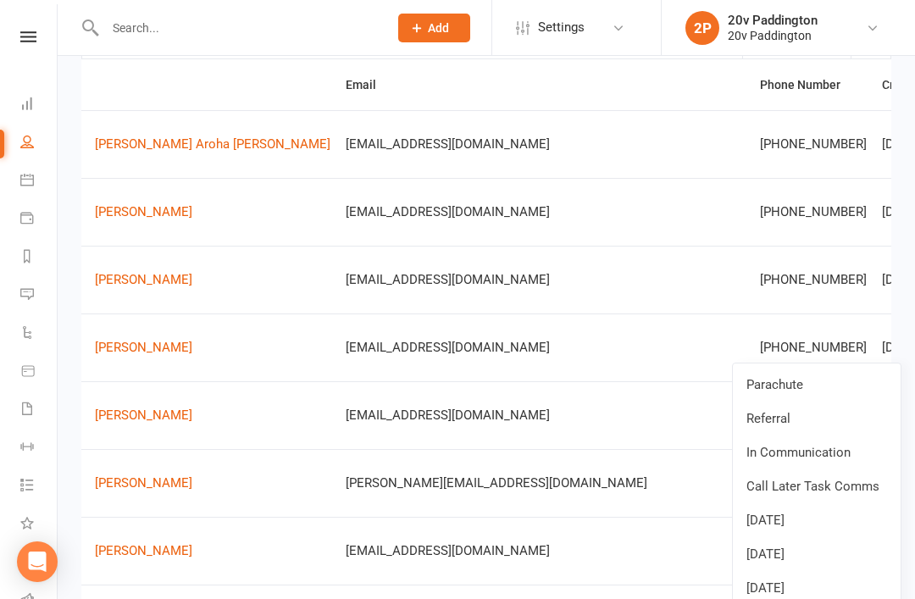
click at [815, 371] on link "Parachute" at bounding box center [816, 385] width 168 height 34
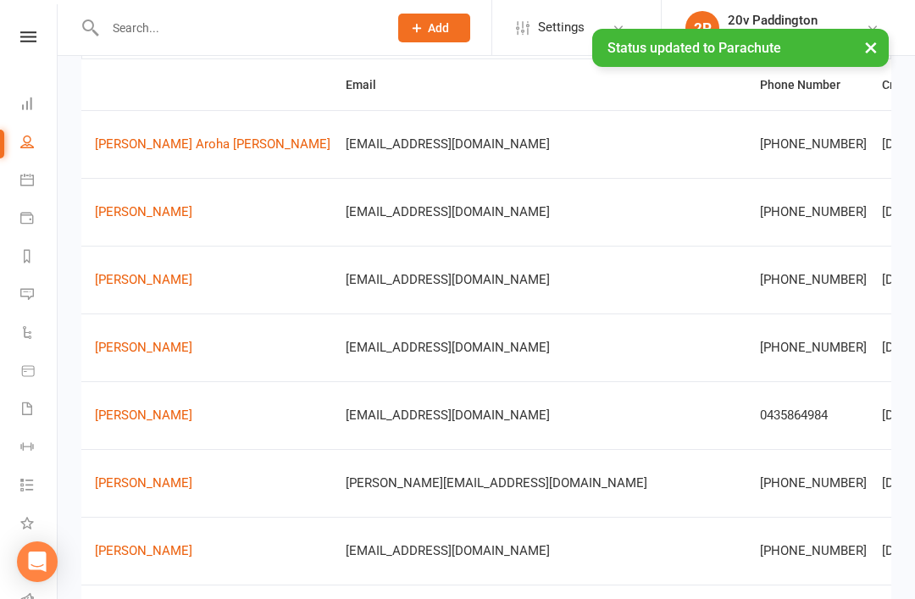
click at [176, 329] on div "G Graeme Sutcliffe" at bounding box center [185, 348] width 289 height 40
click at [162, 352] on link "Graeme Sutcliffe" at bounding box center [143, 347] width 97 height 14
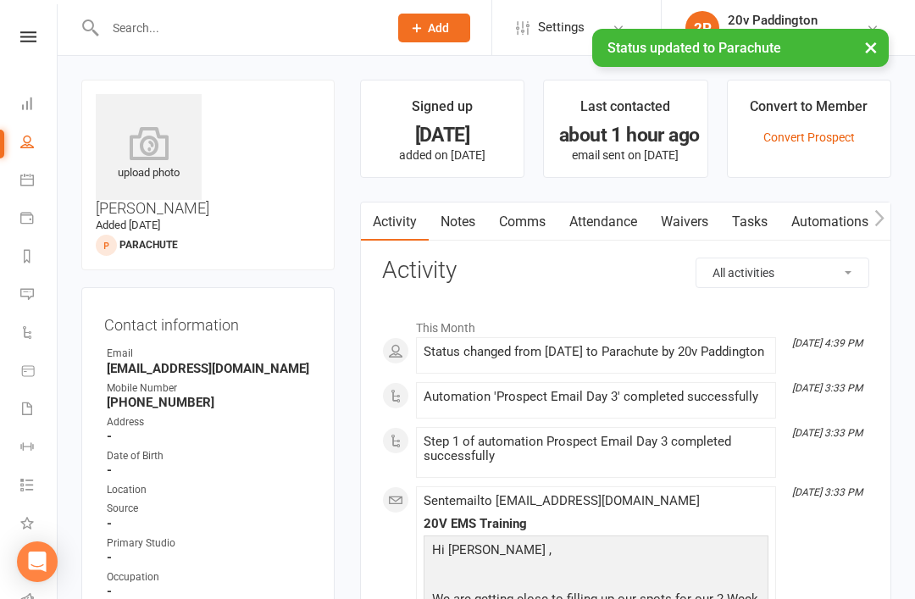
click at [739, 231] on link "Tasks" at bounding box center [749, 221] width 59 height 39
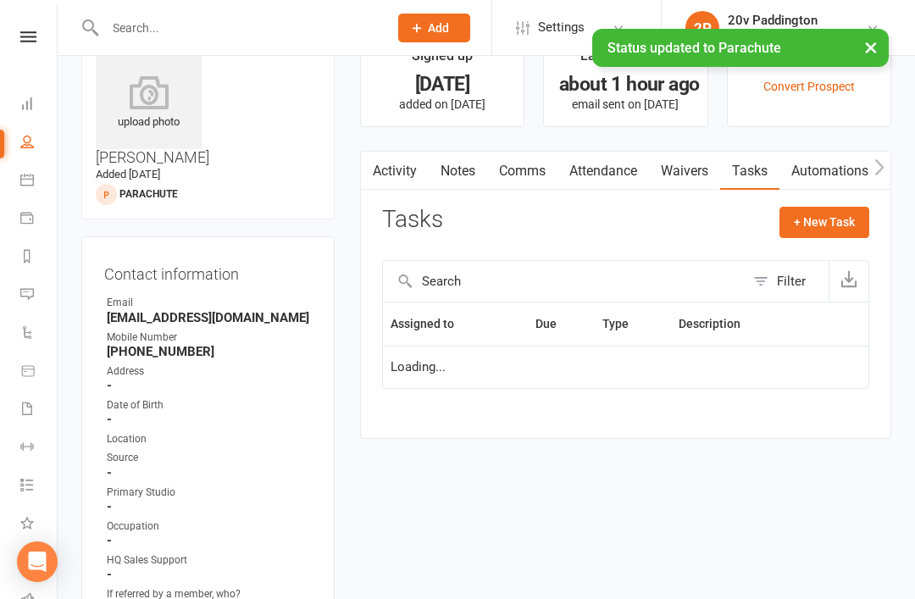
scroll to position [54, 0]
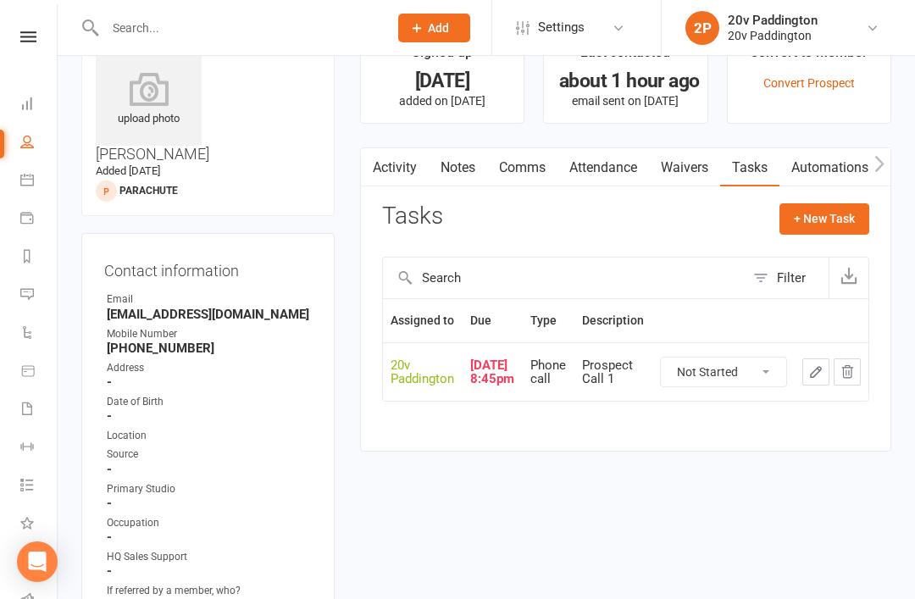
click at [755, 365] on select "Not Started In Progress Waiting Complete" at bounding box center [723, 371] width 125 height 29
click at [745, 344] on td "Not Started In Progress Waiting Complete" at bounding box center [723, 371] width 142 height 58
click at [719, 367] on select "Not Started In Progress Waiting Complete" at bounding box center [723, 371] width 125 height 29
click at [726, 384] on select "Not Started In Progress Waiting Complete" at bounding box center [723, 371] width 125 height 29
select select "unstarted"
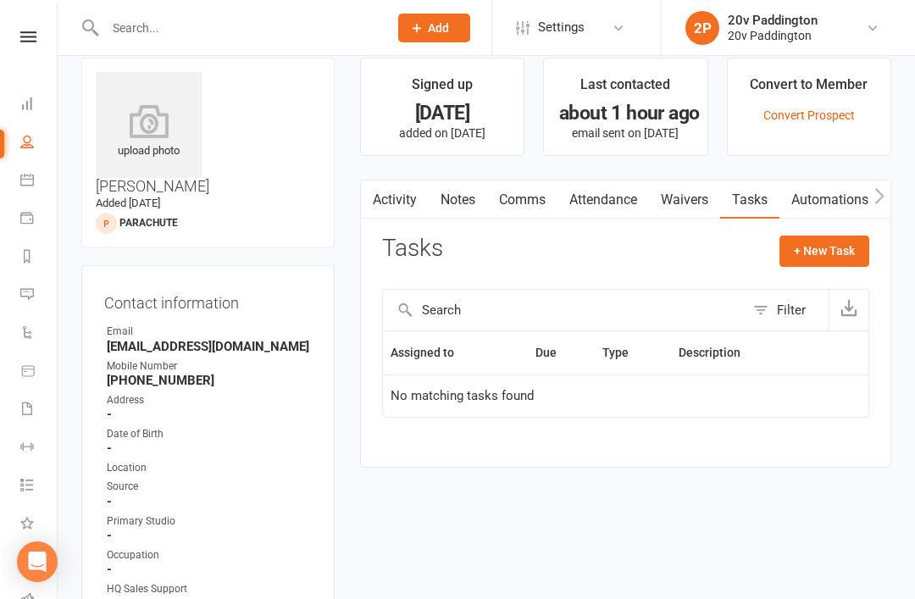
scroll to position [0, 0]
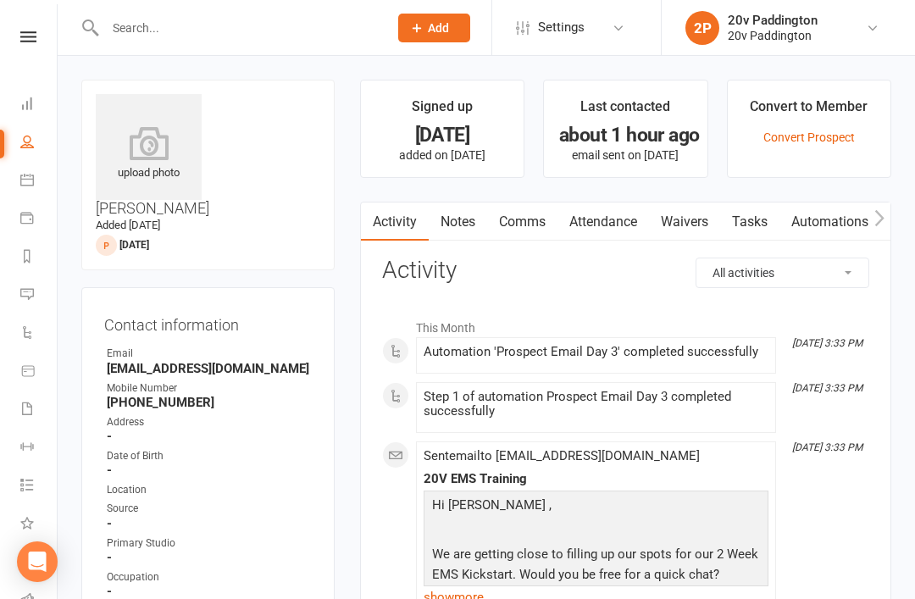
click at [32, 152] on link "People" at bounding box center [39, 143] width 38 height 38
select select "100"
click at [457, 207] on link "Notes" at bounding box center [457, 221] width 58 height 39
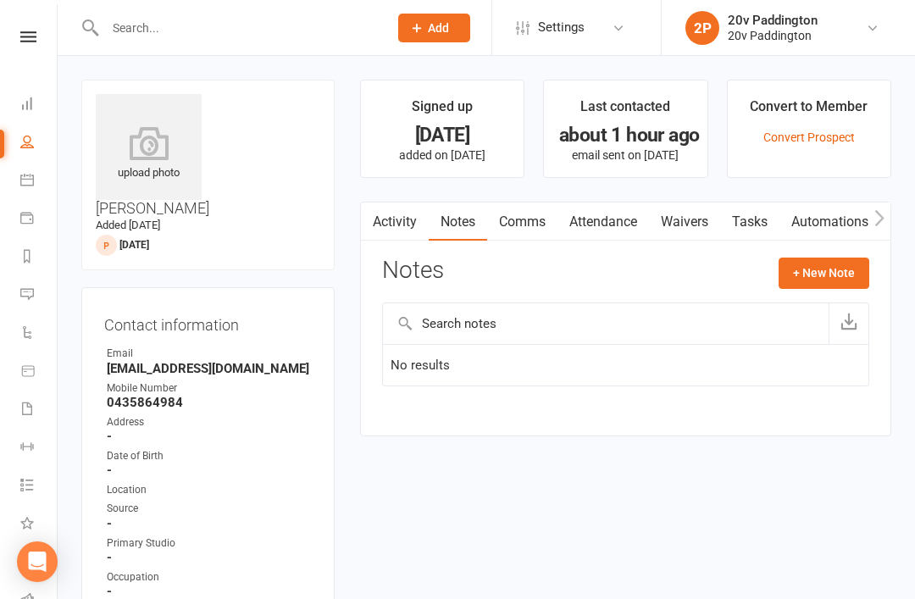
click at [850, 267] on button "+ New Note" at bounding box center [823, 272] width 91 height 30
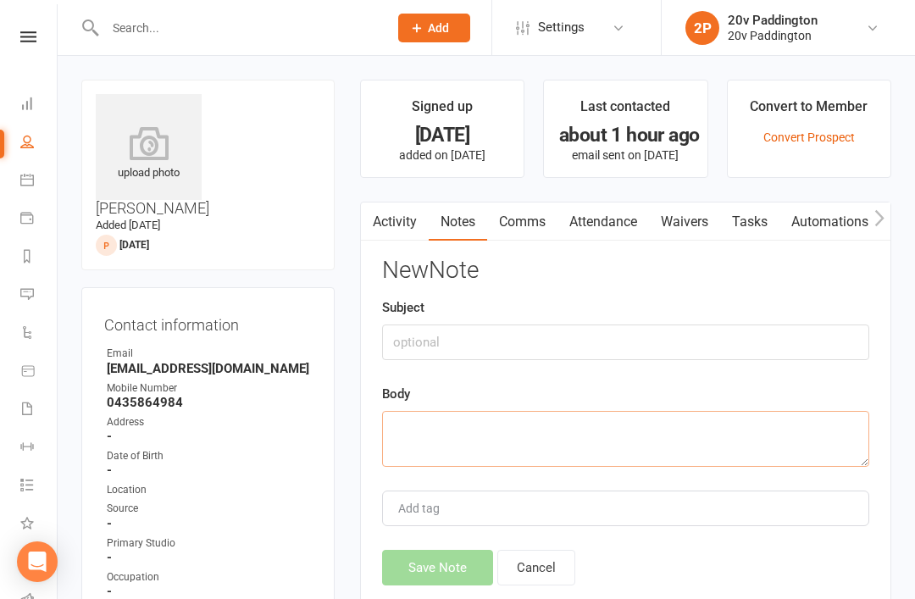
click at [551, 423] on textarea at bounding box center [625, 439] width 487 height 56
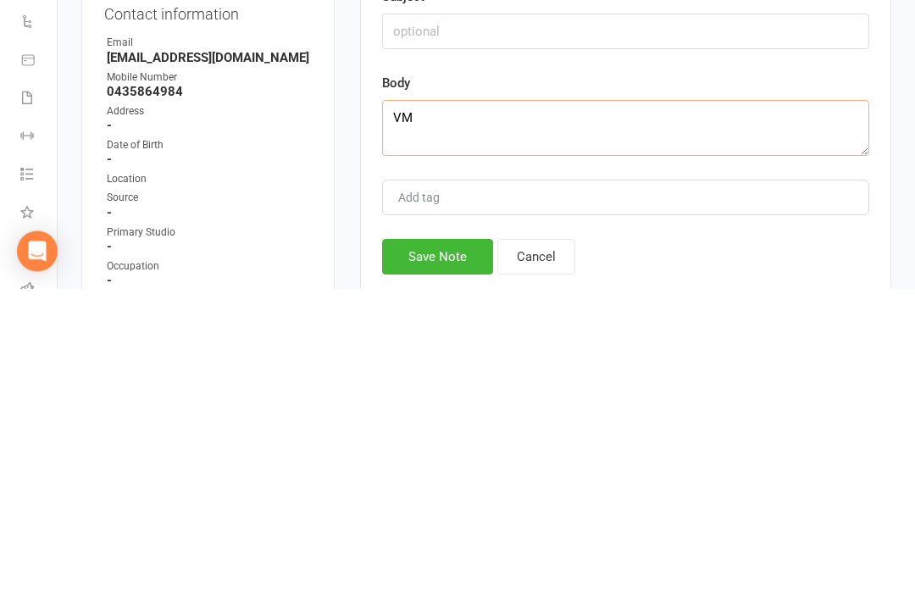
type textarea "VM"
click at [711, 490] on div "Add tag" at bounding box center [625, 508] width 487 height 36
click at [446, 550] on button "Save Note" at bounding box center [437, 568] width 111 height 36
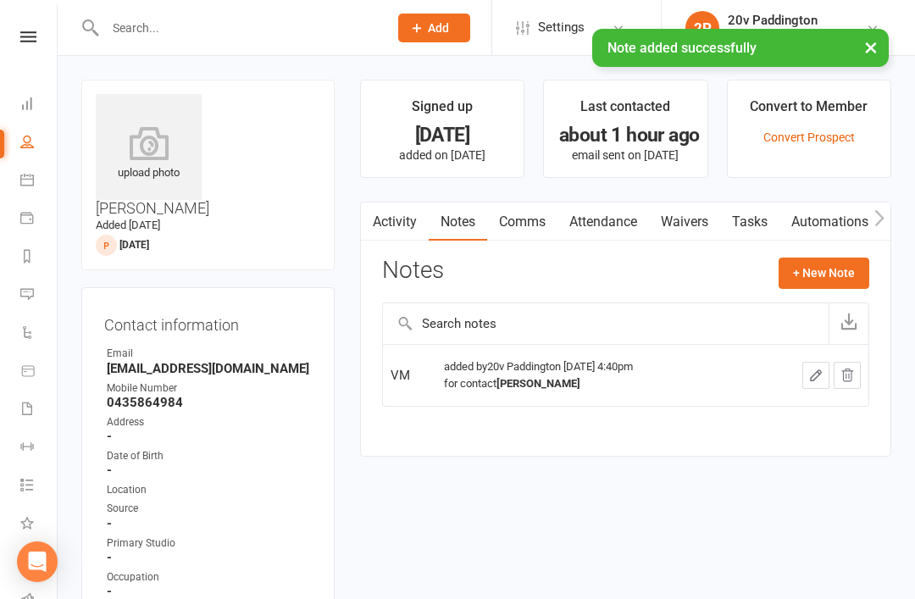
click at [750, 224] on link "Tasks" at bounding box center [749, 221] width 59 height 39
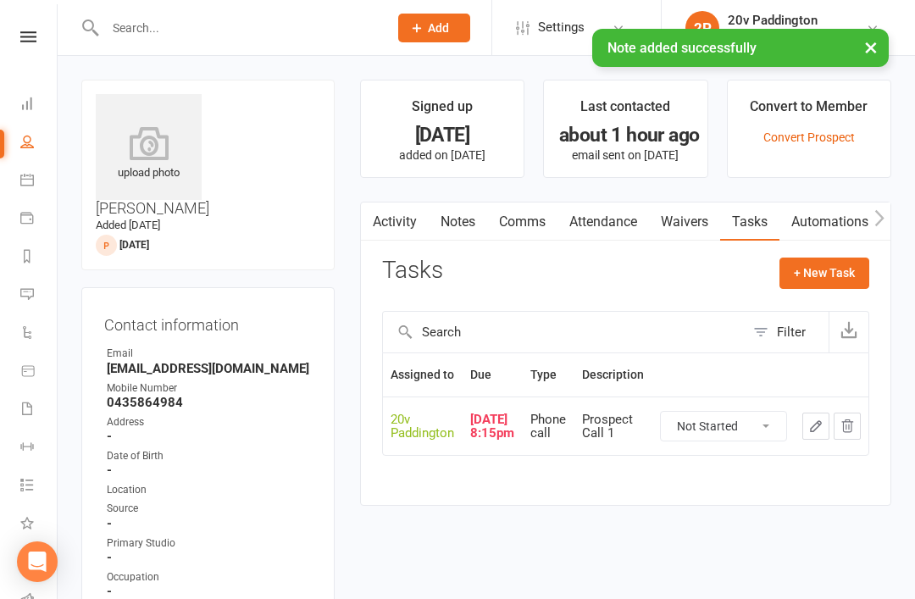
click at [805, 430] on button "button" at bounding box center [815, 425] width 27 height 27
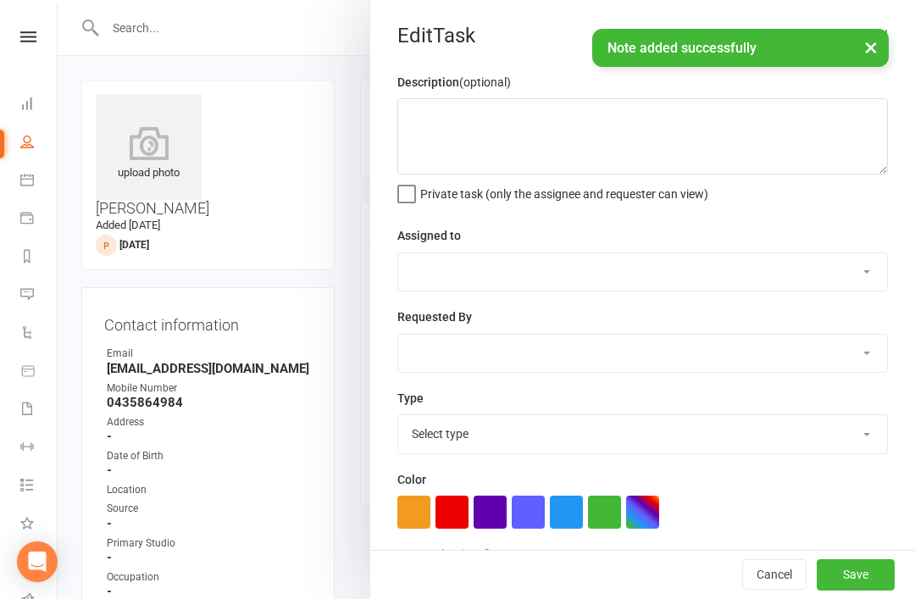
type textarea "Prospect Call 1"
select select "45737"
type input "11 Aug 2025"
type input "8:15pm"
select select "22381"
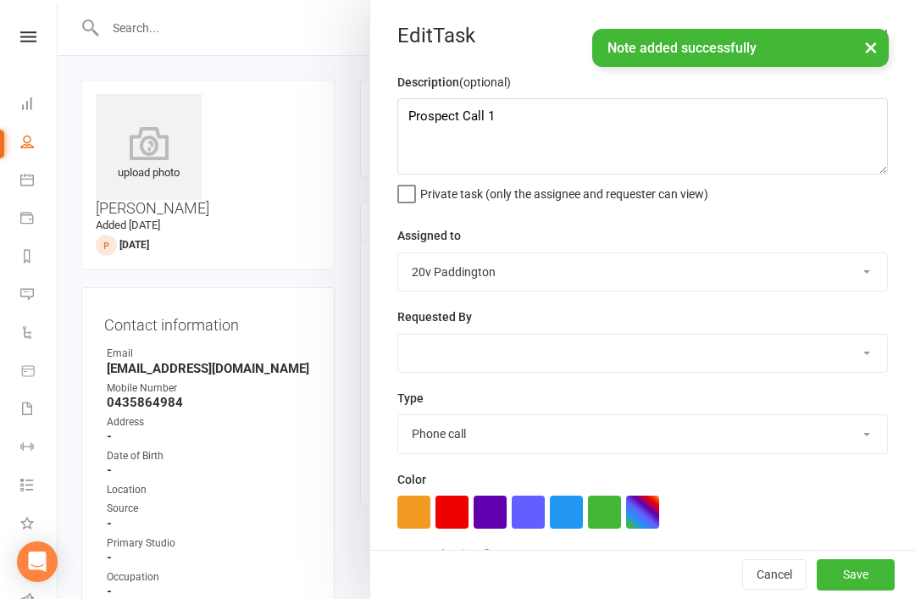
click at [658, 427] on select "Call trial Cancel membership Check messages Check with him the sessions Confirm…" at bounding box center [642, 433] width 489 height 37
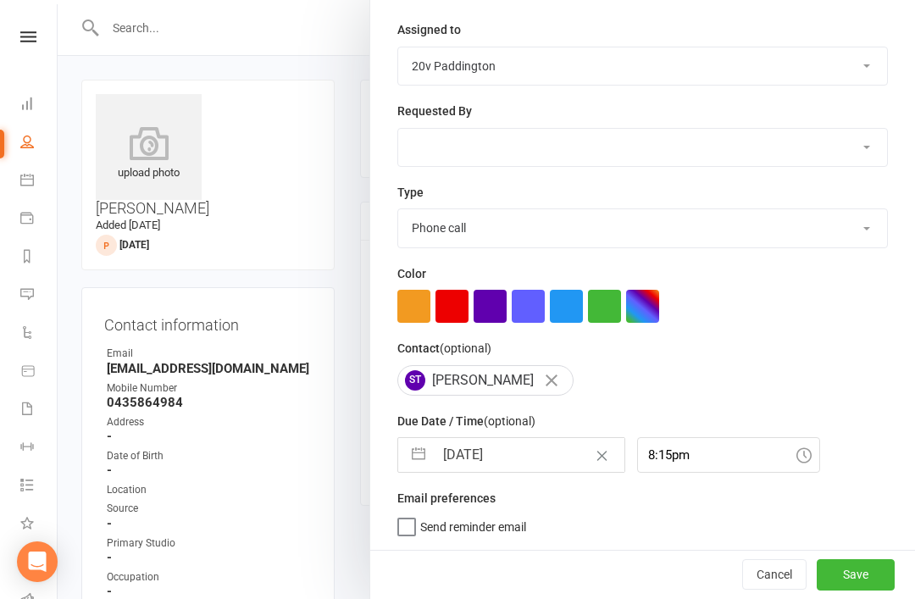
click at [521, 448] on input "11 Aug 2025" at bounding box center [529, 455] width 191 height 34
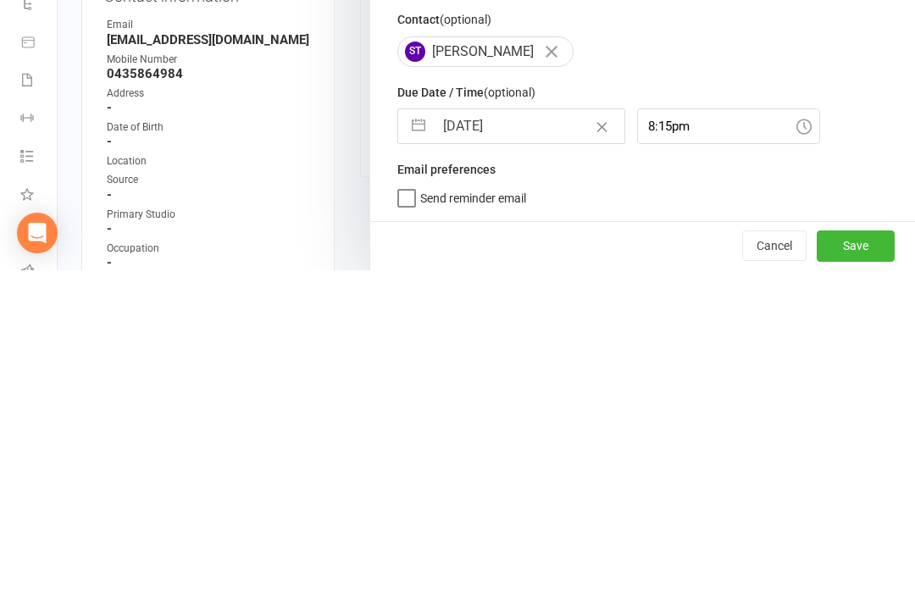
select select "6"
select select "2025"
select select "7"
select select "2025"
select select "8"
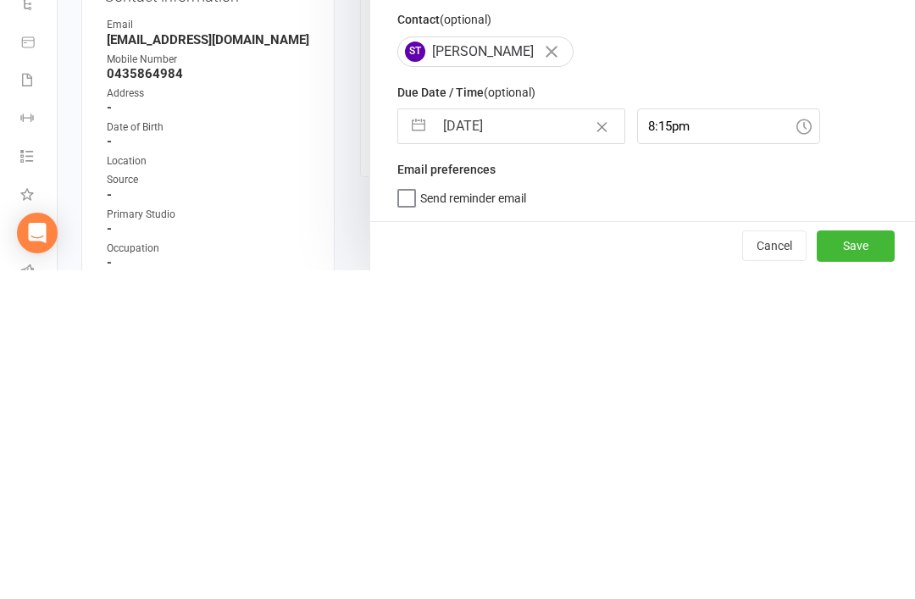
select select "2025"
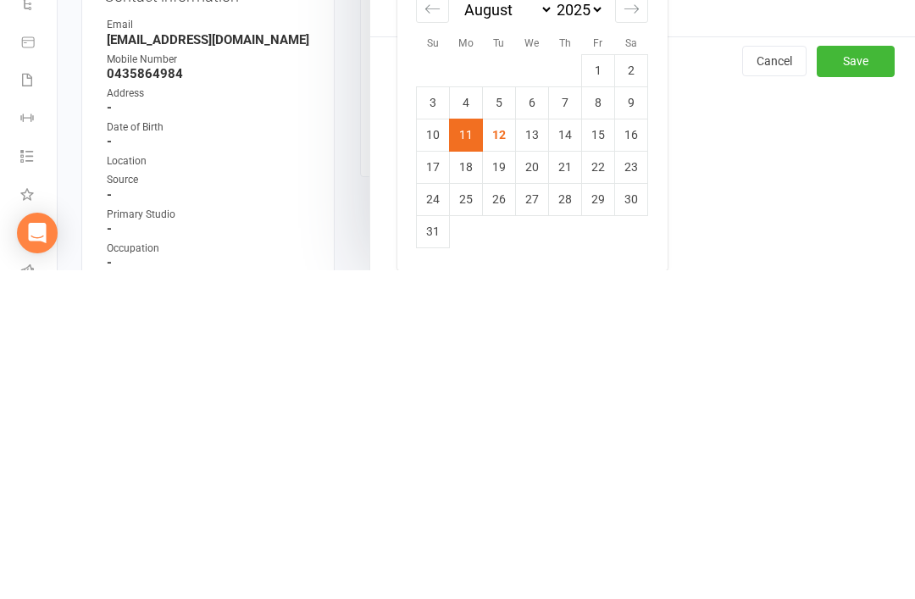
scroll to position [394, 0]
click at [525, 447] on td "13" at bounding box center [532, 463] width 33 height 32
type input "13 Aug 2025"
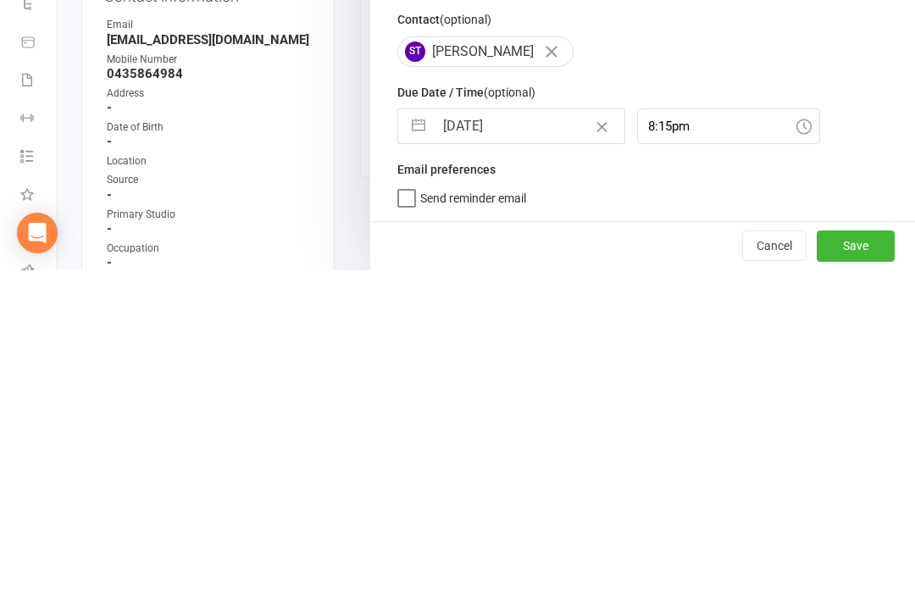
scroll to position [209, 0]
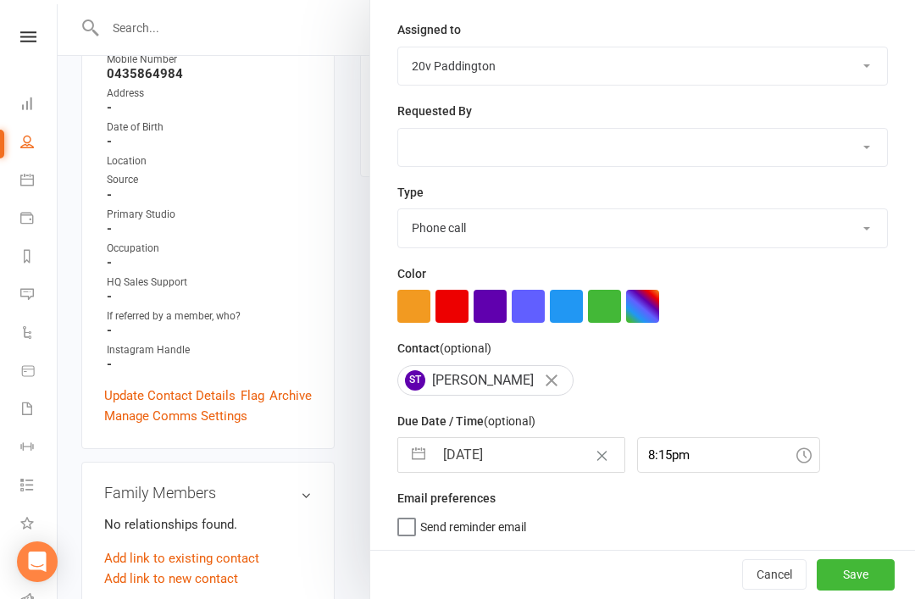
click at [527, 456] on input "13 Aug 2025" at bounding box center [529, 455] width 191 height 34
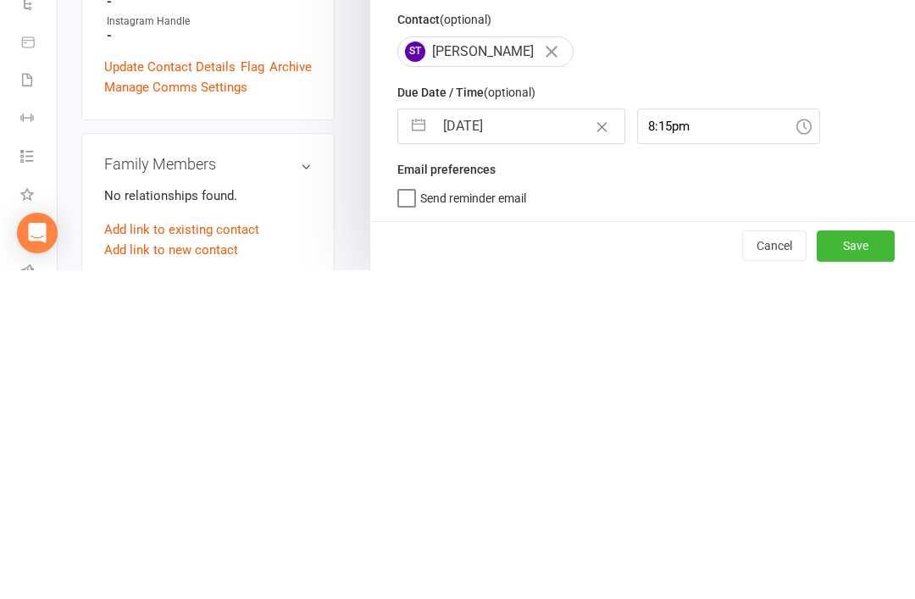
select select "6"
select select "2025"
select select "7"
select select "2025"
select select "8"
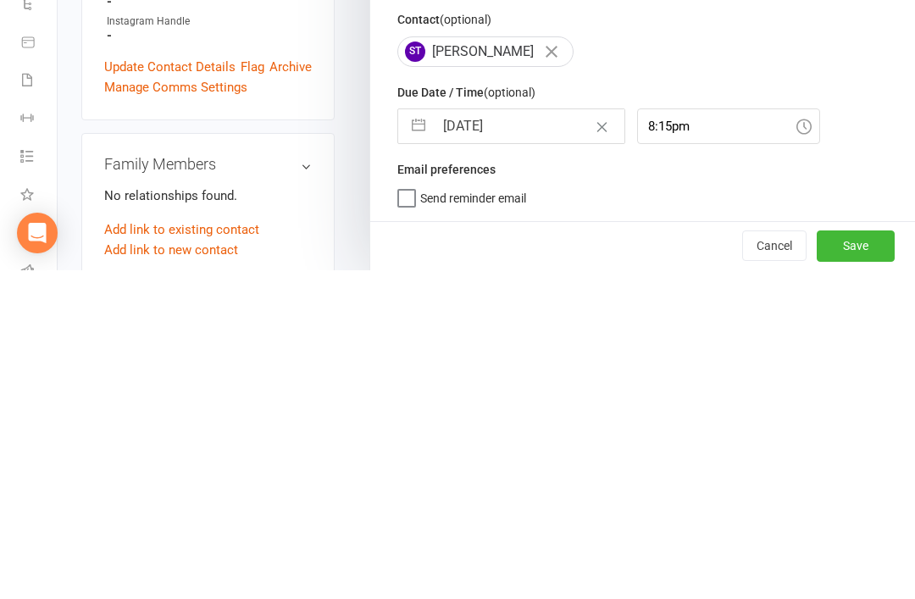
select select "2025"
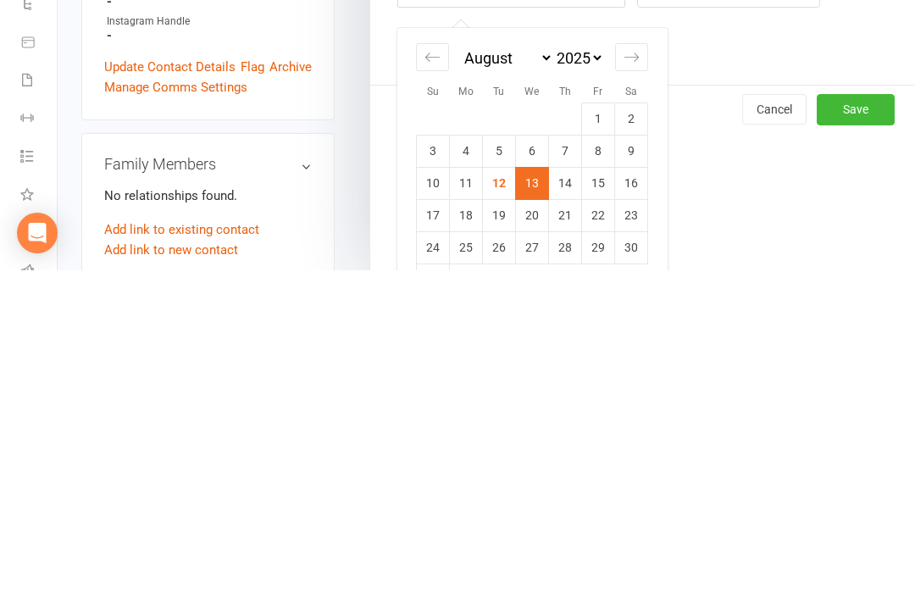
click at [561, 495] on td "14" at bounding box center [565, 511] width 33 height 32
type input "14 Aug 2025"
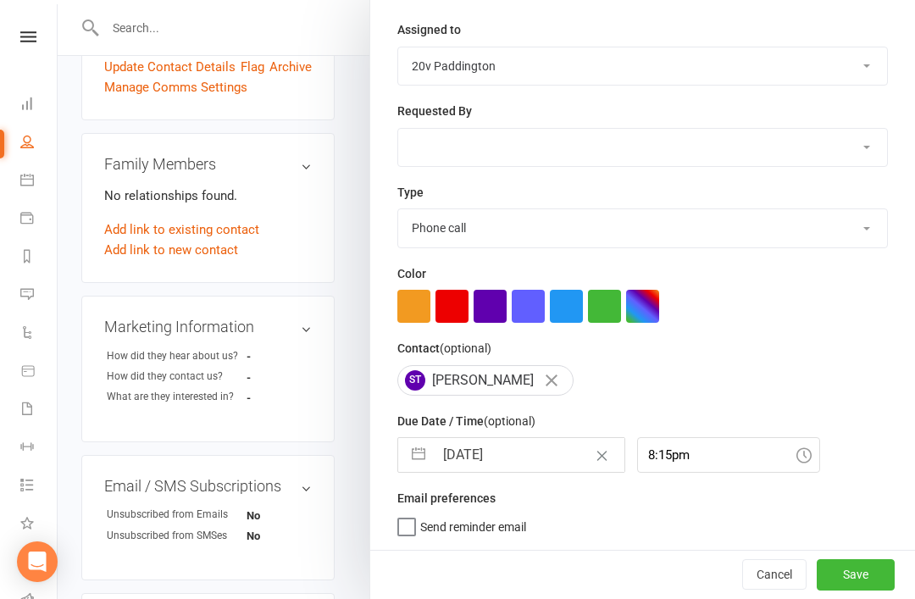
click at [869, 555] on div "Cancel Save" at bounding box center [642, 574] width 545 height 48
click at [842, 588] on button "Save" at bounding box center [855, 574] width 78 height 30
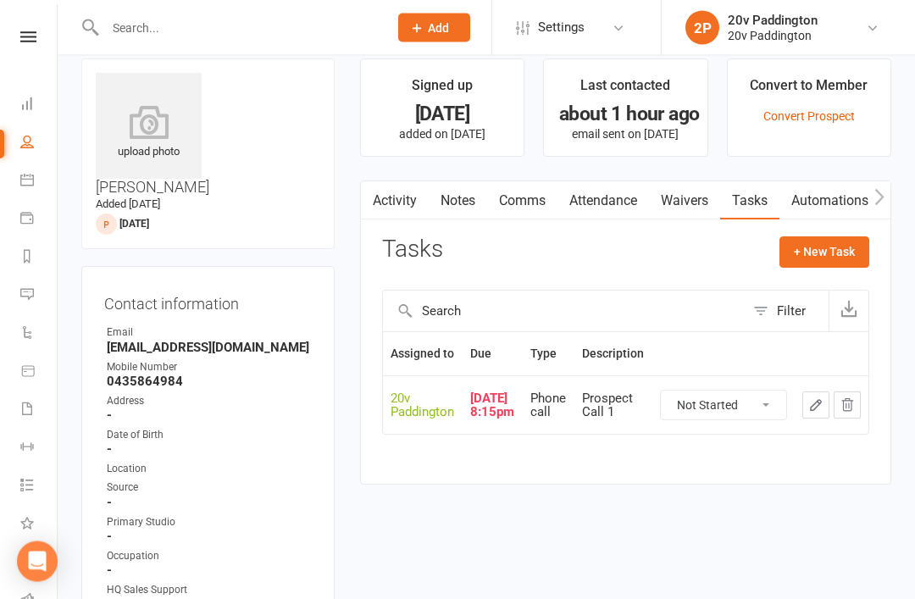
scroll to position [0, 0]
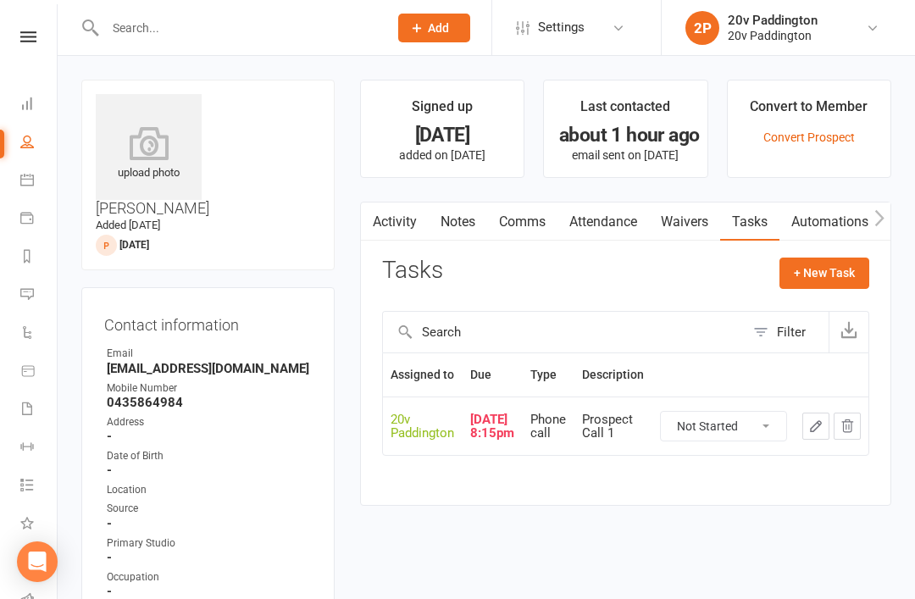
click at [452, 236] on div at bounding box center [486, 299] width 857 height 599
click at [520, 239] on div at bounding box center [486, 299] width 857 height 599
click at [561, 214] on div at bounding box center [486, 299] width 857 height 599
click at [536, 208] on div at bounding box center [486, 299] width 857 height 599
click at [564, 236] on div at bounding box center [486, 299] width 857 height 599
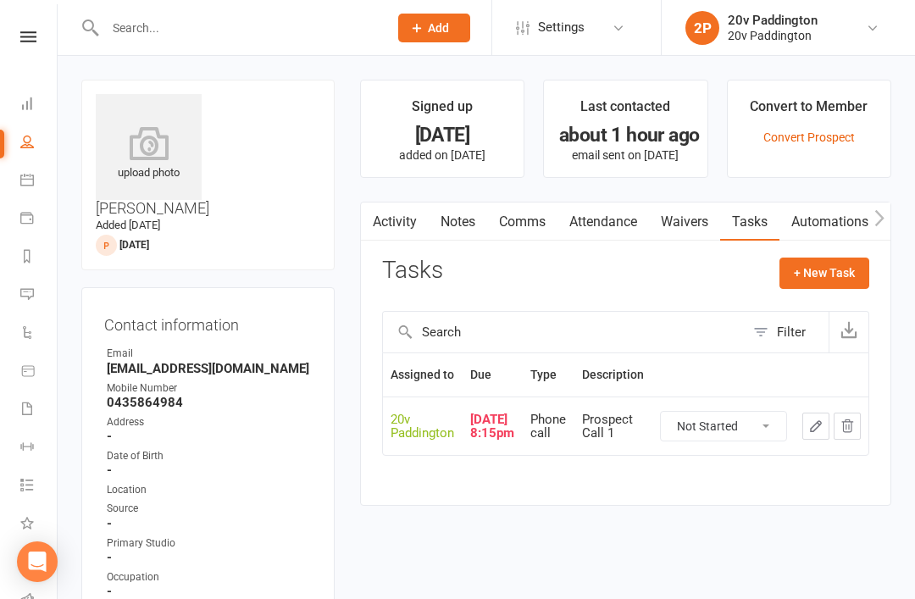
click at [512, 232] on div at bounding box center [486, 299] width 857 height 599
click at [551, 225] on div at bounding box center [486, 299] width 857 height 599
click at [516, 224] on div at bounding box center [486, 299] width 857 height 599
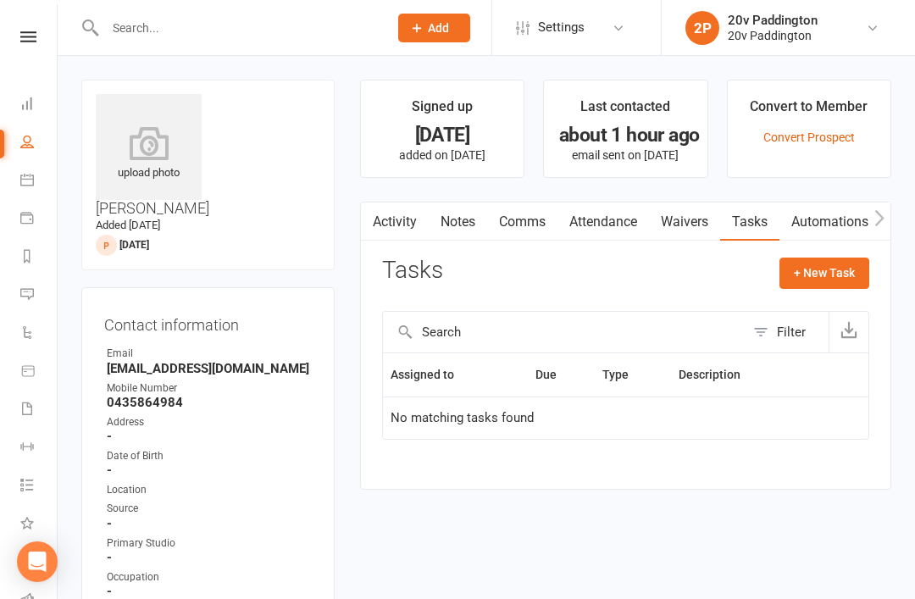
click at [524, 239] on link "Comms" at bounding box center [522, 221] width 70 height 39
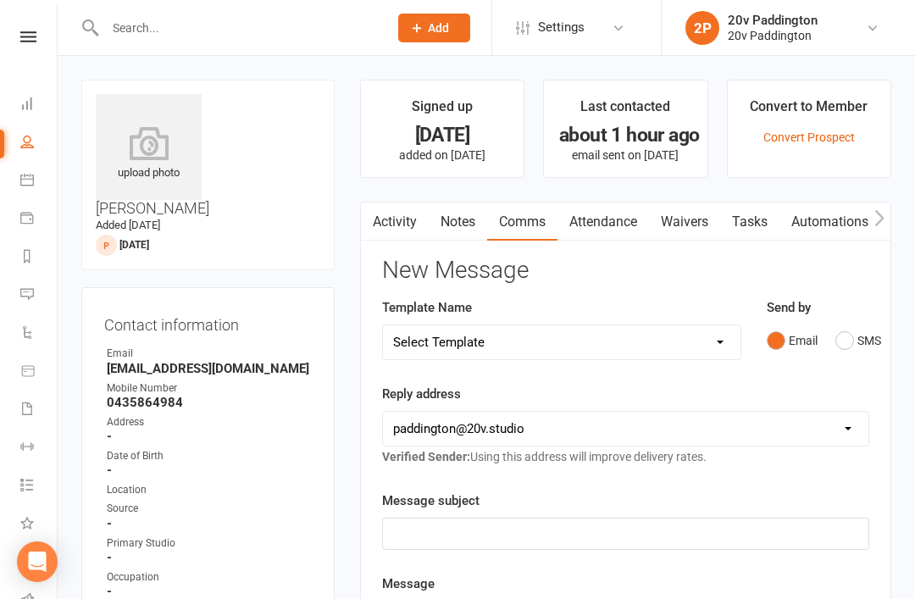
click at [406, 211] on link "Activity" at bounding box center [395, 221] width 68 height 39
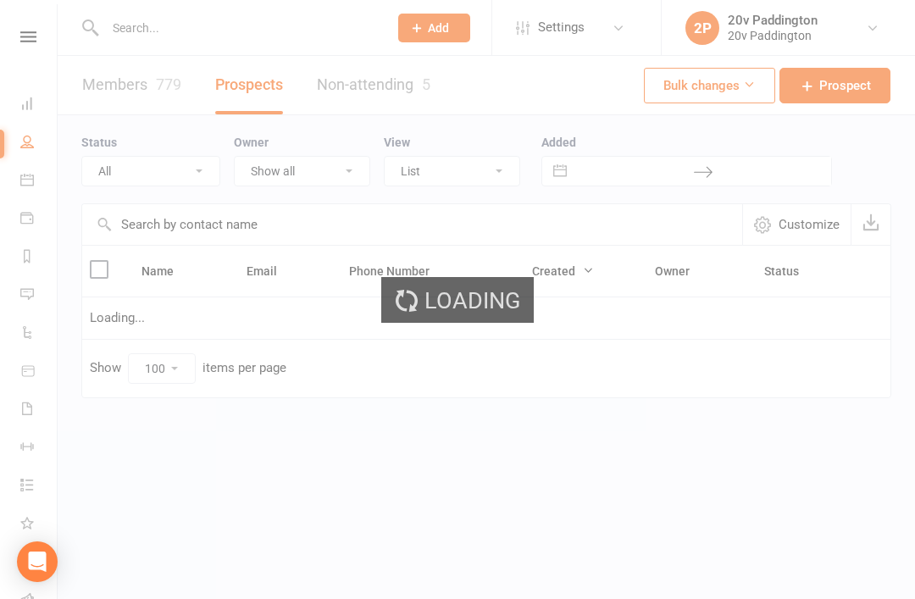
select select "100"
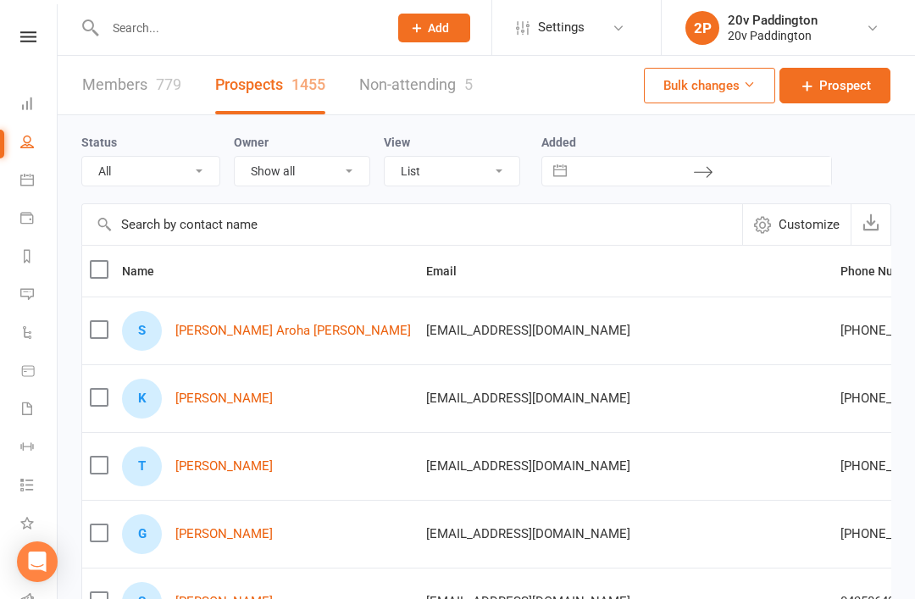
click at [24, 312] on link "Messages 2" at bounding box center [39, 296] width 38 height 38
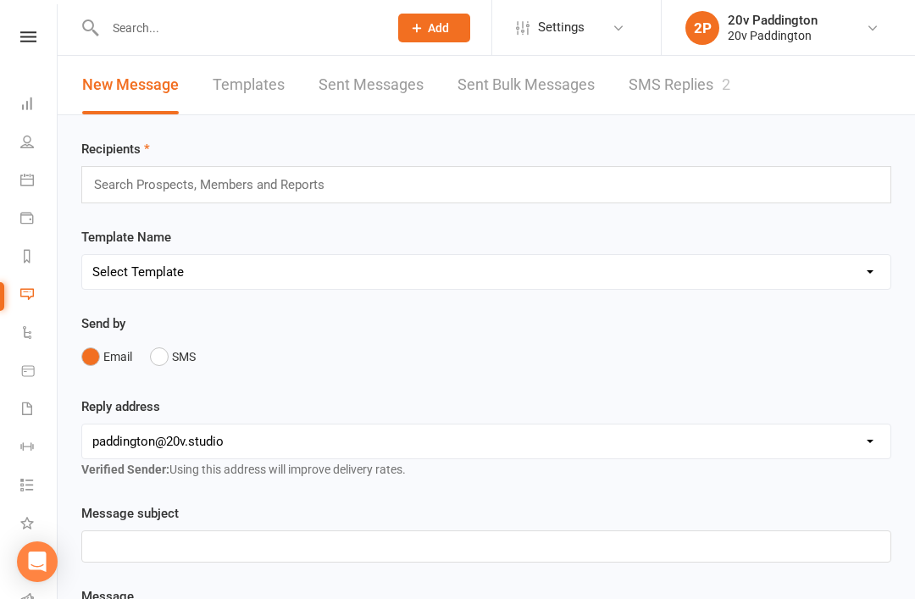
click at [666, 105] on link "SMS Replies 2" at bounding box center [679, 85] width 102 height 58
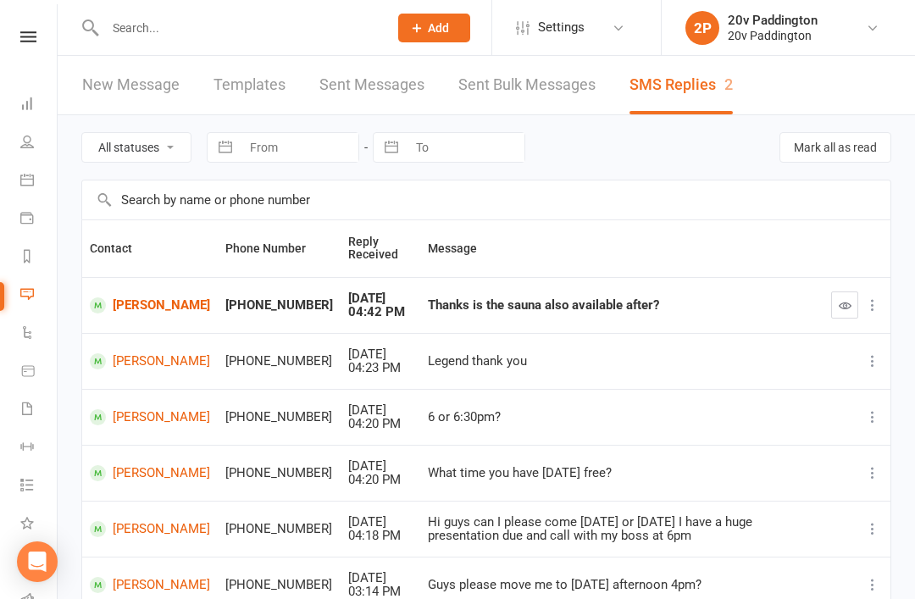
click at [137, 298] on link "Jennifer Gwan" at bounding box center [150, 305] width 120 height 16
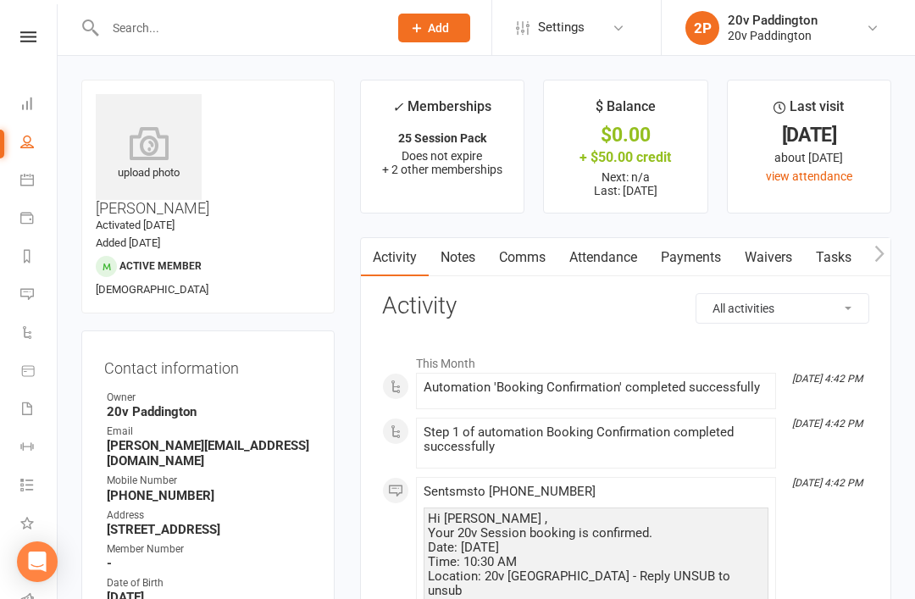
click at [550, 257] on link "Comms" at bounding box center [522, 257] width 70 height 39
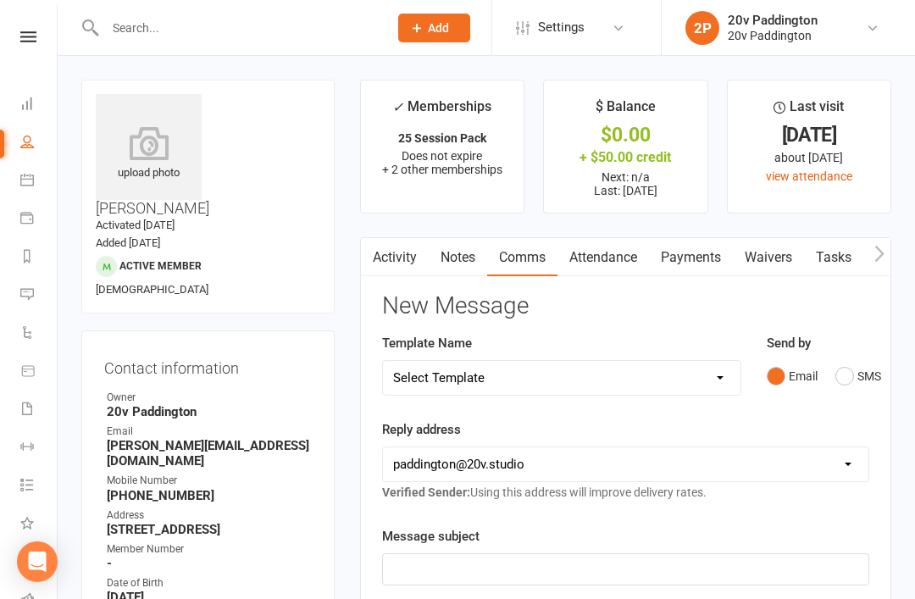
click at [838, 353] on div "Send by Email SMS" at bounding box center [817, 362] width 102 height 59
click at [401, 252] on link "Activity" at bounding box center [395, 257] width 68 height 39
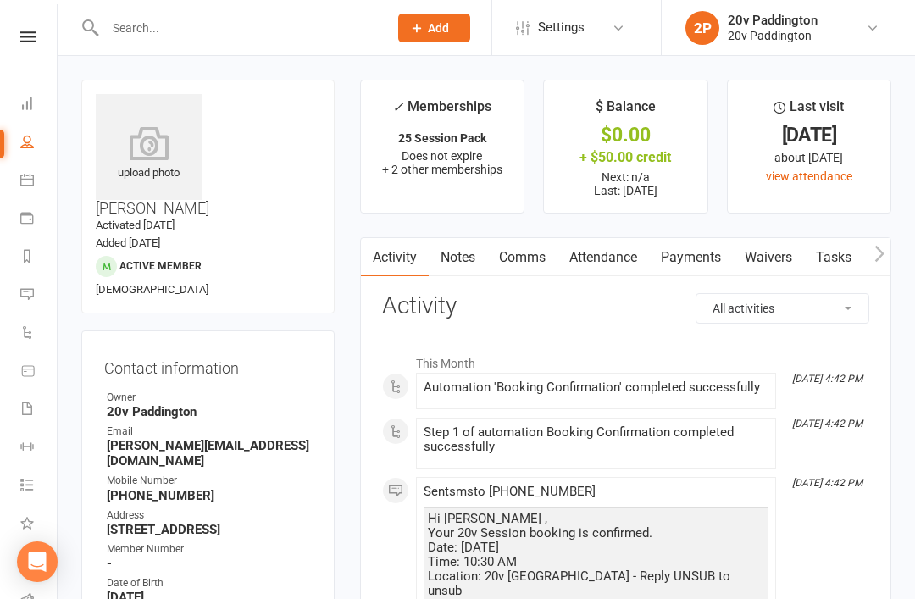
click at [535, 251] on link "Comms" at bounding box center [522, 257] width 70 height 39
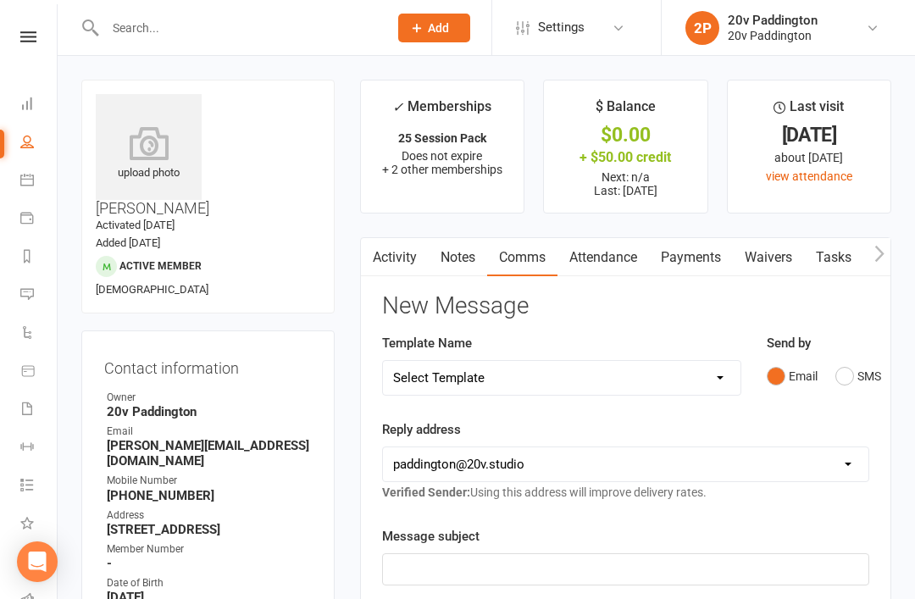
click at [841, 366] on button "SMS" at bounding box center [858, 376] width 46 height 32
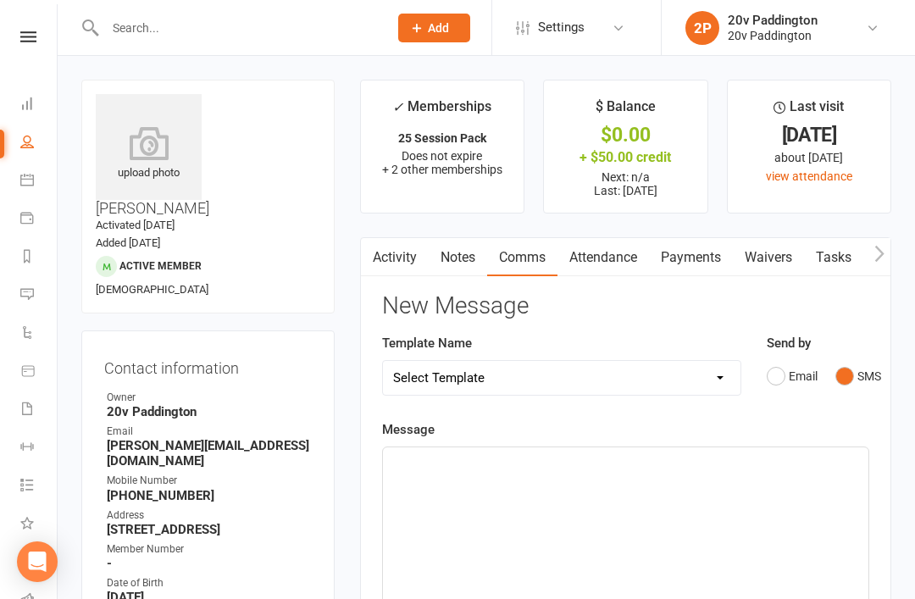
click at [645, 484] on div "﻿" at bounding box center [625, 574] width 485 height 254
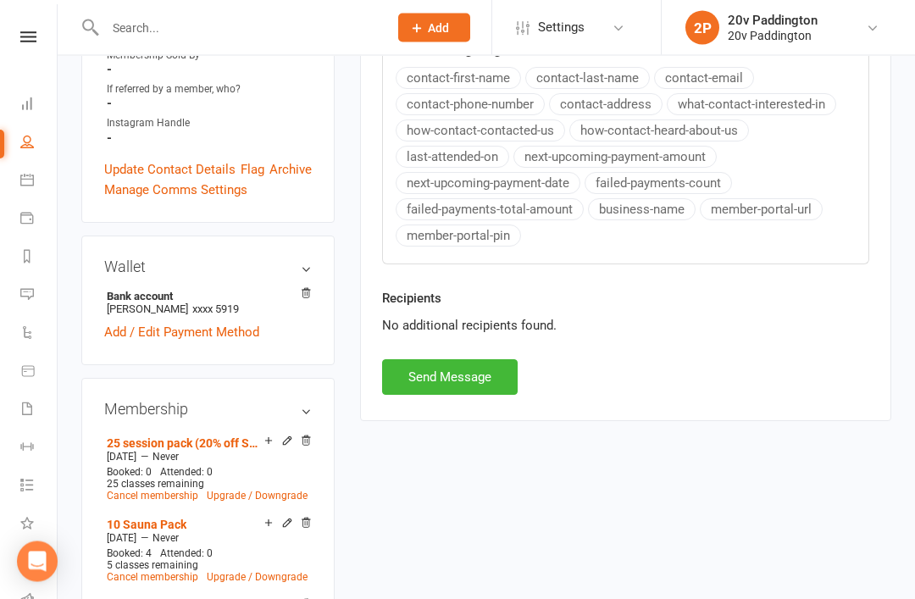
click at [490, 390] on button "Send Message" at bounding box center [449, 378] width 135 height 36
